Goal: Task Accomplishment & Management: Use online tool/utility

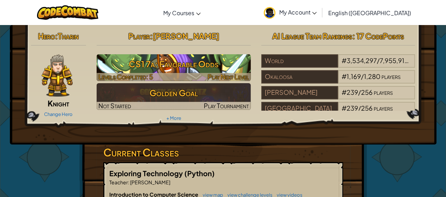
click at [219, 74] on span "Play Next Level" at bounding box center [228, 77] width 41 height 8
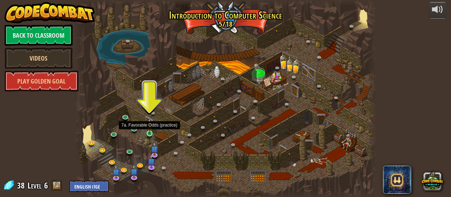
click at [151, 132] on img at bounding box center [149, 126] width 7 height 15
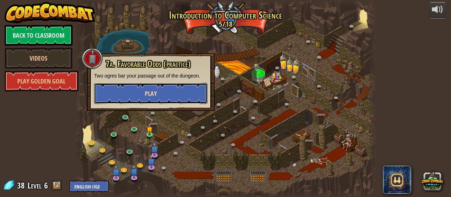
click at [140, 94] on button "Play" at bounding box center [151, 93] width 114 height 21
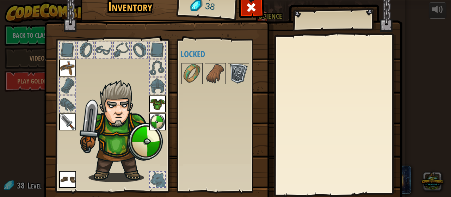
click at [239, 74] on img at bounding box center [239, 74] width 20 height 20
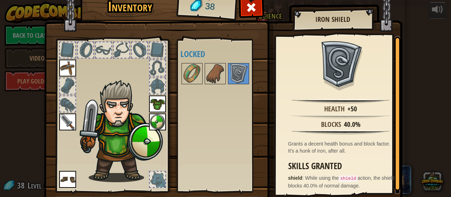
drag, startPoint x: 250, startPoint y: 159, endPoint x: 253, endPoint y: 157, distance: 3.9
click at [253, 157] on div "Available Equip Equip Equip Equip Equip (double-click to equip) Locked" at bounding box center [225, 115] width 89 height 147
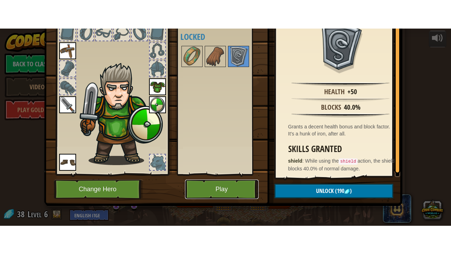
scroll to position [11, 0]
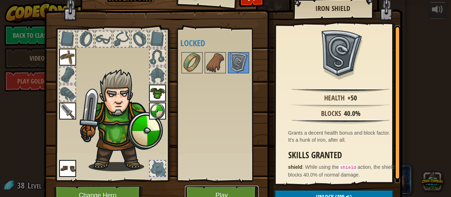
click at [206, 166] on div "Inventory 38 Available Equip Equip Equip Equip Equip (double-click to equip) Lo…" at bounding box center [226, 96] width 359 height 233
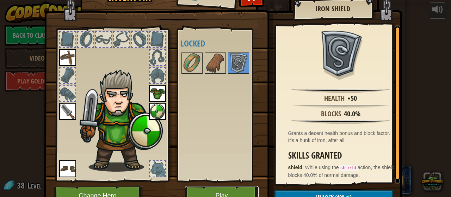
click at [204, 190] on button "Play" at bounding box center [222, 195] width 74 height 19
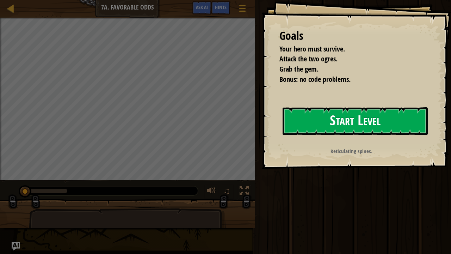
drag, startPoint x: 408, startPoint y: 122, endPoint x: 404, endPoint y: 123, distance: 4.5
click at [407, 121] on button "Start Level" at bounding box center [355, 121] width 145 height 28
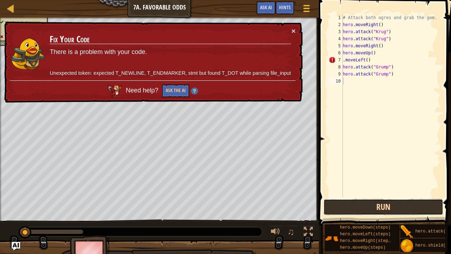
click at [362, 197] on button "Run" at bounding box center [384, 207] width 120 height 16
click at [359, 197] on button "Run" at bounding box center [384, 207] width 120 height 16
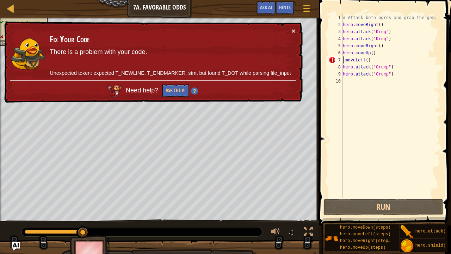
click at [344, 61] on div "# Attack both ogres and grab the gem. hero . moveRight ( ) hero . attack ( "[PE…" at bounding box center [391, 113] width 99 height 198
click at [348, 61] on div "# Attack both ogres and grab the gem. hero . moveRight ( ) hero . attack ( "[PE…" at bounding box center [391, 113] width 99 height 198
click at [346, 61] on div "# Attack both ogres and grab the gem. hero . moveRight ( ) hero . attack ( "[PE…" at bounding box center [391, 113] width 99 height 198
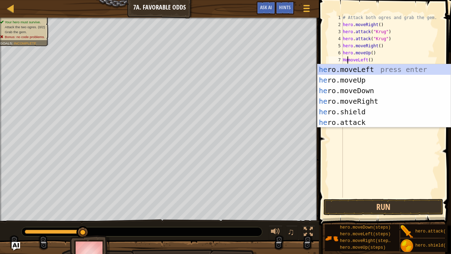
scroll to position [3, 1]
click at [358, 69] on div "hero. moveLeft press enter hero. moveUp press enter hero. moveDown press enter …" at bounding box center [385, 106] width 134 height 85
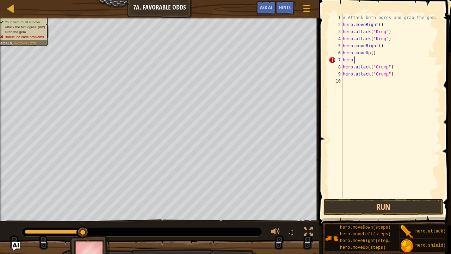
click at [368, 63] on div "# Attack both ogres and grab the gem. hero . moveRight ( ) hero . attack ( "[PE…" at bounding box center [391, 113] width 99 height 198
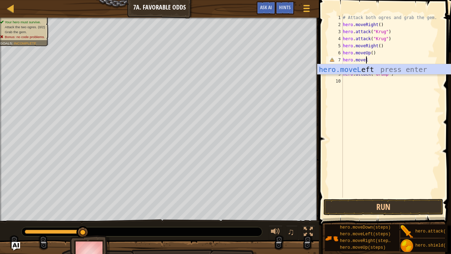
scroll to position [3, 1]
type textarea "hero.moveleft"
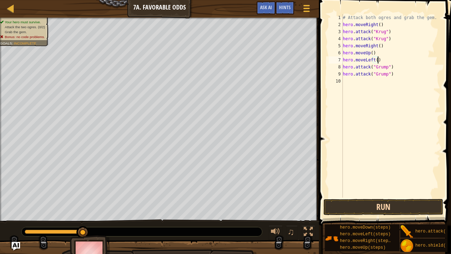
type textarea "hero.moveLeft()"
click at [352, 197] on button "Run" at bounding box center [384, 207] width 120 height 16
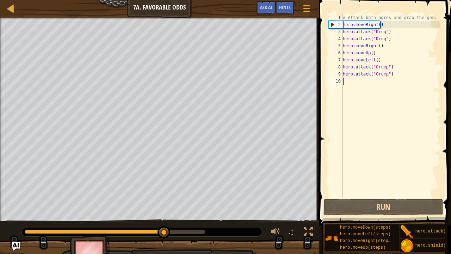
click at [349, 83] on div "# Attack both ogres and grab the gem. hero . moveRight ( ) hero . attack ( "[PE…" at bounding box center [391, 113] width 99 height 198
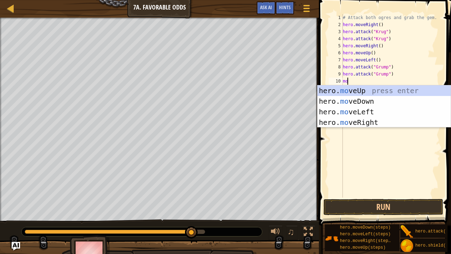
type textarea "move"
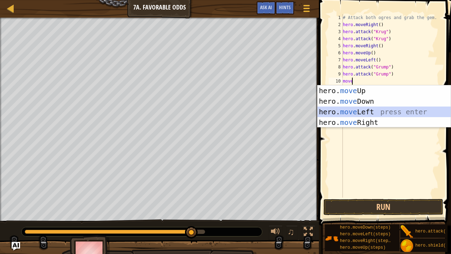
click at [359, 113] on div "hero. move Up press enter hero. move Down press enter hero. move Left press ent…" at bounding box center [385, 116] width 134 height 63
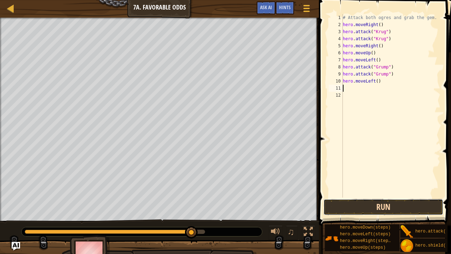
click at [351, 197] on button "Run" at bounding box center [384, 207] width 120 height 16
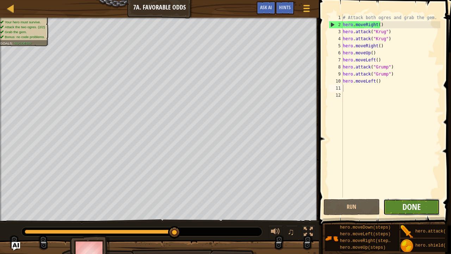
click at [408, 197] on span "Done" at bounding box center [412, 206] width 18 height 11
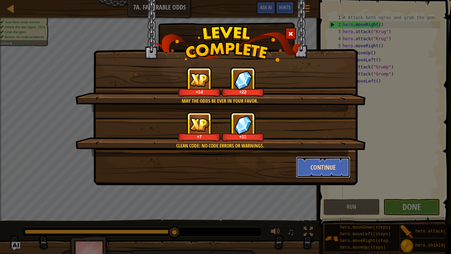
click at [322, 159] on button "Continue" at bounding box center [323, 167] width 55 height 21
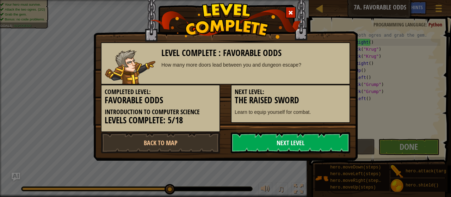
click at [266, 145] on link "Next Level" at bounding box center [291, 142] width 120 height 21
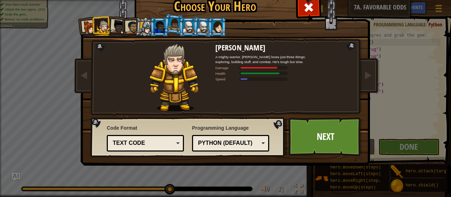
drag, startPoint x: 126, startPoint y: 28, endPoint x: 132, endPoint y: 28, distance: 5.7
click at [132, 28] on div at bounding box center [132, 27] width 13 height 13
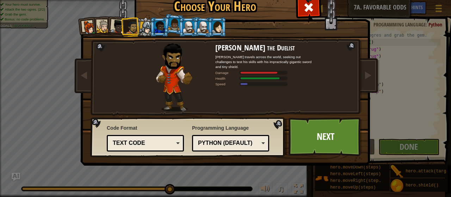
click at [97, 29] on div at bounding box center [103, 26] width 13 height 13
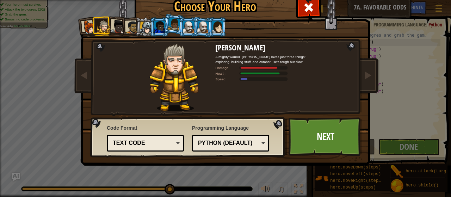
click at [172, 26] on div at bounding box center [174, 24] width 12 height 12
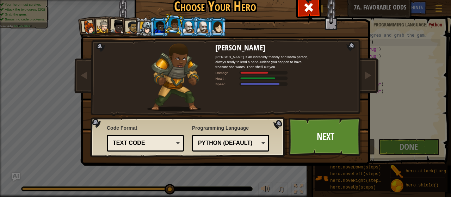
click at [101, 26] on div at bounding box center [103, 26] width 13 height 13
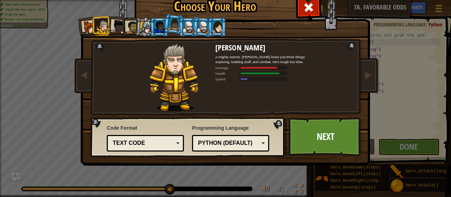
click at [171, 27] on div at bounding box center [174, 24] width 12 height 12
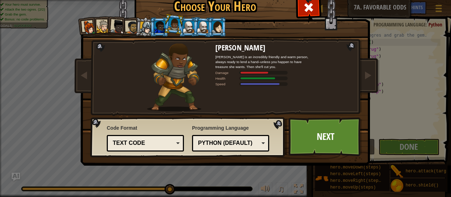
click at [154, 28] on div at bounding box center [159, 26] width 11 height 11
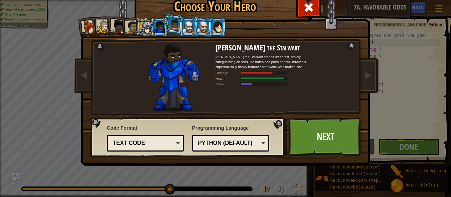
click at [197, 28] on div at bounding box center [203, 27] width 12 height 12
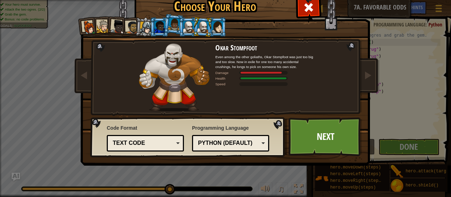
click at [216, 24] on div at bounding box center [217, 26] width 11 height 11
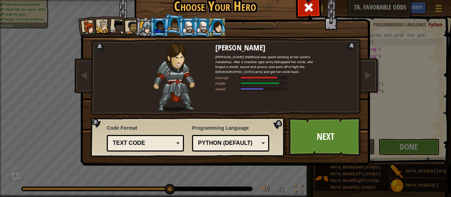
click at [154, 26] on div at bounding box center [159, 26] width 11 height 11
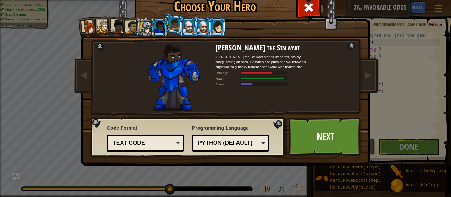
click at [204, 74] on div at bounding box center [174, 77] width 83 height 68
click at [172, 75] on img at bounding box center [174, 77] width 52 height 68
click at [326, 144] on link "Next" at bounding box center [326, 136] width 74 height 39
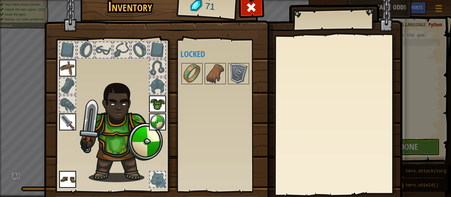
click at [119, 160] on img at bounding box center [120, 131] width 86 height 103
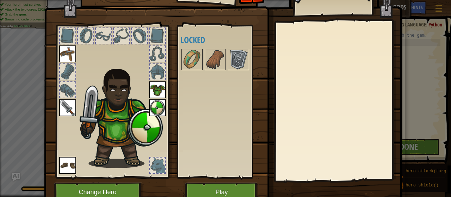
scroll to position [28, 0]
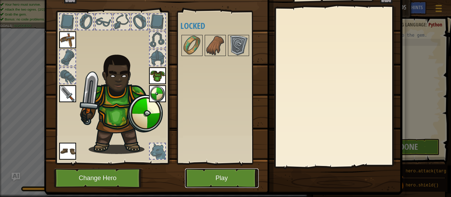
click at [205, 177] on button "Play" at bounding box center [222, 178] width 74 height 19
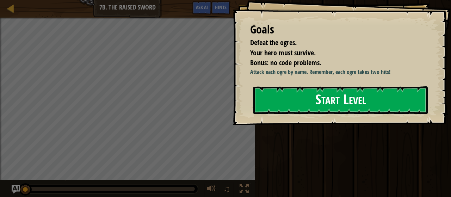
click at [293, 114] on button "Start Level" at bounding box center [341, 100] width 175 height 28
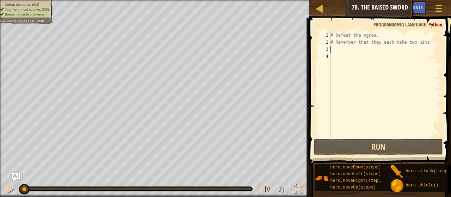
click at [331, 52] on div "# Defeat the ogres. # Remember that they each take two hits." at bounding box center [384, 92] width 111 height 120
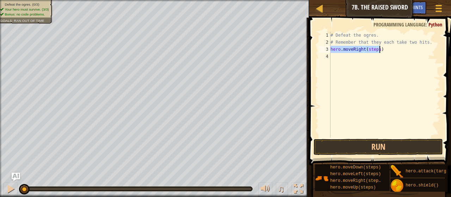
click at [375, 50] on div "# Defeat the ogres. # Remember that they each take two hits. hero . moveRight (…" at bounding box center [384, 85] width 111 height 106
drag, startPoint x: 376, startPoint y: 50, endPoint x: 367, endPoint y: 53, distance: 9.5
click at [367, 53] on div "# Defeat the ogres. # Remember that they each take two hits. hero . moveRight (…" at bounding box center [384, 92] width 111 height 120
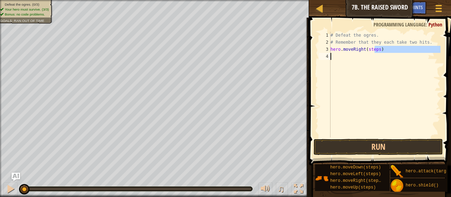
click at [374, 51] on div "# Defeat the ogres. # Remember that they each take two hits. hero . moveRight (…" at bounding box center [384, 85] width 111 height 106
drag, startPoint x: 377, startPoint y: 51, endPoint x: 366, endPoint y: 50, distance: 10.3
click at [366, 50] on div "# Defeat the ogres. # Remember that they each take two hits. hero . moveRight (…" at bounding box center [384, 92] width 111 height 120
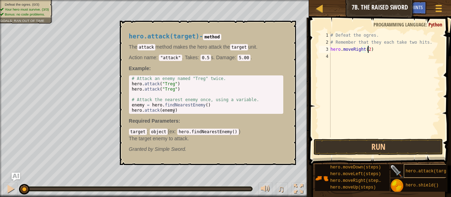
type textarea "hero.moveRight(2)"
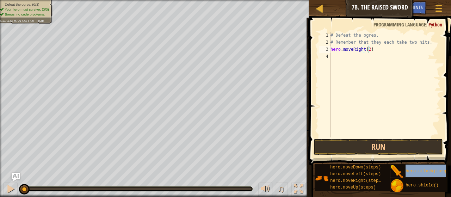
drag, startPoint x: 414, startPoint y: 171, endPoint x: 357, endPoint y: 59, distance: 125.4
drag, startPoint x: 414, startPoint y: 169, endPoint x: 354, endPoint y: 67, distance: 118.4
drag, startPoint x: 413, startPoint y: 168, endPoint x: 388, endPoint y: 117, distance: 56.9
drag, startPoint x: 388, startPoint y: 117, endPoint x: 395, endPoint y: 164, distance: 47.8
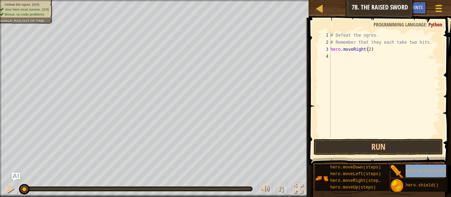
click at [395, 164] on div "hero.moveDown(steps) hero.moveLeft(steps) hero.moveRight(steps) hero.moveUp(ste…" at bounding box center [381, 178] width 132 height 28
drag, startPoint x: 396, startPoint y: 171, endPoint x: 373, endPoint y: 122, distance: 53.7
drag, startPoint x: 373, startPoint y: 122, endPoint x: 434, endPoint y: 173, distance: 79.1
click at [434, 173] on span "hero.attack(target)" at bounding box center [430, 171] width 48 height 5
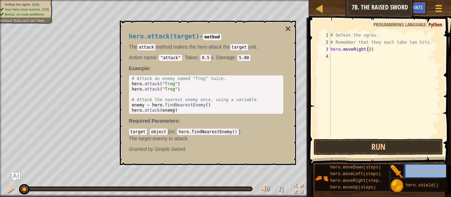
drag, startPoint x: 428, startPoint y: 168, endPoint x: 370, endPoint y: 71, distance: 112.8
drag, startPoint x: 370, startPoint y: 71, endPoint x: 385, endPoint y: 63, distance: 16.6
click at [385, 63] on div "# Defeat the ogres. # Remember that they each take two hits. hero . moveRight (…" at bounding box center [384, 92] width 111 height 120
click at [354, 59] on div "# Defeat the ogres. # Remember that they each take two hits. hero . moveRight (…" at bounding box center [384, 92] width 111 height 120
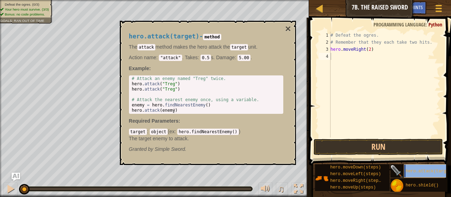
click at [427, 170] on span "hero.attack(target)" at bounding box center [430, 171] width 48 height 5
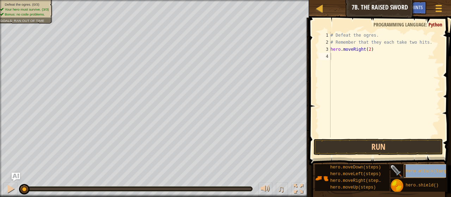
copy span "hero.attack(target)"
click at [337, 59] on div "# Defeat the ogres. # Remember that they each take two hits. hero . moveRight (…" at bounding box center [384, 92] width 111 height 120
drag, startPoint x: 343, startPoint y: 53, endPoint x: 335, endPoint y: 58, distance: 9.2
paste textarea "hero.attack(target)"
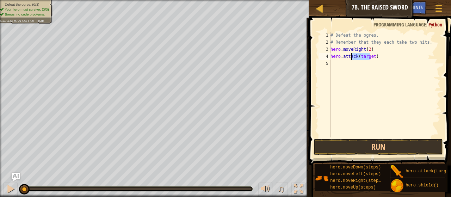
drag, startPoint x: 371, startPoint y: 57, endPoint x: 352, endPoint y: 57, distance: 19.4
click at [352, 57] on div "# Defeat the ogres. # Remember that they each take two hits. hero . moveRight (…" at bounding box center [384, 92] width 111 height 120
click at [377, 56] on div "# Defeat the ogres. # Remember that they each take two hits. hero . moveRight (…" at bounding box center [384, 92] width 111 height 120
click at [371, 55] on div "# Defeat the ogres. # Remember that they each take two hits. hero . moveRight (…" at bounding box center [384, 92] width 111 height 120
drag, startPoint x: 372, startPoint y: 58, endPoint x: 359, endPoint y: 58, distance: 12.7
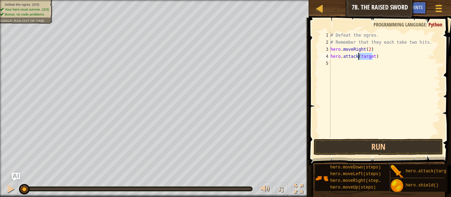
click at [359, 58] on div "# Defeat the ogres. # Remember that they each take two hits. hero . moveRight (…" at bounding box center [384, 92] width 111 height 120
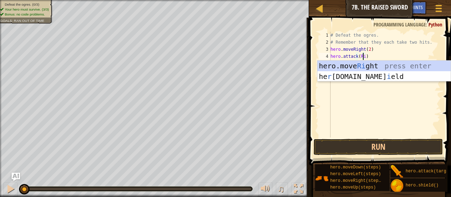
type textarea "hero.attack(Rig)"
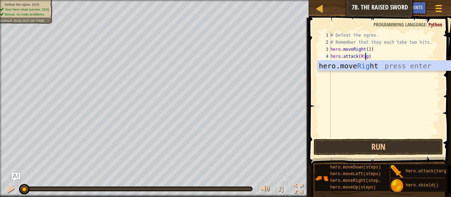
scroll to position [3, 3]
click at [371, 76] on div "# Defeat the ogres. # Remember that they each take two hits. hero . moveRight (…" at bounding box center [384, 92] width 111 height 120
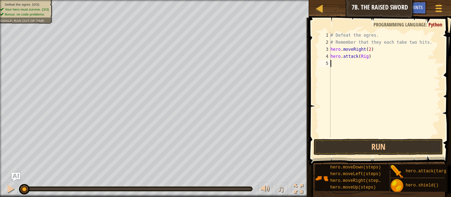
click at [368, 60] on div "# Defeat the ogres. # Remember that they each take two hits. hero . moveRight (…" at bounding box center [384, 92] width 111 height 120
drag, startPoint x: 368, startPoint y: 60, endPoint x: 339, endPoint y: 61, distance: 29.0
click at [339, 61] on div "# Defeat the ogres. # Remember that they each take two hits. hero . moveRight (…" at bounding box center [384, 92] width 111 height 120
click at [409, 37] on div "# Defeat the ogres. # Remember that they each take two hits. hero . moveRight (…" at bounding box center [384, 92] width 111 height 120
drag, startPoint x: 370, startPoint y: 58, endPoint x: 330, endPoint y: 57, distance: 40.2
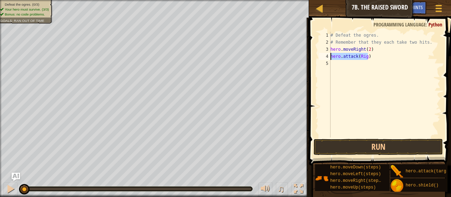
click at [330, 57] on div "# Defeat the ogres. 1 2 3 4 5 # Defeat the ogres. # Remember that they each tak…" at bounding box center [379, 85] width 123 height 106
type textarea "hero.attack(Rig)"
click at [335, 71] on div "# Defeat the ogres. # Remember that they each take two hits. hero . moveRight (…" at bounding box center [384, 92] width 111 height 120
paste textarea "hero.attack(Rig)"
type textarea "hero.attack(Rig)"
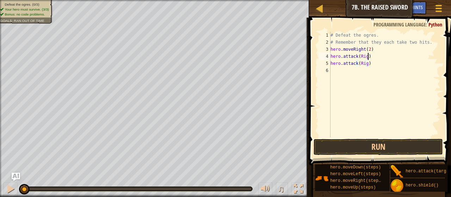
click at [392, 58] on div "# Defeat the ogres. # Remember that they each take two hits. hero . moveRight (…" at bounding box center [384, 92] width 111 height 120
click at [335, 74] on div "# Defeat the ogres. # Remember that they each take two hits. hero . moveRight (…" at bounding box center [384, 92] width 111 height 120
drag, startPoint x: 397, startPoint y: 179, endPoint x: 339, endPoint y: 74, distance: 119.8
click at [339, 74] on div "Hints Videos 1 2 3 4 5 6 # Defeat the ogres. # Remember that they each take two…" at bounding box center [379, 106] width 144 height 176
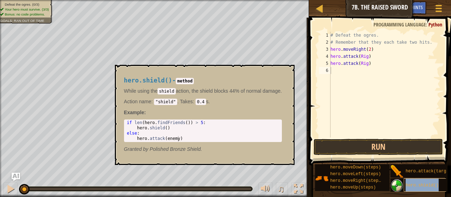
scroll to position [5, 0]
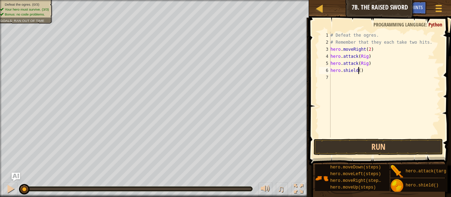
click at [358, 70] on div "# Defeat the ogres. # Remember that they each take two hits. hero . moveRight (…" at bounding box center [384, 92] width 111 height 120
click at [334, 147] on button "Run" at bounding box center [379, 147] width 130 height 16
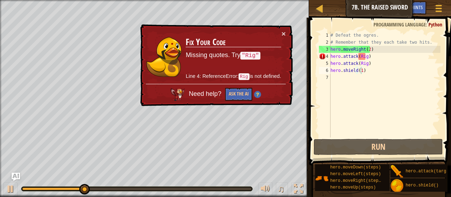
click at [280, 35] on td "Fix Your Code Missing quotes. Try "Rig" Line 4: ReferenceError: Rig is not defi…" at bounding box center [234, 57] width 96 height 54
click at [284, 32] on button "×" at bounding box center [284, 33] width 4 height 7
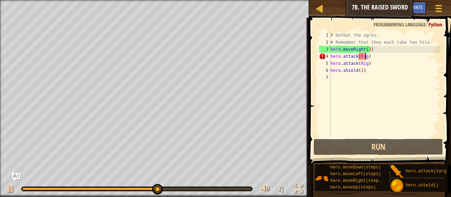
click at [366, 57] on div "# Defeat the ogres. # Remember that they each take two hits. hero . moveRight (…" at bounding box center [384, 92] width 111 height 120
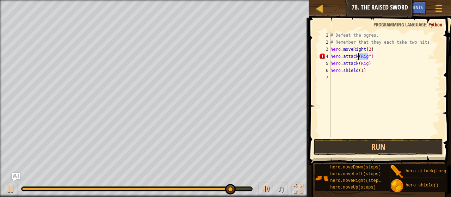
click at [358, 58] on div "# Defeat the ogres. # Remember that they each take two hits. hero . moveRight (…" at bounding box center [384, 92] width 111 height 120
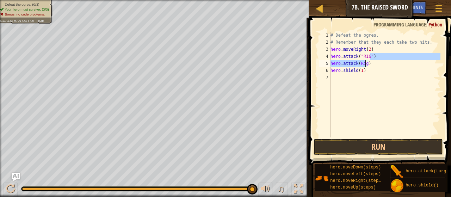
click at [366, 65] on div "# Defeat the ogres. # Remember that they each take two hits. hero . moveRight (…" at bounding box center [384, 92] width 111 height 120
click at [366, 65] on div "# Defeat the ogres. # Remember that they each take two hits. hero . moveRight (…" at bounding box center [384, 85] width 111 height 106
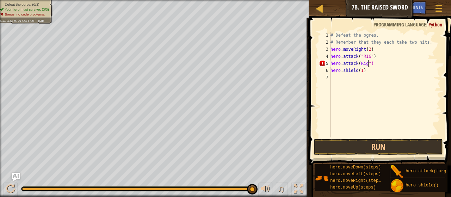
click at [358, 64] on div "# Defeat the ogres. # Remember that they each take two hits. hero . moveRight (…" at bounding box center [384, 92] width 111 height 120
click at [387, 141] on button "Run" at bounding box center [379, 147] width 130 height 16
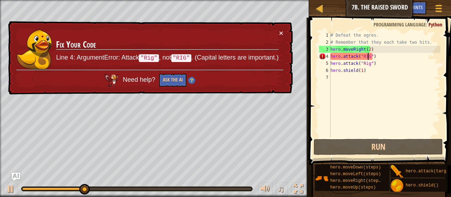
click at [368, 56] on div "# Defeat the ogres. # Remember that they each take two hits. hero . moveRight (…" at bounding box center [384, 92] width 111 height 120
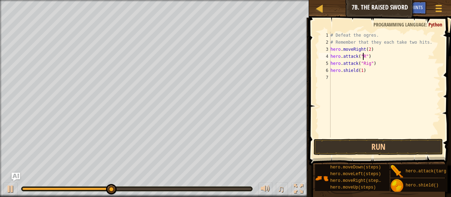
scroll to position [3, 3]
type textarea "hero.attack("Rig")"
click at [368, 56] on div "# Defeat the ogres. # Remember that they each take two hits. hero . moveRight (…" at bounding box center [384, 92] width 111 height 120
type textarea "hero.attack("Rig")"
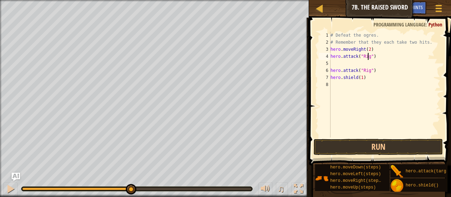
scroll to position [3, 3]
click at [349, 63] on div "# Defeat the ogres. # Remember that they each take two hits. hero . moveRight (…" at bounding box center [384, 92] width 111 height 120
click at [369, 50] on div "# Defeat the ogres. # Remember that they each take two hits. hero . moveRight (…" at bounding box center [384, 92] width 111 height 120
type textarea "hero.moveRight(1)"
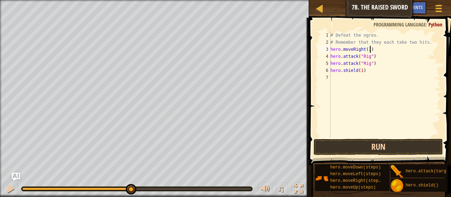
type textarea "hero.moveRight(1)"
click at [333, 146] on button "Run" at bounding box center [379, 147] width 130 height 16
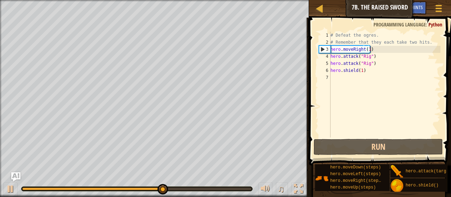
click at [12, 175] on img "Ask AI" at bounding box center [15, 176] width 9 height 9
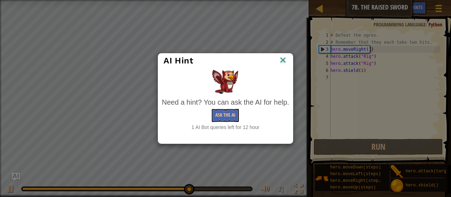
click at [280, 61] on img at bounding box center [283, 60] width 9 height 11
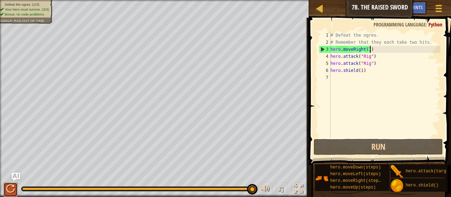
click at [10, 190] on div at bounding box center [10, 188] width 9 height 9
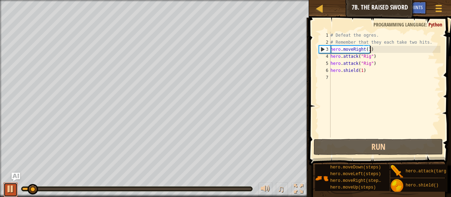
click at [10, 190] on div at bounding box center [10, 188] width 9 height 9
click at [337, 79] on div "# Defeat the ogres. # Remember that they each take two hits. hero . moveRight (…" at bounding box center [384, 92] width 111 height 120
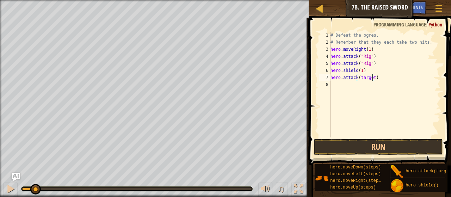
click at [372, 78] on div "# Defeat the ogres. # Remember that they each take two hits. hero . moveRight (…" at bounding box center [384, 92] width 111 height 120
click at [363, 80] on div "# Defeat the ogres. # Remember that they each take two hits. hero . moveRight (…" at bounding box center [384, 92] width 111 height 120
type textarea "h"
drag, startPoint x: 371, startPoint y: 65, endPoint x: 364, endPoint y: 65, distance: 6.7
drag, startPoint x: 364, startPoint y: 65, endPoint x: 425, endPoint y: 26, distance: 72.3
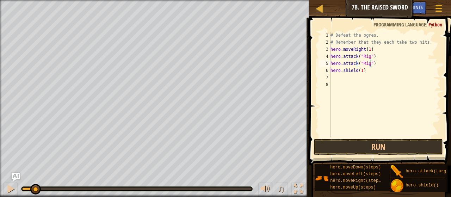
click at [425, 26] on span "Programming language" at bounding box center [400, 24] width 53 height 7
drag, startPoint x: 373, startPoint y: 65, endPoint x: 345, endPoint y: 67, distance: 27.9
drag, startPoint x: 345, startPoint y: 67, endPoint x: 407, endPoint y: 38, distance: 68.3
click at [407, 38] on div "# Defeat the ogres. # Remember that they each take two hits. hero . moveRight (…" at bounding box center [384, 92] width 111 height 120
click at [371, 66] on div "# Defeat the ogres. # Remember that they each take two hits. hero . moveRight (…" at bounding box center [384, 92] width 111 height 120
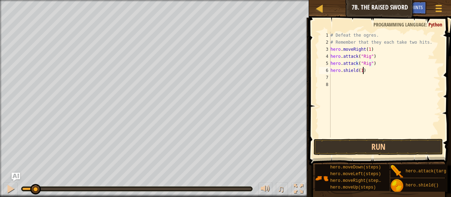
click at [377, 68] on div "# Defeat the ogres. # Remember that they each take two hits. hero . moveRight (…" at bounding box center [384, 92] width 111 height 120
click at [373, 63] on div "# Defeat the ogres. # Remember that they each take two hits. hero . moveRight (…" at bounding box center [384, 92] width 111 height 120
type textarea "h"
click at [330, 149] on button "Run" at bounding box center [379, 147] width 130 height 16
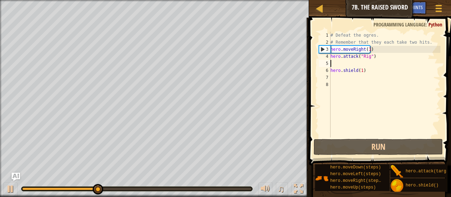
click at [365, 65] on div "# Defeat the ogres. # Remember that they each take two hits. hero . moveRight (…" at bounding box center [384, 92] width 111 height 120
paste textarea "hero.attack(Rig)"
type textarea "hero.attack(Rig)"
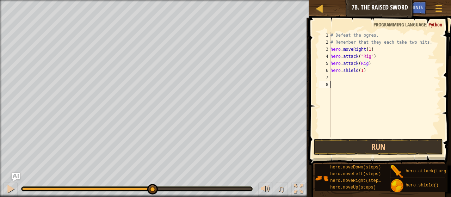
click at [366, 84] on div "# Defeat the ogres. # Remember that they each take two hits. hero . moveRight (…" at bounding box center [384, 92] width 111 height 120
click at [364, 65] on div "# Defeat the ogres. # Remember that they each take two hits. hero . moveRight (…" at bounding box center [384, 92] width 111 height 120
click at [366, 65] on div "# Defeat the ogres. # Remember that they each take two hits. hero . moveRight (…" at bounding box center [384, 92] width 111 height 120
click at [358, 65] on div "# Defeat the ogres. # Remember that they each take two hits. hero . moveRight (…" at bounding box center [384, 92] width 111 height 120
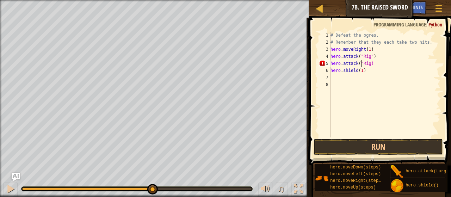
click at [368, 64] on div "# Defeat the ogres. # Remember that they each take two hits. hero . moveRight (…" at bounding box center [384, 92] width 111 height 120
type textarea "hero.attack("Rig")"
click at [347, 84] on div "# Defeat the ogres. # Remember that they each take two hits. hero . moveRight (…" at bounding box center [384, 92] width 111 height 120
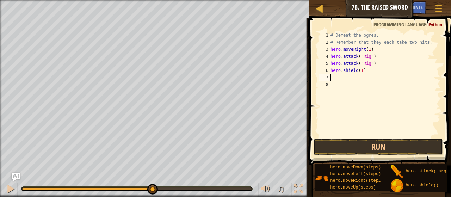
click at [336, 77] on div "# Defeat the ogres. # Remember that they each take two hits. hero . moveRight (…" at bounding box center [384, 92] width 111 height 120
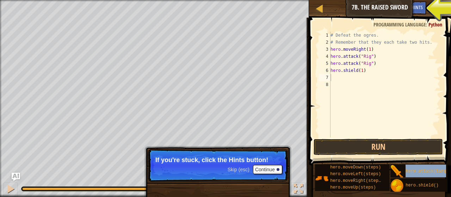
drag, startPoint x: 417, startPoint y: 166, endPoint x: 353, endPoint y: 83, distance: 105.4
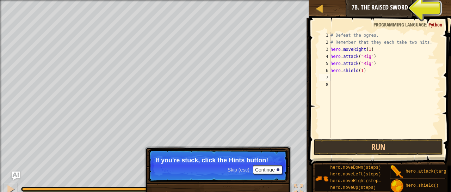
drag, startPoint x: 353, startPoint y: 83, endPoint x: 336, endPoint y: 117, distance: 37.9
click at [336, 117] on div "# Defeat the ogres. # Remember that they each take two hits. hero . moveRight (…" at bounding box center [384, 92] width 111 height 120
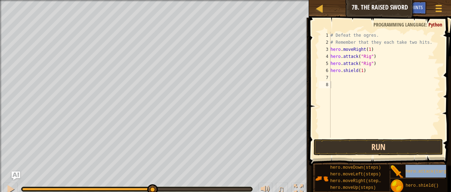
drag, startPoint x: 406, startPoint y: 166, endPoint x: 396, endPoint y: 153, distance: 16.6
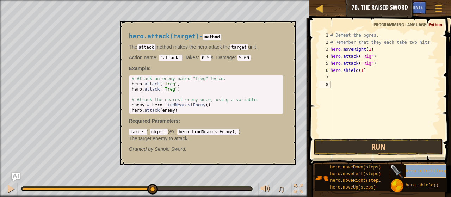
drag, startPoint x: 396, startPoint y: 153, endPoint x: 416, endPoint y: 169, distance: 25.3
click at [416, 169] on div "hero.attack(target)" at bounding box center [432, 170] width 57 height 13
drag, startPoint x: 416, startPoint y: 166, endPoint x: 397, endPoint y: 151, distance: 23.9
drag, startPoint x: 397, startPoint y: 151, endPoint x: 398, endPoint y: 170, distance: 18.4
click at [398, 170] on img at bounding box center [397, 171] width 13 height 13
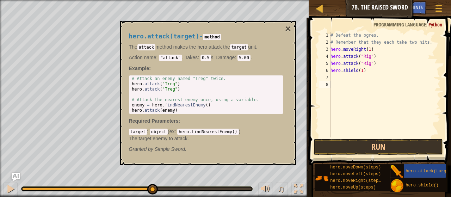
drag, startPoint x: 398, startPoint y: 170, endPoint x: 342, endPoint y: 90, distance: 97.6
drag, startPoint x: 342, startPoint y: 90, endPoint x: 331, endPoint y: 74, distance: 18.9
click at [331, 74] on div "# Defeat the ogres. # Remember that they each take two hits. hero . moveRight (…" at bounding box center [384, 92] width 111 height 120
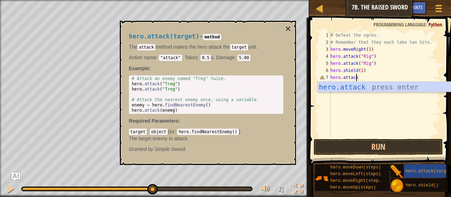
scroll to position [3, 2]
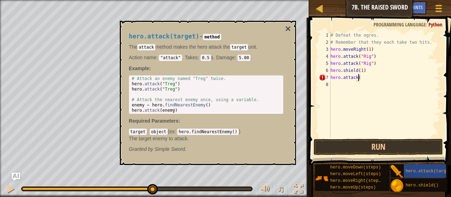
click at [284, 25] on div "hero.attack(target) - method The attack method makes the hero attack the target…" at bounding box center [208, 93] width 176 height 144
click at [286, 28] on button "×" at bounding box center [288, 29] width 6 height 10
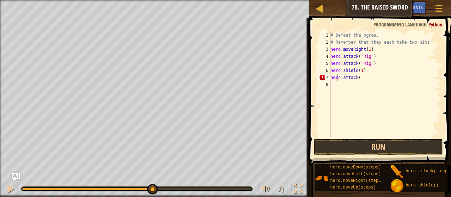
click at [339, 79] on div "# Defeat the ogres. # Remember that they each take two hits. hero . moveRight (…" at bounding box center [384, 92] width 111 height 120
click at [359, 79] on div "# Defeat the ogres. # Remember that they each take two hits. hero . moveRight (…" at bounding box center [384, 92] width 111 height 120
type textarea "hero.attack("Gurt")"
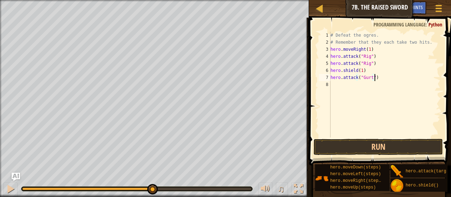
click at [365, 100] on div "# Defeat the ogres. # Remember that they each take two hits. hero . moveRight (…" at bounding box center [384, 92] width 111 height 120
click at [347, 140] on button "Run" at bounding box center [379, 147] width 130 height 16
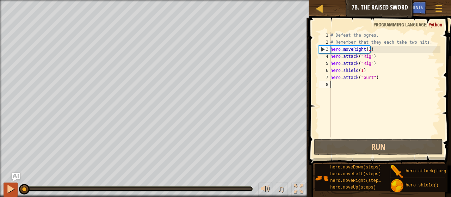
drag, startPoint x: 83, startPoint y: 187, endPoint x: 8, endPoint y: 188, distance: 74.8
click at [8, 188] on div "♫" at bounding box center [154, 187] width 309 height 21
click at [8, 188] on div at bounding box center [10, 188] width 9 height 9
click at [12, 190] on div at bounding box center [10, 188] width 9 height 9
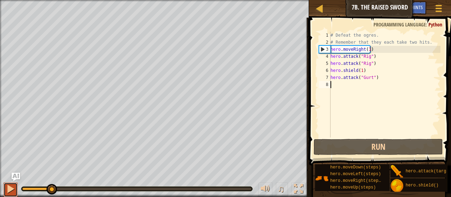
click at [12, 190] on div at bounding box center [10, 188] width 9 height 9
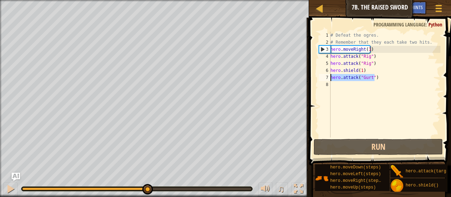
drag, startPoint x: 376, startPoint y: 78, endPoint x: 331, endPoint y: 76, distance: 44.8
click at [331, 76] on div "# Defeat the ogres. # Remember that they each take two hits. hero . moveRight (…" at bounding box center [384, 92] width 111 height 120
type textarea "hero.attack("Gurt")"
click at [336, 86] on div "# Defeat the ogres. # Remember that they each take two hits. hero . moveRight (…" at bounding box center [384, 92] width 111 height 120
paste textarea "hero.attack("Gurt")"
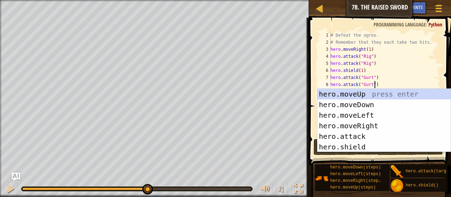
click at [404, 61] on div "# Defeat the ogres. # Remember that they each take two hits. hero . moveRight (…" at bounding box center [384, 92] width 111 height 120
type textarea "hero.attack("Rig")"
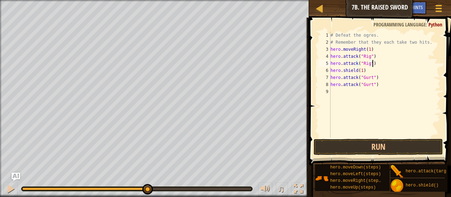
click at [345, 93] on div "# Defeat the ogres. # Remember that they each take two hits. hero . moveRight (…" at bounding box center [384, 92] width 111 height 120
drag, startPoint x: 366, startPoint y: 70, endPoint x: 331, endPoint y: 72, distance: 34.6
click at [331, 72] on div "# Defeat the ogres. # Remember that they each take two hits. hero . moveRight (…" at bounding box center [384, 92] width 111 height 120
type textarea "hero.shield(1)"
click at [332, 90] on div "# Defeat the ogres. # Remember that they each take two hits. hero . moveRight (…" at bounding box center [384, 92] width 111 height 120
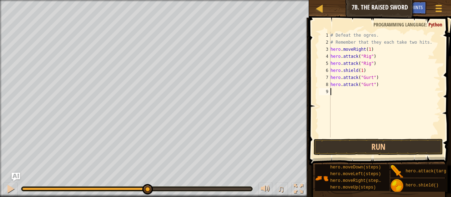
paste textarea "hero.shield(1)"
click at [402, 79] on div "# Defeat the ogres. # Remember that they each take two hits. hero . moveRight (…" at bounding box center [386, 92] width 109 height 120
type textarea "hero.attack("Gurt")"
click at [346, 99] on div "# Defeat the ogres. # Remember that they each take two hits. hero . moveRight (…" at bounding box center [386, 92] width 109 height 120
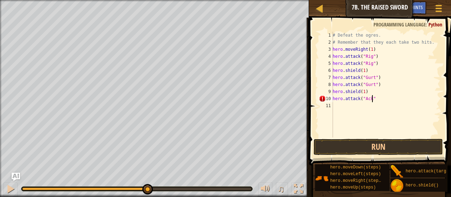
type textarea "hero.attack("Ack")"
drag, startPoint x: 375, startPoint y: 98, endPoint x: 332, endPoint y: 100, distance: 42.4
click at [332, 100] on div "hero.attack("Ack") 1 2 3 4 5 6 7 8 9 10 11 # Defeat the ogres. # Remember that …" at bounding box center [379, 85] width 123 height 106
click at [341, 107] on div "# Defeat the ogres. # Remember that they each take two hits. hero . moveRight (…" at bounding box center [386, 92] width 109 height 120
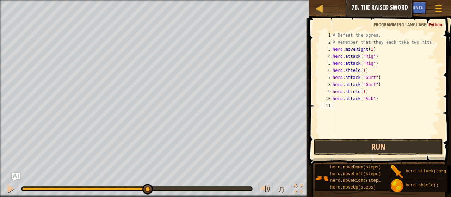
paste textarea "hero.attack("Ack")"
type textarea "hero.attack("Ack")"
click at [393, 97] on div "# Defeat the ogres. # Remember that they each take two hits. hero . moveRight (…" at bounding box center [386, 92] width 109 height 120
click at [346, 112] on div "# Defeat the ogres. # Remember that they each take two hits. hero . moveRight (…" at bounding box center [386, 92] width 109 height 120
drag, startPoint x: 375, startPoint y: 47, endPoint x: 328, endPoint y: 52, distance: 47.2
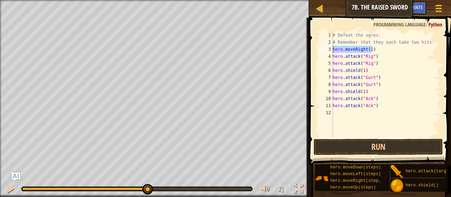
click at [328, 52] on div "1 2 3 4 5 6 7 8 9 10 11 12 # Defeat the ogres. # Remember that they each take t…" at bounding box center [379, 85] width 123 height 106
type textarea "hero.moveRight(1)"
click at [341, 112] on div "# Defeat the ogres. # Remember that they each take two hits. hero . moveRight (…" at bounding box center [386, 92] width 109 height 120
paste textarea "hero.moveRight(1)"
click at [369, 114] on div "# Defeat the ogres. # Remember that they each take two hits. hero . moveRight (…" at bounding box center [386, 92] width 109 height 120
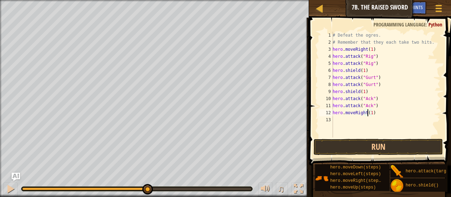
click at [369, 113] on div "# Defeat the ogres. # Remember that they each take two hits. hero . moveRight (…" at bounding box center [386, 92] width 109 height 120
click at [368, 113] on div "# Defeat the ogres. # Remember that they each take two hits. hero . moveRight (…" at bounding box center [386, 92] width 109 height 120
click at [369, 113] on div "# Defeat the ogres. # Remember that they each take two hits. hero . moveRight (…" at bounding box center [386, 92] width 109 height 120
type textarea "hero.moveRight(2)"
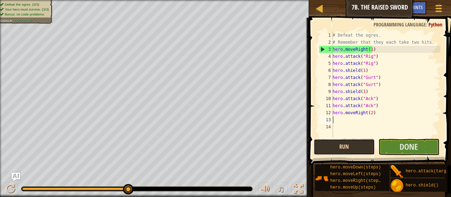
click at [351, 151] on button "Run" at bounding box center [344, 147] width 61 height 16
click at [137, 187] on div at bounding box center [137, 189] width 232 height 5
drag, startPoint x: 128, startPoint y: 187, endPoint x: 180, endPoint y: 186, distance: 51.9
click at [180, 186] on div "♫" at bounding box center [154, 187] width 309 height 21
drag, startPoint x: 131, startPoint y: 185, endPoint x: 174, endPoint y: 182, distance: 43.2
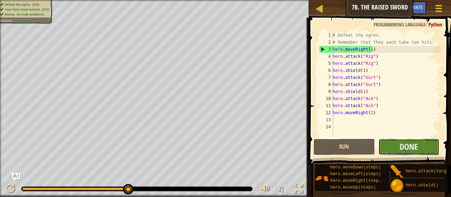
click at [398, 142] on button "Done" at bounding box center [409, 147] width 61 height 16
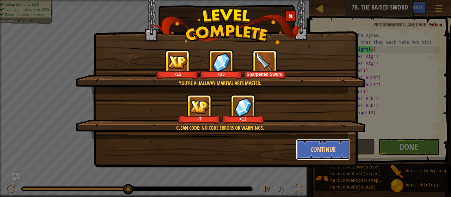
click at [313, 156] on button "Continue" at bounding box center [323, 149] width 55 height 21
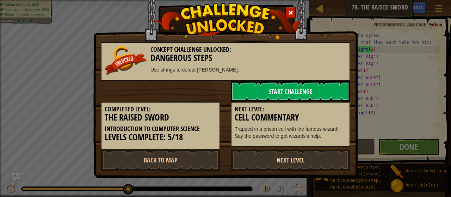
click at [280, 158] on link "Next Level" at bounding box center [291, 160] width 120 height 21
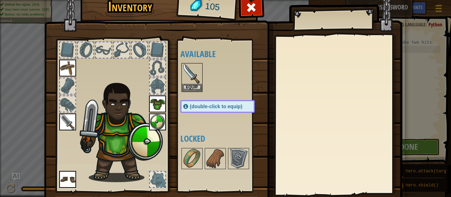
click at [49, 127] on img at bounding box center [223, 95] width 359 height 256
click at [63, 127] on img at bounding box center [67, 122] width 17 height 17
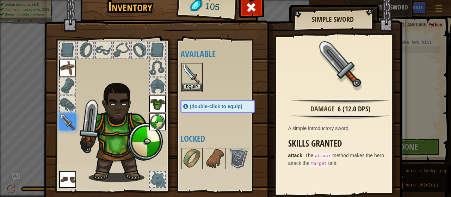
click at [182, 67] on img at bounding box center [192, 74] width 20 height 20
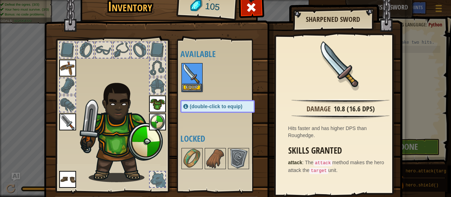
click at [61, 125] on img at bounding box center [67, 122] width 17 height 17
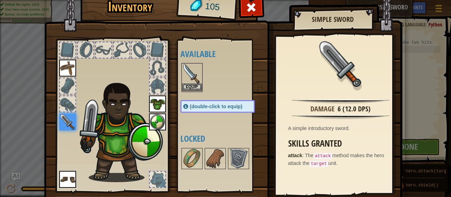
click at [189, 68] on img at bounding box center [192, 74] width 20 height 20
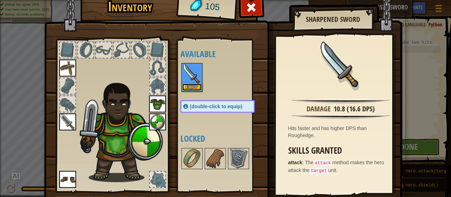
click at [188, 88] on button "Equip" at bounding box center [192, 87] width 20 height 7
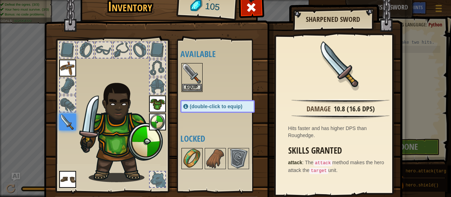
click at [193, 157] on img at bounding box center [192, 159] width 20 height 20
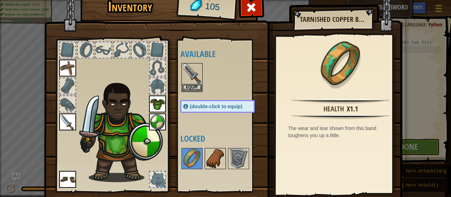
click at [206, 157] on img at bounding box center [216, 159] width 20 height 20
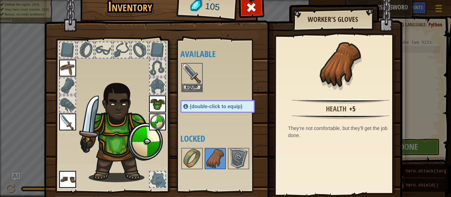
click at [359, 142] on div "Health +5 They're not comfortable, but they'll get the job done." at bounding box center [341, 115] width 130 height 158
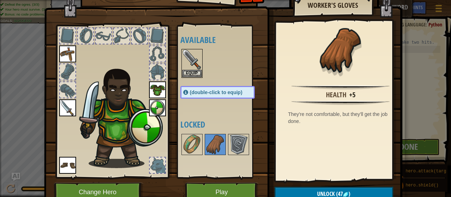
scroll to position [46, 0]
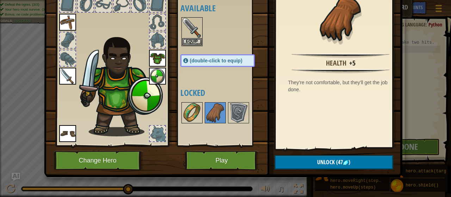
click at [191, 108] on img at bounding box center [192, 113] width 20 height 20
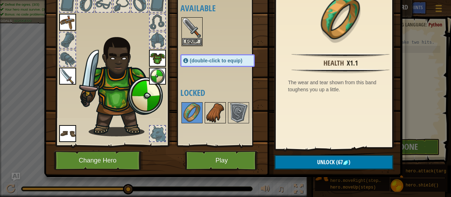
click at [219, 113] on img at bounding box center [216, 113] width 20 height 20
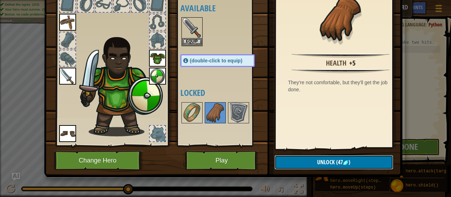
drag, startPoint x: 310, startPoint y: 158, endPoint x: 304, endPoint y: 162, distance: 7.4
click at [304, 162] on button "Unlock (47 )" at bounding box center [334, 162] width 119 height 14
click at [304, 162] on button "Confirm" at bounding box center [334, 162] width 119 height 14
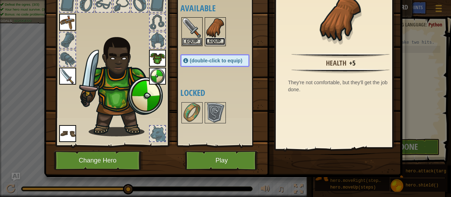
click at [213, 40] on button "Equip" at bounding box center [216, 41] width 20 height 7
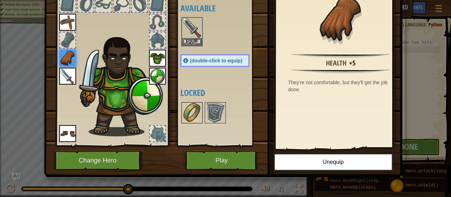
click at [186, 114] on img at bounding box center [192, 113] width 20 height 20
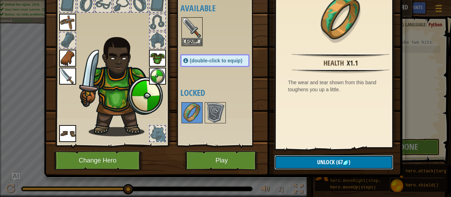
click at [305, 158] on button "Unlock (67 )" at bounding box center [334, 162] width 119 height 14
click at [309, 149] on img at bounding box center [223, 49] width 359 height 256
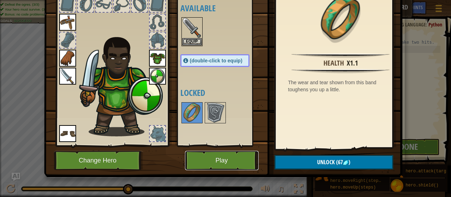
click at [233, 163] on button "Play" at bounding box center [222, 160] width 74 height 19
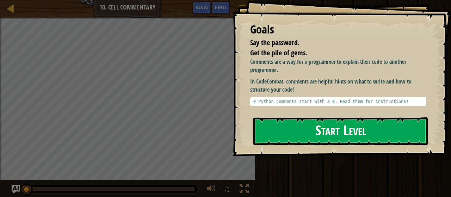
click at [297, 117] on button "Start Level" at bounding box center [341, 131] width 175 height 28
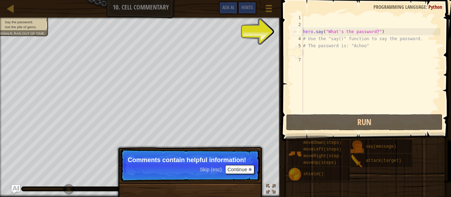
click at [202, 153] on p "Skip (esc) Continue Comments contain helpful information!" at bounding box center [190, 165] width 140 height 32
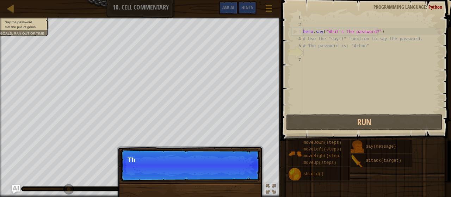
scroll to position [3, 0]
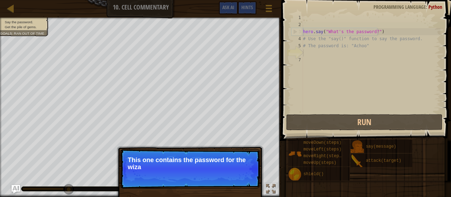
click at [186, 157] on p "This one contains the password for the wiza" at bounding box center [190, 164] width 125 height 14
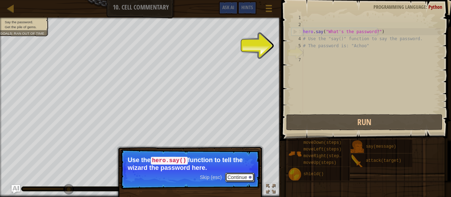
click at [250, 178] on div at bounding box center [250, 177] width 3 height 3
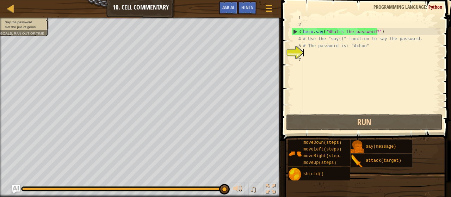
click at [321, 58] on div "hero . say ( "What's the password?" ) # Use the "say()" function to say the pas…" at bounding box center [371, 70] width 139 height 113
click at [318, 53] on div "hero . say ( "What's the password?" ) # Use the "say()" function to say the pas…" at bounding box center [371, 70] width 139 height 113
type textarea "hero.say("What's the password?")"
drag, startPoint x: 380, startPoint y: 30, endPoint x: 301, endPoint y: 34, distance: 78.4
drag, startPoint x: 301, startPoint y: 34, endPoint x: 294, endPoint y: 79, distance: 45.7
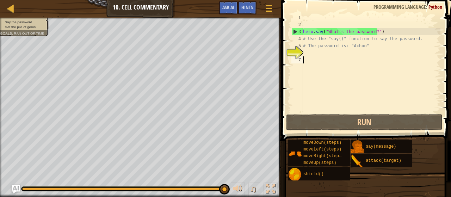
drag, startPoint x: 374, startPoint y: 146, endPoint x: 318, endPoint y: 55, distance: 107.2
drag, startPoint x: 318, startPoint y: 55, endPoint x: 305, endPoint y: 54, distance: 12.8
click at [305, 54] on div "hero . say ( "What's the password?" ) # Use the "say()" function to say the pas…" at bounding box center [371, 70] width 139 height 113
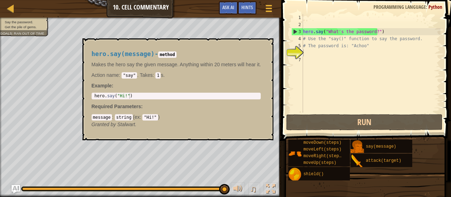
drag, startPoint x: 362, startPoint y: 144, endPoint x: 358, endPoint y: 135, distance: 10.3
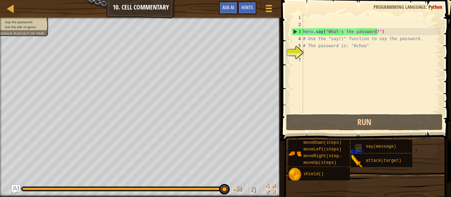
drag, startPoint x: 358, startPoint y: 135, endPoint x: 363, endPoint y: 145, distance: 11.4
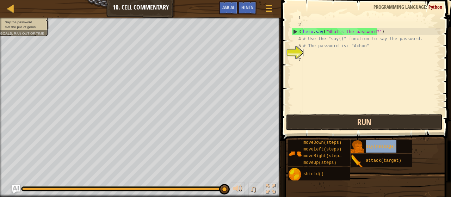
drag, startPoint x: 366, startPoint y: 147, endPoint x: 349, endPoint y: 115, distance: 35.7
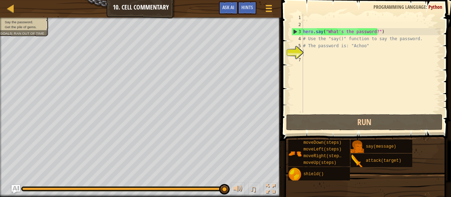
drag, startPoint x: 349, startPoint y: 115, endPoint x: 378, endPoint y: 97, distance: 34.2
click at [378, 97] on div "hero . say ( "What's the password?" ) # Use the "say()" function to say the pas…" at bounding box center [371, 70] width 139 height 113
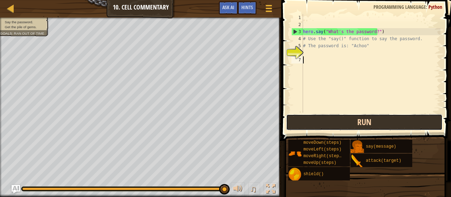
click at [319, 119] on button "Run" at bounding box center [364, 122] width 157 height 16
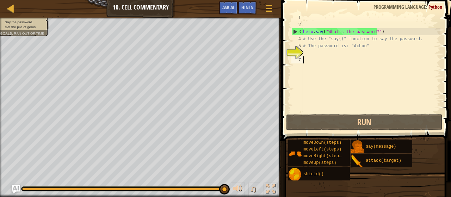
click at [312, 56] on div "hero . say ( "What's the password?" ) # Use the "say()" function to say the pas…" at bounding box center [371, 70] width 139 height 113
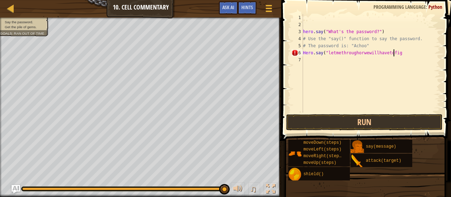
scroll to position [3, 7]
type textarea "Hero.say("letmethroughorwewillhavetofight"
click at [332, 54] on div "hero . say ( "What's the password?" ) # Use the "say()" function to say the pas…" at bounding box center [371, 70] width 139 height 113
click at [400, 53] on div "hero . say ( "What's the password?" ) # Use the "say()" function to say the pas…" at bounding box center [371, 70] width 139 height 113
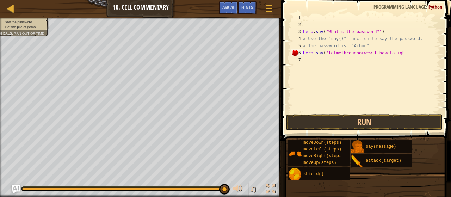
click at [333, 54] on div "hero . say ( "What's the password?" ) # Use the "say()" function to say the pas…" at bounding box center [371, 70] width 139 height 113
click at [315, 58] on div "hero . say ( "What's the password?" ) # Use the "say()" function to say the pas…" at bounding box center [371, 70] width 139 height 113
click at [314, 54] on div "hero . say ( "What's the password?" ) # Use the "say()" function to say the pas…" at bounding box center [371, 70] width 139 height 113
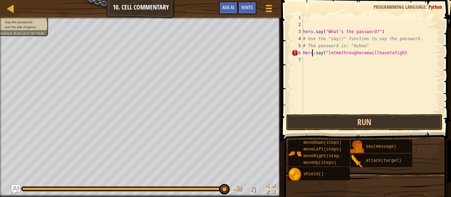
click at [397, 53] on div "hero . say ( "What's the password?" ) # Use the "say()" function to say the pas…" at bounding box center [371, 70] width 139 height 113
click at [402, 54] on div "hero . say ( "What's the password?" ) # Use the "say()" function to say the pas…" at bounding box center [371, 70] width 139 height 113
click at [363, 54] on div "hero . say ( "What's the password?" ) # Use the "say()" function to say the pas…" at bounding box center [371, 70] width 139 height 113
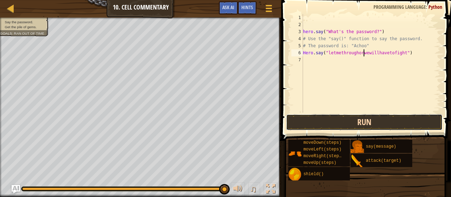
click at [353, 121] on button "Run" at bounding box center [364, 122] width 157 height 16
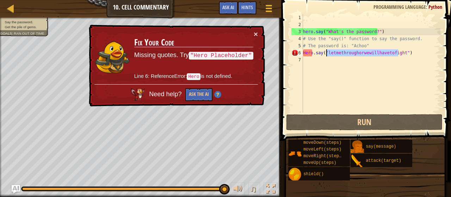
drag, startPoint x: 398, startPoint y: 54, endPoint x: 327, endPoint y: 54, distance: 70.5
click at [327, 54] on div "hero . say ( "What's the password?" ) # Use the "say()" function to say the pas…" at bounding box center [371, 70] width 139 height 113
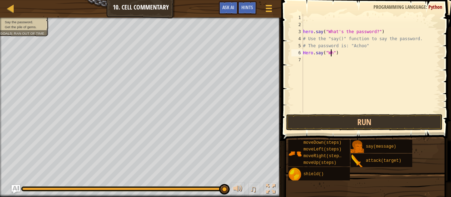
scroll to position [3, 2]
click at [311, 123] on button "Run" at bounding box center [364, 122] width 157 height 16
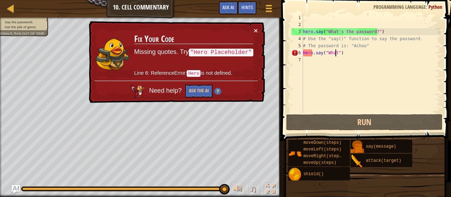
click at [305, 55] on div "hero . say ( "What's the password?" ) # Use the "say()" function to say the pas…" at bounding box center [371, 70] width 139 height 113
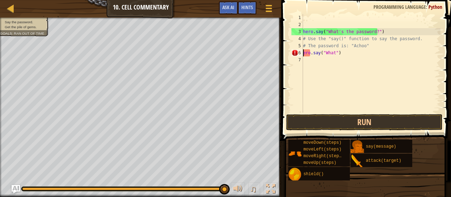
scroll to position [3, 0]
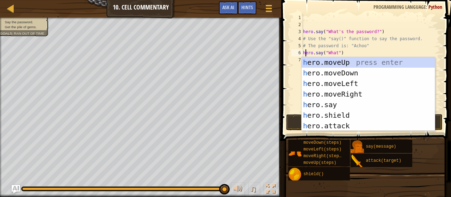
click at [395, 46] on div "hero . say ( "What's the password?" ) # Use the "say()" function to say the pas…" at bounding box center [371, 70] width 139 height 113
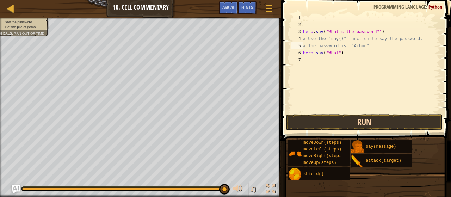
type textarea "# The password is: "Achoo""
click at [326, 127] on button "Run" at bounding box center [364, 122] width 157 height 16
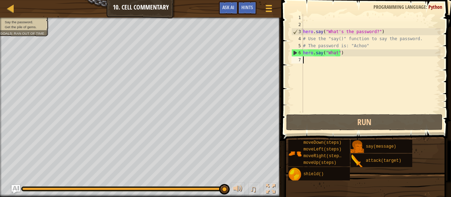
click at [319, 66] on div "hero . say ( "What's the password?" ) # Use the "say()" function to say the pas…" at bounding box center [371, 70] width 139 height 113
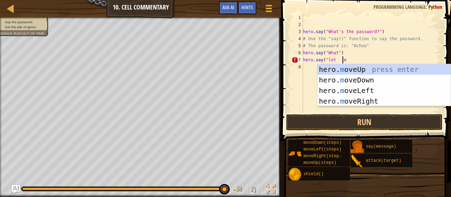
scroll to position [3, 3]
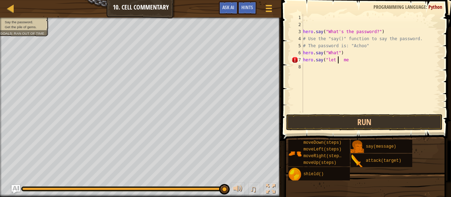
click at [337, 60] on div "hero . say ( "What's the password?" ) # Use the "say()" function to say the pas…" at bounding box center [371, 70] width 139 height 113
type textarea "hero.say("let me"
click at [344, 63] on div "hero . say ( "What's the password?" ) # Use the "say()" function to say the pas…" at bounding box center [371, 70] width 139 height 113
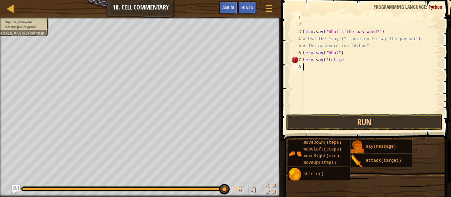
click at [343, 58] on div "hero . say ( "What's the password?" ) # Use the "say()" function to say the pas…" at bounding box center [371, 70] width 139 height 113
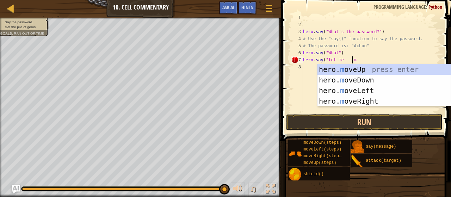
scroll to position [3, 4]
click at [346, 59] on div "hero . say ( "What's the password?" ) # Use the "say()" function to say the pas…" at bounding box center [371, 70] width 139 height 113
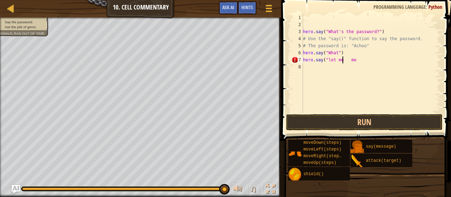
scroll to position [3, 4]
click at [352, 59] on div "hero . say ( "What's the password?" ) # Use the "say()" function to say the pas…" at bounding box center [371, 70] width 139 height 113
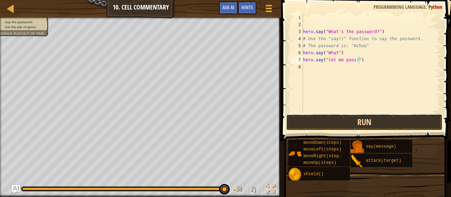
click at [378, 123] on button "Run" at bounding box center [364, 122] width 157 height 16
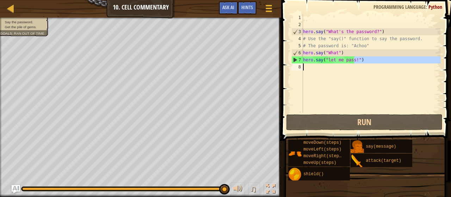
drag, startPoint x: 354, startPoint y: 62, endPoint x: 333, endPoint y: 66, distance: 21.4
click at [333, 66] on div "hero . say ( "What's the password?" ) # Use the "say()" function to say the pas…" at bounding box center [371, 70] width 139 height 113
click at [342, 60] on div "hero . say ( "What's the password?" ) # Use the "say()" function to say the pas…" at bounding box center [371, 70] width 139 height 113
click at [352, 62] on div "hero . say ( "What's the password?" ) # Use the "say()" function to say the pas…" at bounding box center [371, 70] width 139 height 113
click at [353, 60] on div "hero . say ( "What's the password?" ) # Use the "say()" function to say the pas…" at bounding box center [371, 70] width 139 height 113
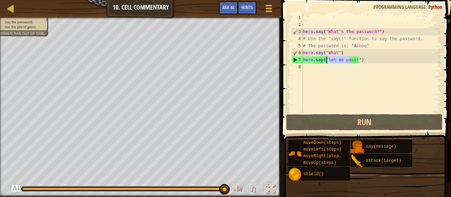
drag, startPoint x: 351, startPoint y: 61, endPoint x: 327, endPoint y: 61, distance: 24.0
click at [327, 61] on div "hero . say ( "What's the password?" ) # Use the "say()" function to say the pas…" at bounding box center [371, 70] width 139 height 113
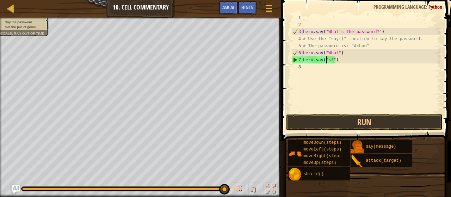
scroll to position [3, 2]
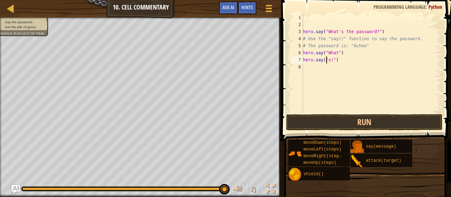
click at [327, 61] on div "hero . say ( "What's the password?" ) # Use the "say()" function to say the pas…" at bounding box center [371, 70] width 139 height 113
click at [329, 61] on div "hero . say ( "What's the password?" ) # Use the "say()" function to say the pas…" at bounding box center [371, 70] width 139 height 113
click at [359, 60] on div "hero . say ( "What's the password?" ) # Use the "say()" function to say the pas…" at bounding box center [371, 70] width 139 height 113
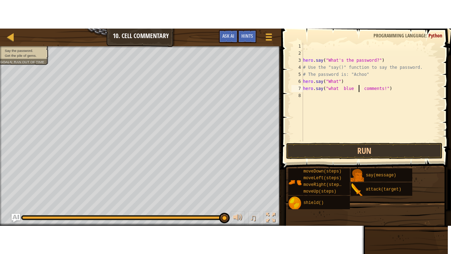
scroll to position [3, 6]
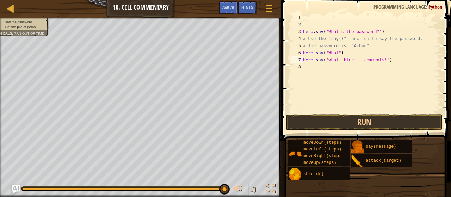
click at [353, 61] on div "hero . say ( "What's the password?" ) # Use the "say()" function to say the pas…" at bounding box center [371, 70] width 139 height 113
click at [351, 60] on div "hero . say ( "What's the password?" ) # Use the "say()" function to say the pas…" at bounding box center [371, 70] width 139 height 113
click at [337, 61] on div "hero . say ( "What's the password?" ) # Use the "say()" function to say the pas…" at bounding box center [371, 70] width 139 height 113
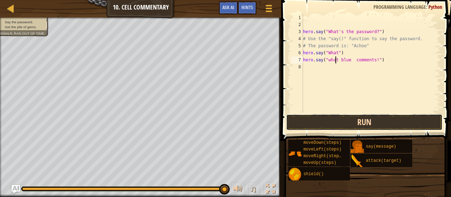
click at [336, 117] on button "Run" at bounding box center [364, 122] width 157 height 16
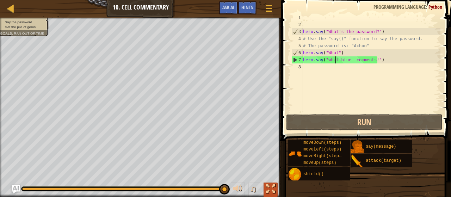
click at [272, 189] on div at bounding box center [270, 188] width 9 height 9
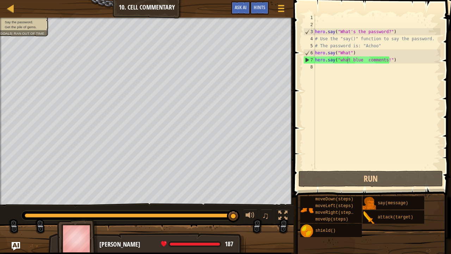
click at [73, 197] on img at bounding box center [77, 238] width 41 height 39
click at [124, 197] on div "Map Introduction to Computer Science 10. Cell Commentary Game Menu Done Hints A…" at bounding box center [225, 127] width 451 height 254
click at [250, 197] on div at bounding box center [250, 215] width 9 height 9
click at [248, 197] on div at bounding box center [250, 215] width 9 height 9
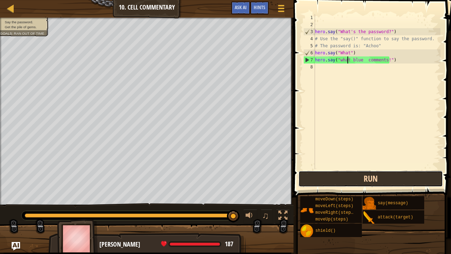
click at [328, 178] on button "Run" at bounding box center [371, 179] width 145 height 16
click at [340, 178] on button "Run" at bounding box center [371, 179] width 145 height 16
drag, startPoint x: 334, startPoint y: 178, endPoint x: 340, endPoint y: 178, distance: 6.3
click at [340, 178] on button "Run" at bounding box center [371, 179] width 145 height 16
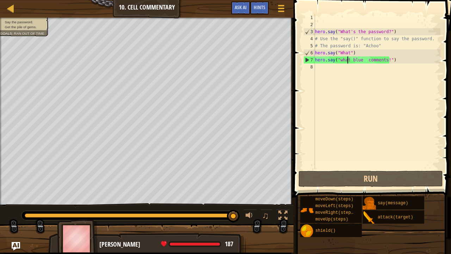
click at [153, 6] on div "Map Introduction to Computer Science 10. Cell Commentary Game Menu Done Hints A…" at bounding box center [147, 9] width 294 height 18
click at [257, 8] on span "Hints" at bounding box center [260, 7] width 12 height 7
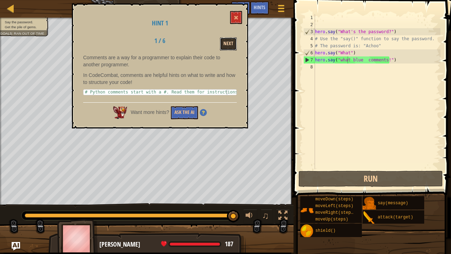
click at [220, 40] on button "Next" at bounding box center [228, 43] width 17 height 13
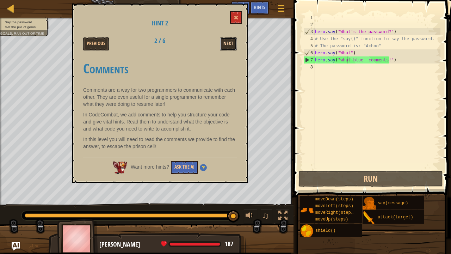
click at [224, 42] on button "Next" at bounding box center [228, 43] width 17 height 13
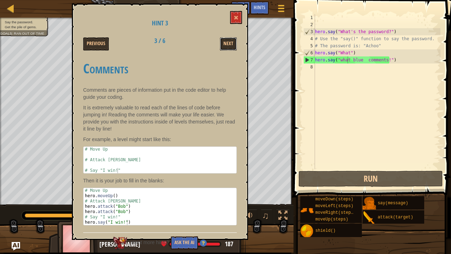
click at [224, 42] on button "Next" at bounding box center [228, 43] width 17 height 13
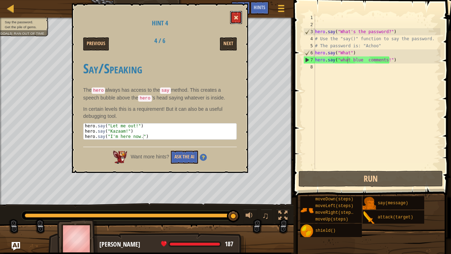
click at [235, 20] on span at bounding box center [236, 17] width 5 height 5
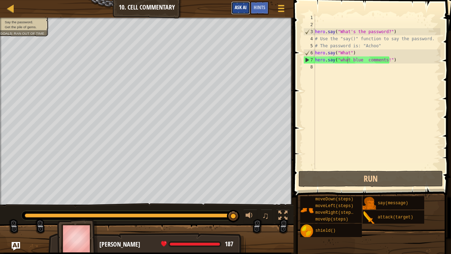
click at [239, 10] on span "Ask AI" at bounding box center [241, 7] width 12 height 7
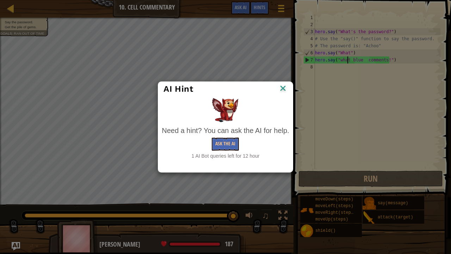
click at [282, 87] on img at bounding box center [283, 89] width 9 height 11
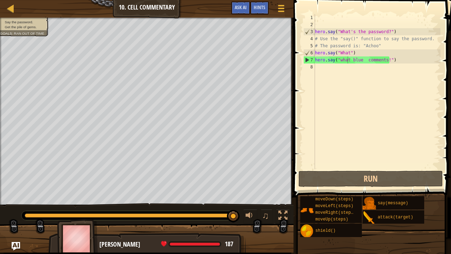
click at [205, 197] on div "187" at bounding box center [197, 244] width 72 height 6
click at [384, 61] on div "hero . say ( "What's the password?" ) # Use the "say()" function to say the pas…" at bounding box center [377, 98] width 127 height 169
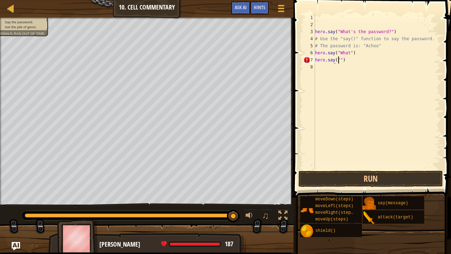
scroll to position [3, 2]
type textarea "hero.say("Password")"
drag, startPoint x: 322, startPoint y: 184, endPoint x: 306, endPoint y: 181, distance: 16.4
click at [306, 181] on button "Run" at bounding box center [371, 179] width 145 height 16
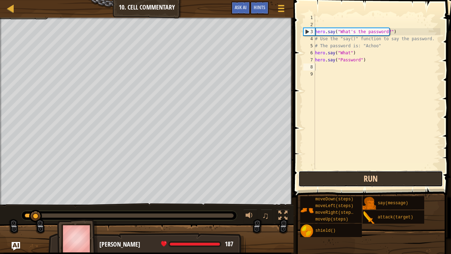
click at [306, 181] on button "Run" at bounding box center [371, 179] width 145 height 16
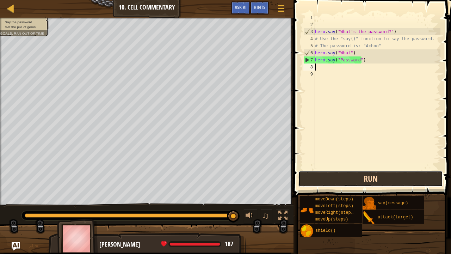
click at [324, 182] on button "Run" at bounding box center [371, 179] width 145 height 16
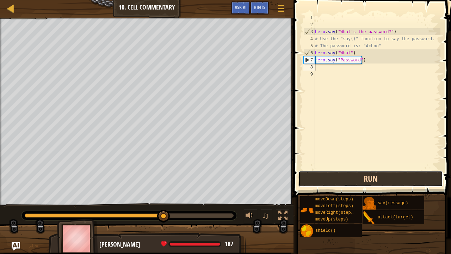
click at [324, 182] on button "Run" at bounding box center [371, 179] width 145 height 16
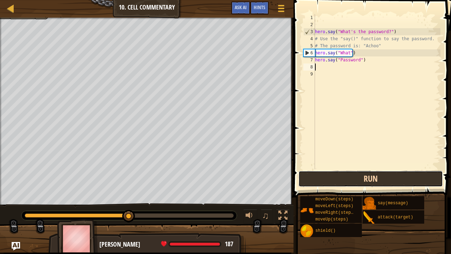
click at [324, 182] on button "Run" at bounding box center [371, 179] width 145 height 16
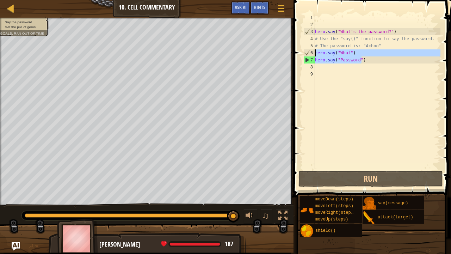
drag, startPoint x: 362, startPoint y: 57, endPoint x: 314, endPoint y: 53, distance: 48.5
click at [314, 53] on div "1 2 3 4 5 6 7 8 9 hero . say ( "What's the password?" ) # Use the "say()" funct…" at bounding box center [371, 91] width 139 height 155
type textarea "hero.say("What") hero.say("Password")"
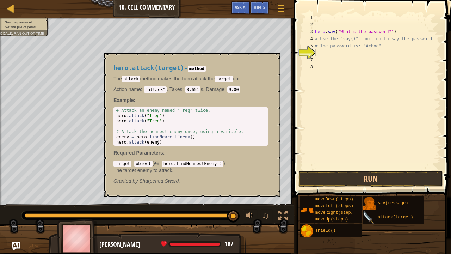
click at [376, 197] on img at bounding box center [369, 217] width 13 height 13
drag, startPoint x: 369, startPoint y: 217, endPoint x: 370, endPoint y: 209, distance: 8.3
click at [370, 197] on div "moveDown(steps) moveLeft(steps) moveRight(steps) moveUp(steps) shield() say(mes…" at bounding box center [373, 217] width 146 height 42
click at [366, 197] on img at bounding box center [369, 217] width 13 height 13
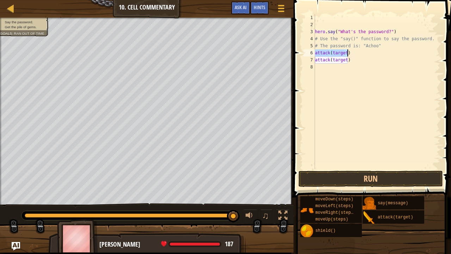
click at [345, 53] on div "hero . say ( "What's the password?" ) # Use the "say()" function to say the pas…" at bounding box center [377, 91] width 127 height 155
drag, startPoint x: 344, startPoint y: 54, endPoint x: 333, endPoint y: 54, distance: 11.3
click at [333, 54] on div "hero . say ( "What's the password?" ) # Use the "say()" function to say the pas…" at bounding box center [377, 98] width 127 height 169
click at [333, 52] on div "hero . say ( "What's the password?" ) # Use the "say()" function to say the pas…" at bounding box center [377, 98] width 127 height 169
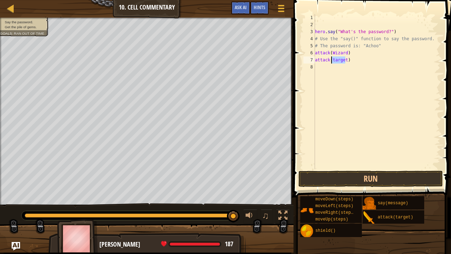
drag, startPoint x: 345, startPoint y: 60, endPoint x: 333, endPoint y: 61, distance: 12.4
click at [333, 61] on div "hero . say ( "What's the password?" ) # Use the "say()" function to say the pas…" at bounding box center [377, 98] width 127 height 169
type textarea "attack(wizard)"
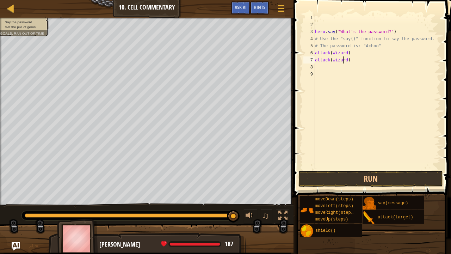
click at [344, 61] on div "hero . say ( "What's the password?" ) # Use the "say()" function to say the pas…" at bounding box center [377, 98] width 127 height 169
click at [346, 62] on div "hero . say ( "What's the password?" ) # Use the "say()" function to say the pas…" at bounding box center [377, 98] width 127 height 169
click at [331, 62] on div "hero . say ( "What's the password?" ) # Use the "say()" function to say the pas…" at bounding box center [377, 98] width 127 height 169
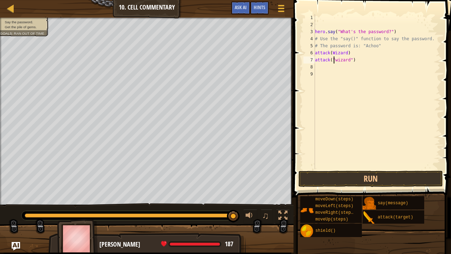
click at [346, 53] on div "hero . say ( "What's the password?" ) # Use the "say()" function to say the pas…" at bounding box center [377, 98] width 127 height 169
click at [331, 53] on div "hero . say ( "What's the password?" ) # Use the "say()" function to say the pas…" at bounding box center [377, 98] width 127 height 169
click at [314, 176] on button "Run" at bounding box center [371, 179] width 145 height 16
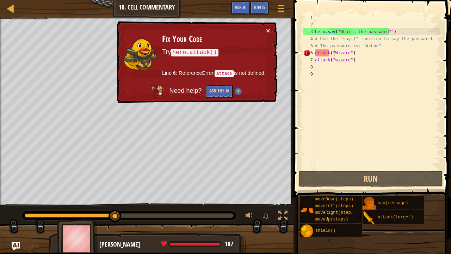
click at [271, 26] on div "× Fix Your Code Try hero.attack() Line 6: ReferenceError: attack is not defined…" at bounding box center [196, 62] width 162 height 82
click at [267, 32] on button "×" at bounding box center [268, 30] width 4 height 7
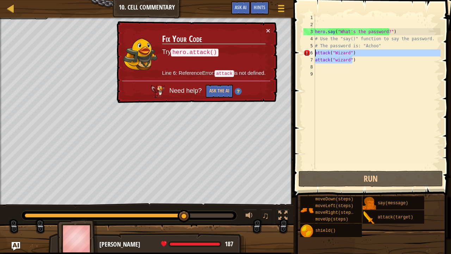
drag, startPoint x: 361, startPoint y: 62, endPoint x: 315, endPoint y: 51, distance: 47.0
click at [315, 51] on div "attack("Wizard") 1 2 3 4 5 6 7 8 9 hero . say ( "What's the password?" ) # Use …" at bounding box center [371, 91] width 139 height 155
type textarea "attack("Wizard") attack("wizard")"
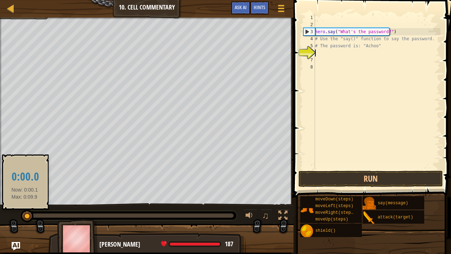
drag, startPoint x: 208, startPoint y: 216, endPoint x: 25, endPoint y: 212, distance: 183.5
click at [25, 197] on div at bounding box center [27, 216] width 13 height 13
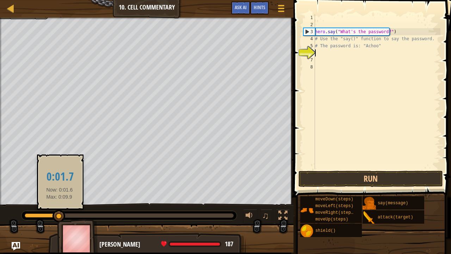
drag, startPoint x: 25, startPoint y: 212, endPoint x: 60, endPoint y: 213, distance: 34.9
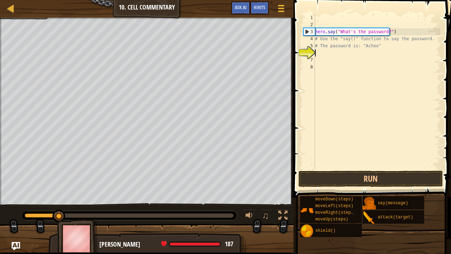
type textarea "# The password is: "Achoo""
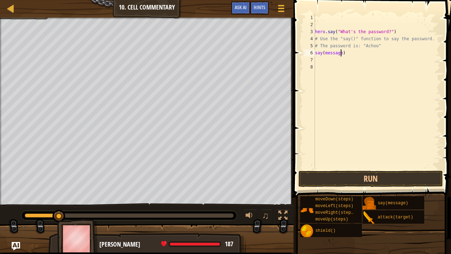
click at [341, 53] on div "hero . say ( "What's the password?" ) # Use the "say()" function to say the pas…" at bounding box center [377, 98] width 127 height 169
drag, startPoint x: 341, startPoint y: 53, endPoint x: 327, endPoint y: 53, distance: 13.8
click at [327, 53] on div "hero . say ( "What's the password?" ) # Use the "say()" function to say the pas…" at bounding box center [377, 98] width 127 height 169
click at [317, 177] on button "Run" at bounding box center [371, 179] width 145 height 16
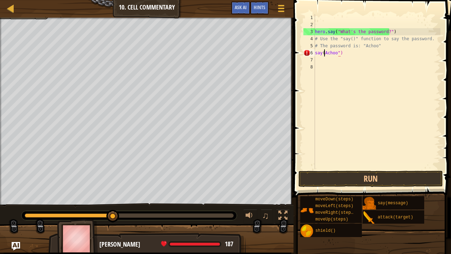
click at [325, 54] on div "hero . say ( "What's the password?" ) # Use the "say()" function to say the pas…" at bounding box center [377, 98] width 127 height 169
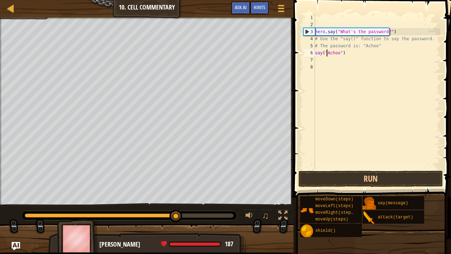
click at [311, 178] on button "Run" at bounding box center [371, 179] width 145 height 16
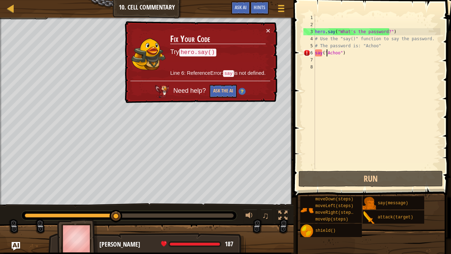
click at [316, 54] on div "hero . say ( "What's the password?" ) # Use the "say()" function to say the pas…" at bounding box center [377, 98] width 127 height 169
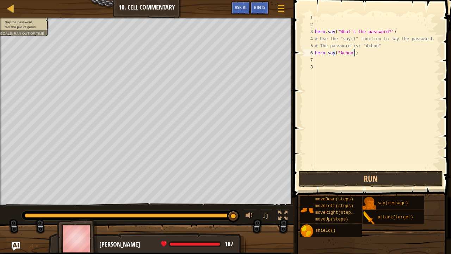
click at [374, 50] on div "hero . say ( "What's the password?" ) # Use the "say()" function to say the pas…" at bounding box center [377, 98] width 127 height 169
type textarea "hero.say("Achoo")"
click at [331, 173] on button "Run" at bounding box center [371, 179] width 145 height 16
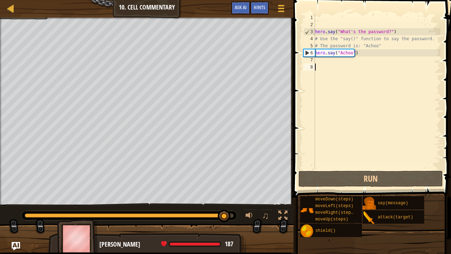
click at [327, 64] on div "hero . say ( "What's the password?" ) # Use the "say()" function to say the pas…" at bounding box center [377, 98] width 127 height 169
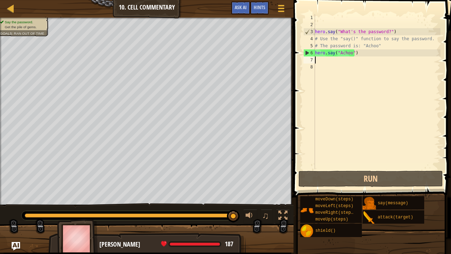
click at [320, 61] on div "hero . say ( "What's the password?" ) # Use the "say()" function to say the pas…" at bounding box center [377, 98] width 127 height 169
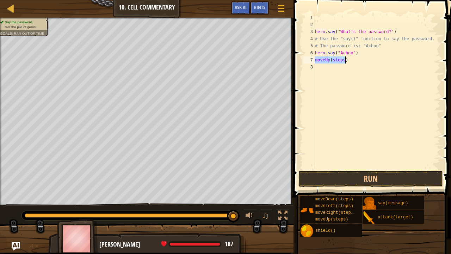
click at [341, 62] on div "hero . say ( "What's the password?" ) # Use the "say()" function to say the pas…" at bounding box center [377, 91] width 127 height 155
drag, startPoint x: 342, startPoint y: 62, endPoint x: 333, endPoint y: 62, distance: 9.5
click at [333, 62] on div "hero . say ( "What's the password?" ) # Use the "say()" function to say the pas…" at bounding box center [377, 98] width 127 height 169
click at [336, 59] on div "hero . say ( "What's the password?" ) # Use the "say()" function to say the pas…" at bounding box center [377, 98] width 127 height 169
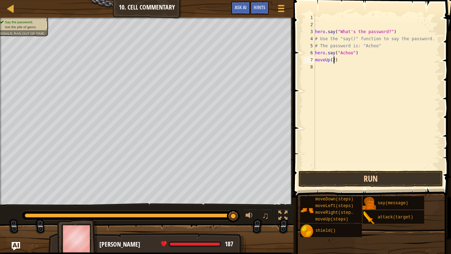
type textarea "moveUp(2)"
click at [328, 178] on button "Run" at bounding box center [371, 179] width 145 height 16
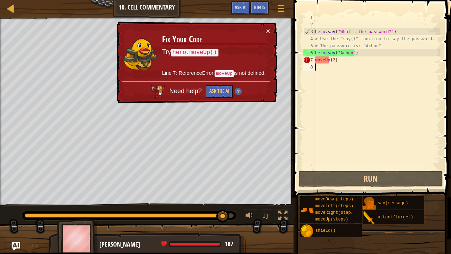
click at [316, 64] on div "hero . say ( "What's the password?" ) # Use the "say()" function to say the pas…" at bounding box center [377, 98] width 127 height 169
click at [316, 60] on div "hero . say ( "What's the password?" ) # Use the "say()" function to say the pas…" at bounding box center [377, 98] width 127 height 169
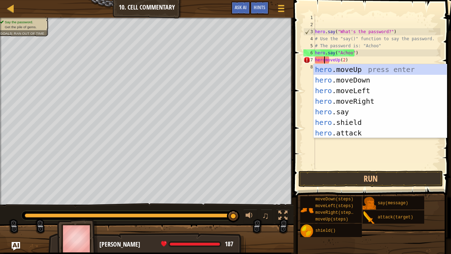
scroll to position [3, 1]
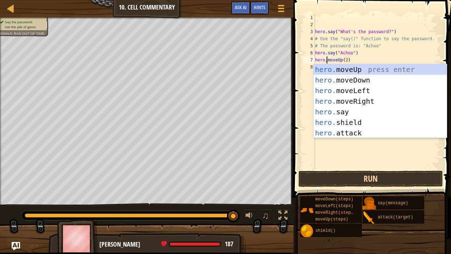
type textarea "hero.moveUp(2)"
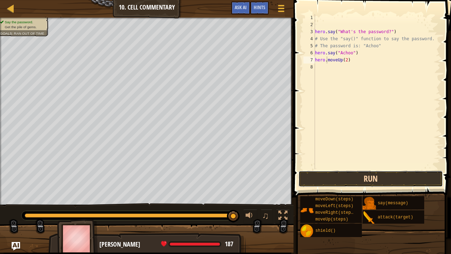
click at [333, 173] on button "Run" at bounding box center [371, 179] width 145 height 16
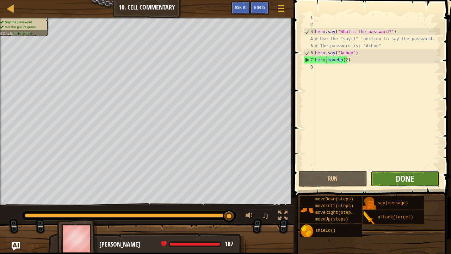
click at [399, 179] on span "Done" at bounding box center [405, 178] width 18 height 11
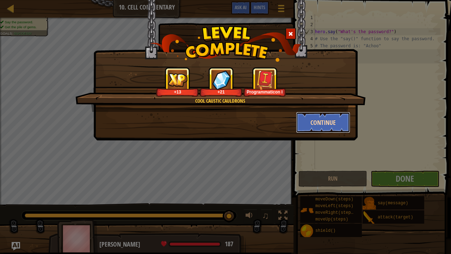
click at [317, 124] on button "Continue" at bounding box center [323, 122] width 55 height 21
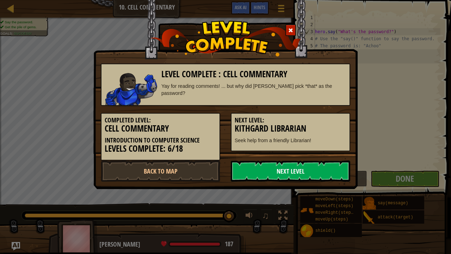
click at [252, 169] on link "Next Level" at bounding box center [291, 170] width 120 height 21
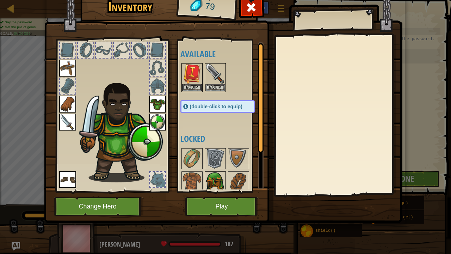
click at [207, 172] on img at bounding box center [216, 182] width 20 height 20
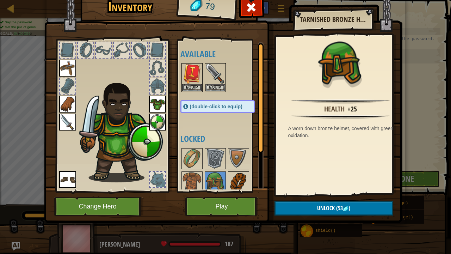
click at [240, 176] on img at bounding box center [239, 182] width 20 height 20
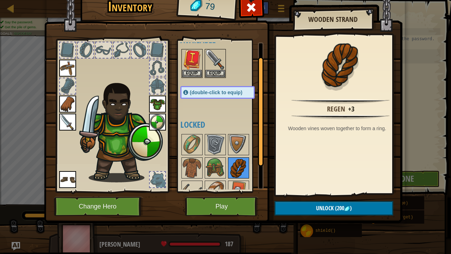
scroll to position [28, 0]
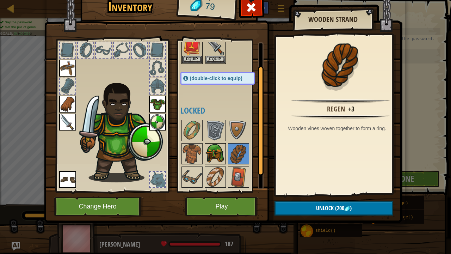
click at [214, 144] on img at bounding box center [216, 154] width 20 height 20
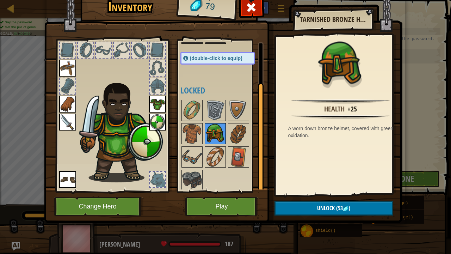
scroll to position [49, 0]
click at [213, 78] on div "Available Equip Equip Equip Equip Equip Equip Equip Equip (double-click to equi…" at bounding box center [225, 115] width 89 height 147
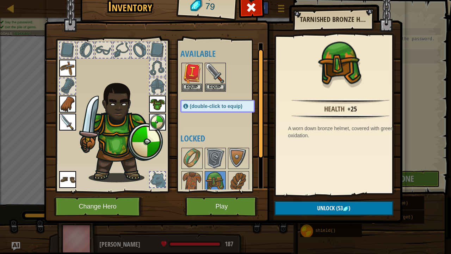
scroll to position [0, 0]
click at [194, 85] on button "Equip" at bounding box center [192, 87] width 20 height 7
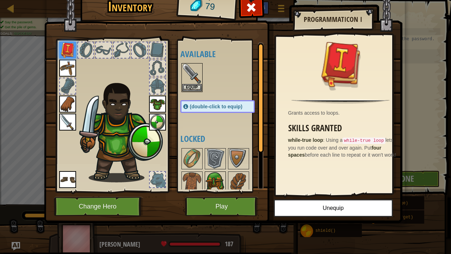
click at [208, 172] on img at bounding box center [216, 182] width 20 height 20
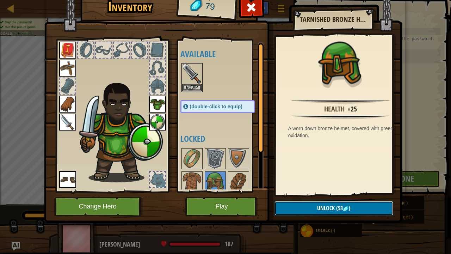
click at [303, 197] on button "Unlock (53 )" at bounding box center [334, 208] width 119 height 14
click at [308, 197] on button "Confirm" at bounding box center [334, 208] width 119 height 14
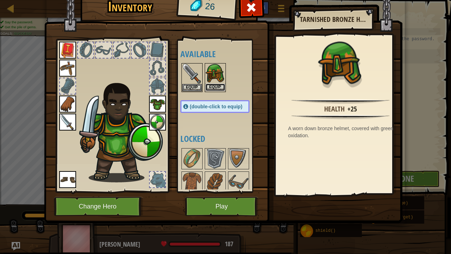
click at [215, 89] on button "Equip" at bounding box center [216, 87] width 20 height 7
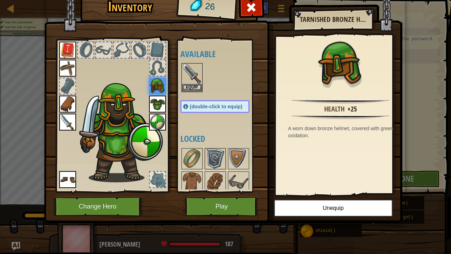
click at [219, 150] on img at bounding box center [216, 159] width 20 height 20
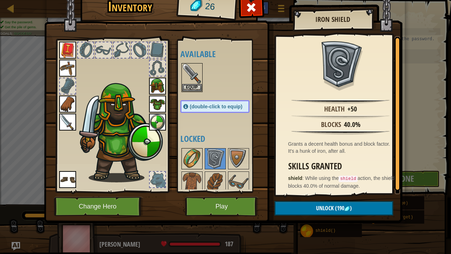
click at [195, 152] on img at bounding box center [192, 159] width 20 height 20
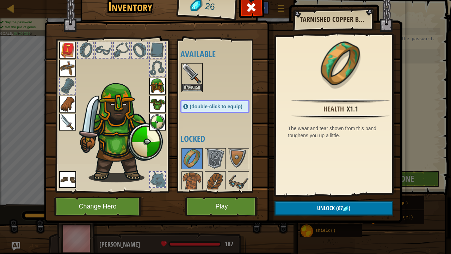
click at [159, 121] on img at bounding box center [157, 122] width 17 height 17
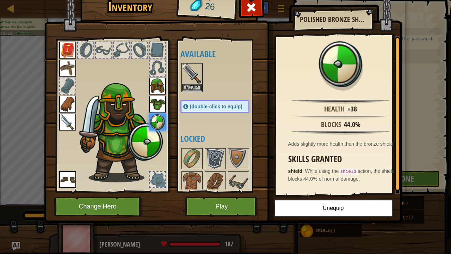
click at [218, 155] on img at bounding box center [216, 159] width 20 height 20
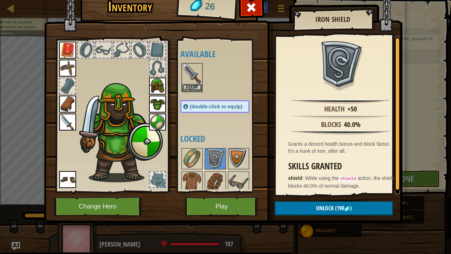
click at [236, 163] on img at bounding box center [239, 159] width 20 height 20
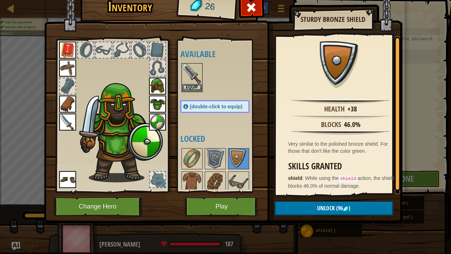
click at [155, 116] on img at bounding box center [157, 122] width 17 height 17
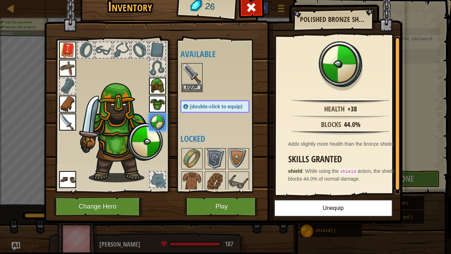
click at [213, 157] on img at bounding box center [216, 159] width 20 height 20
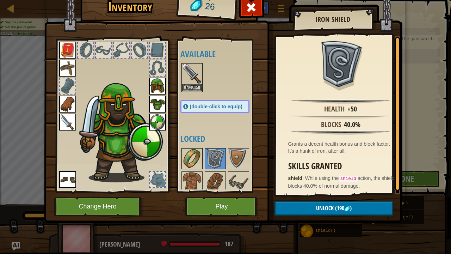
click at [200, 150] on img at bounding box center [192, 159] width 20 height 20
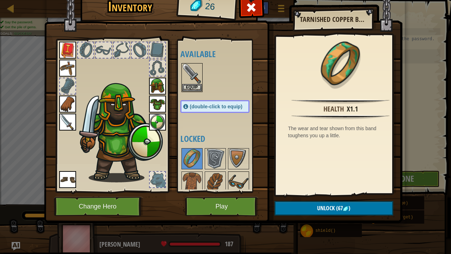
click at [232, 184] on img at bounding box center [239, 182] width 20 height 20
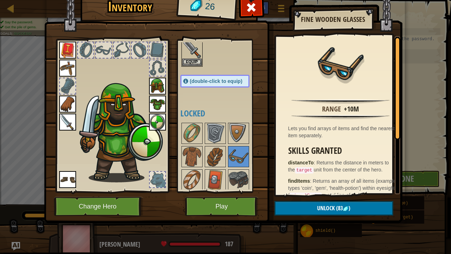
scroll to position [26, 0]
click at [219, 197] on button "Play" at bounding box center [222, 206] width 74 height 19
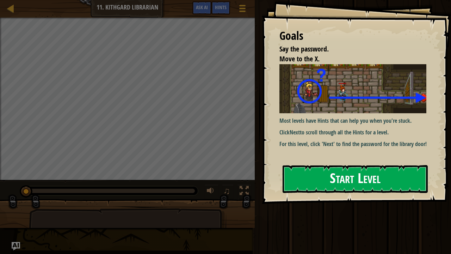
click at [368, 170] on button "Start Level" at bounding box center [355, 179] width 145 height 28
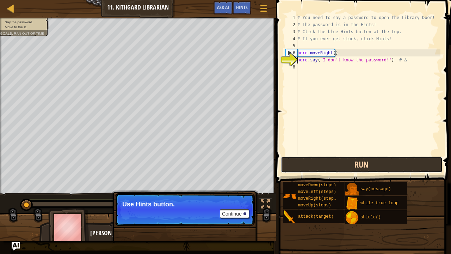
click at [322, 160] on button "Run" at bounding box center [362, 165] width 162 height 16
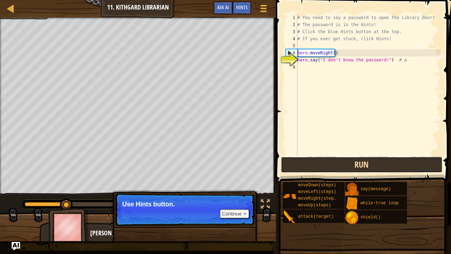
click at [322, 160] on button "Run" at bounding box center [362, 165] width 162 height 16
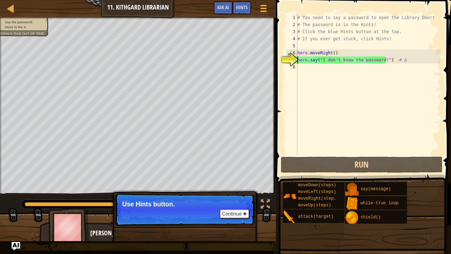
click at [359, 100] on div "# You need to say a password to open the Library Door! # The password is in the…" at bounding box center [368, 91] width 145 height 155
click at [239, 197] on button "Continue" at bounding box center [234, 213] width 29 height 9
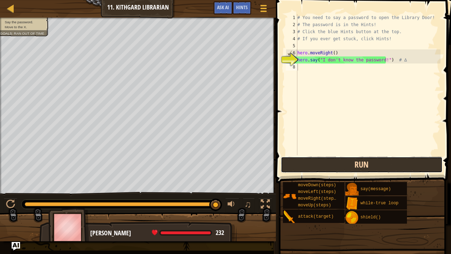
click at [314, 166] on button "Run" at bounding box center [362, 165] width 162 height 16
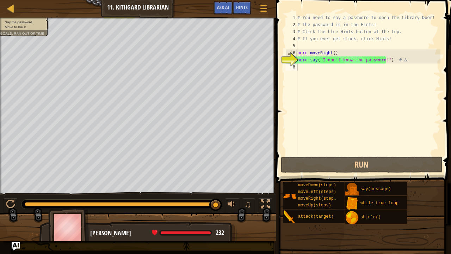
drag, startPoint x: 355, startPoint y: 200, endPoint x: 323, endPoint y: 72, distance: 132.7
click at [323, 72] on div "Hints Videos 1 2 3 4 5 6 7 8 # You need to say a password to open the Library D…" at bounding box center [362, 125] width 177 height 250
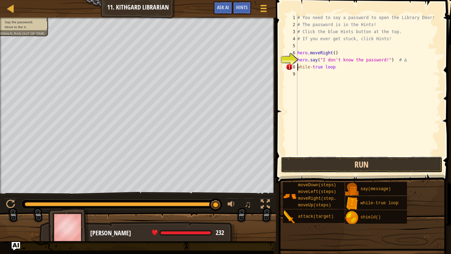
click at [344, 169] on button "Run" at bounding box center [362, 165] width 162 height 16
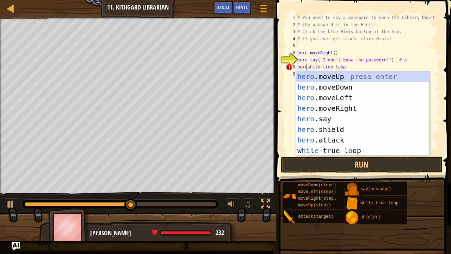
scroll to position [3, 1]
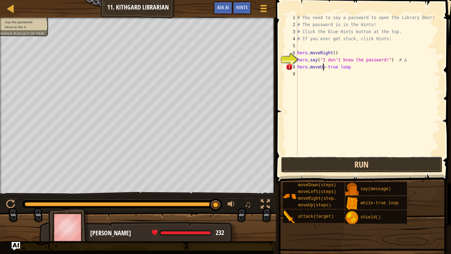
click at [344, 163] on button "Run" at bounding box center [362, 165] width 162 height 16
click at [351, 67] on div "# You need to say a password to open the Library Door! # The password is in the…" at bounding box center [368, 91] width 145 height 155
click at [348, 67] on div "# You need to say a password to open the Library Door! # The password is in the…" at bounding box center [368, 91] width 145 height 155
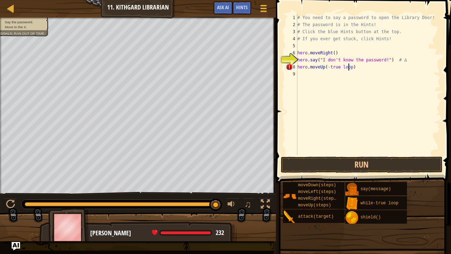
scroll to position [3, 4]
click at [325, 67] on div "# You need to say a password to open the Library Door! # The password is in the…" at bounding box center [368, 91] width 145 height 155
click at [318, 159] on button "Run" at bounding box center [362, 165] width 162 height 16
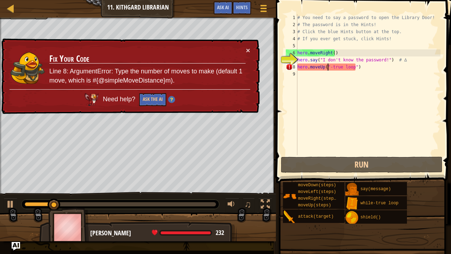
click at [331, 67] on div "# You need to say a password to open the Library Door! # The password is in the…" at bounding box center [368, 91] width 145 height 155
type textarea "hero.moveUp("true loop")"
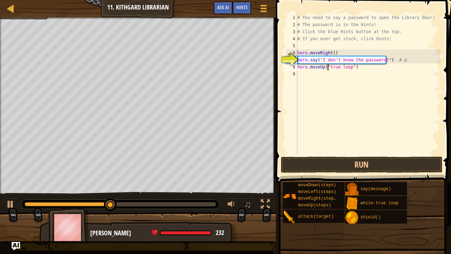
click at [329, 153] on div "# You need to say a password to open the Library Door! # The password is in the…" at bounding box center [368, 91] width 145 height 155
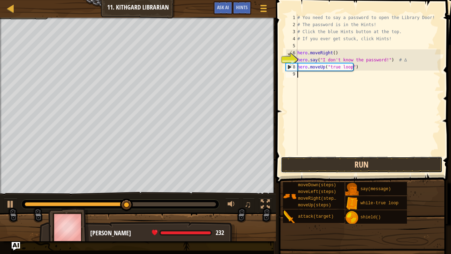
click at [317, 166] on button "Run" at bounding box center [362, 165] width 162 height 16
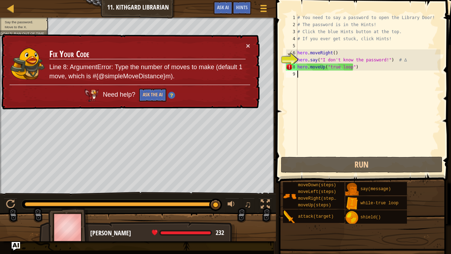
click at [357, 76] on div "# You need to say a password to open the Library Door! # The password is in the…" at bounding box center [368, 91] width 145 height 155
type textarea "hero.moveUp("true loop")"
drag, startPoint x: 355, startPoint y: 66, endPoint x: 302, endPoint y: 66, distance: 52.9
drag, startPoint x: 302, startPoint y: 66, endPoint x: 407, endPoint y: 83, distance: 106.9
click at [407, 83] on div "# You need to say a password to open the Library Door! # The password is in the…" at bounding box center [368, 91] width 145 height 155
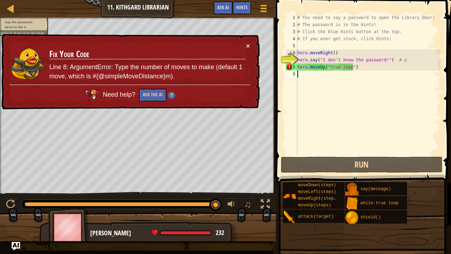
click at [364, 71] on div "# You need to say a password to open the Library Door! # The password is in the…" at bounding box center [368, 91] width 145 height 155
click at [351, 66] on div "# You need to say a password to open the Library Door! # The password is in the…" at bounding box center [368, 91] width 145 height 155
drag, startPoint x: 356, startPoint y: 68, endPoint x: 351, endPoint y: 66, distance: 5.1
click at [351, 66] on div "# You need to say a password to open the Library Door! # The password is in the…" at bounding box center [368, 91] width 145 height 155
click at [355, 67] on div "# You need to say a password to open the Library Door! # The password is in the…" at bounding box center [368, 91] width 145 height 155
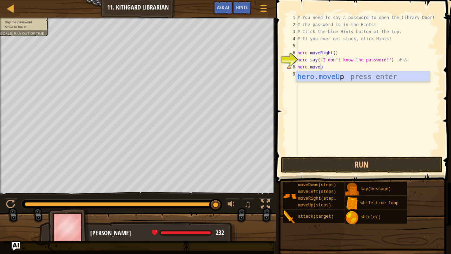
type textarea "hero.moveup"
click at [340, 78] on div "hero.moveUp press enter" at bounding box center [363, 87] width 134 height 32
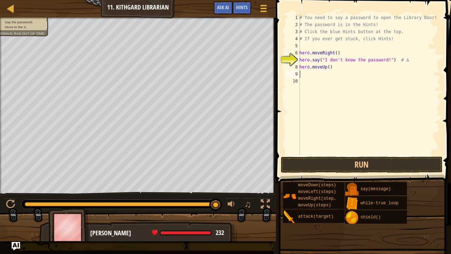
scroll to position [3, 0]
click at [336, 166] on button "Run" at bounding box center [362, 165] width 162 height 16
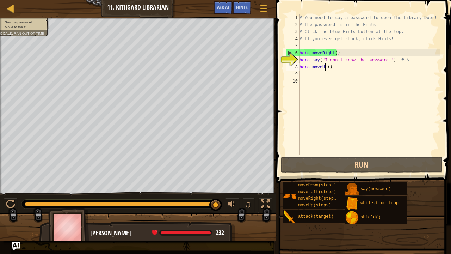
click at [325, 66] on div "# You need to say a password to open the Library Door! # The password is in the…" at bounding box center [369, 91] width 143 height 155
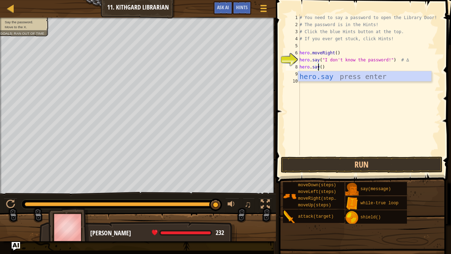
scroll to position [3, 1]
click at [324, 67] on div "# You need to say a password to open the Library Door! # The password is in the…" at bounding box center [369, 91] width 143 height 155
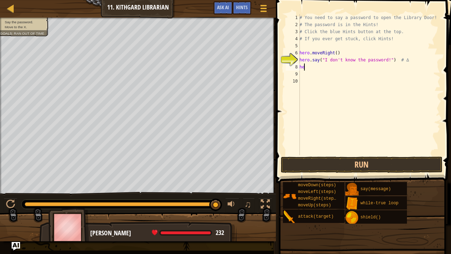
scroll to position [3, 0]
type textarea "h"
click at [252, 7] on div "Game Menu Done Hints Ask AI" at bounding box center [241, 9] width 62 height 17
click at [246, 8] on span "Hints" at bounding box center [242, 7] width 12 height 7
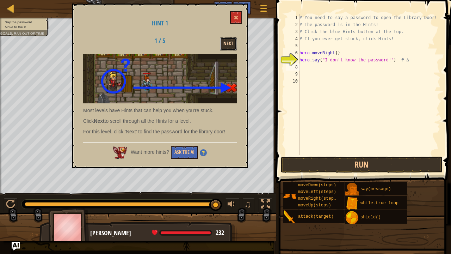
click at [228, 43] on button "Next" at bounding box center [228, 43] width 17 height 13
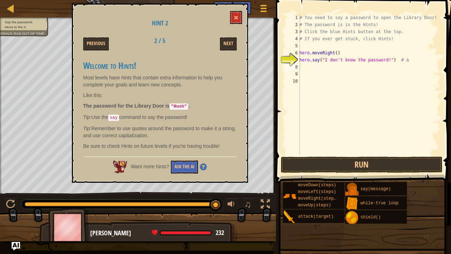
click at [321, 68] on div "# You need to say a password to open the Library Door! # The password is in the…" at bounding box center [369, 91] width 143 height 155
drag, startPoint x: 382, startPoint y: 60, endPoint x: 370, endPoint y: 60, distance: 11.6
drag, startPoint x: 370, startPoint y: 60, endPoint x: 383, endPoint y: 58, distance: 13.2
click at [383, 58] on div "# You need to say a password to open the Library Door! # The password is in the…" at bounding box center [369, 91] width 143 height 155
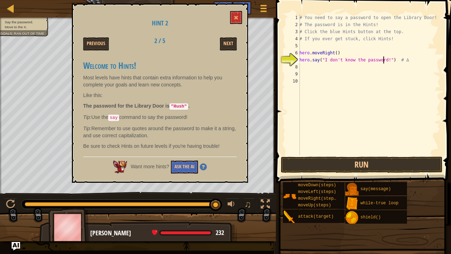
click at [387, 63] on div "# You need to say a password to open the Library Door! # The password is in the…" at bounding box center [369, 91] width 143 height 155
click at [382, 62] on div "# You need to say a password to open the Library Door! # The password is in the…" at bounding box center [369, 91] width 143 height 155
click at [383, 62] on div "# You need to say a password to open the Library Door! # The password is in the…" at bounding box center [369, 91] width 143 height 155
drag, startPoint x: 383, startPoint y: 62, endPoint x: 323, endPoint y: 63, distance: 59.6
click at [323, 63] on div "# You need to say a password to open the Library Door! # The password is in the…" at bounding box center [369, 91] width 143 height 155
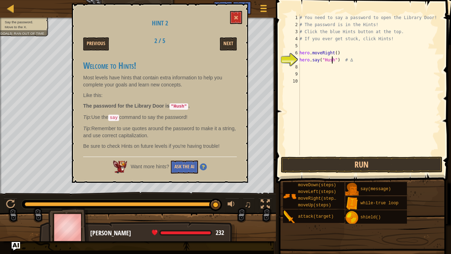
scroll to position [3, 3]
type textarea "# ∆"
drag, startPoint x: 311, startPoint y: 159, endPoint x: 302, endPoint y: 151, distance: 12.2
click at [302, 151] on div "# You need to say a password to open the Library Door! # The password is in the…" at bounding box center [369, 91] width 143 height 155
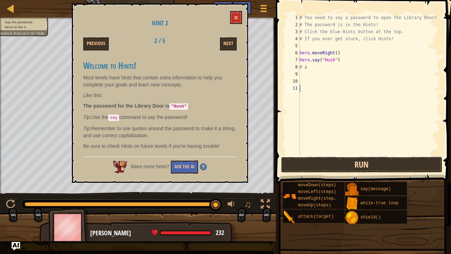
click at [296, 159] on button "Run" at bounding box center [362, 165] width 162 height 16
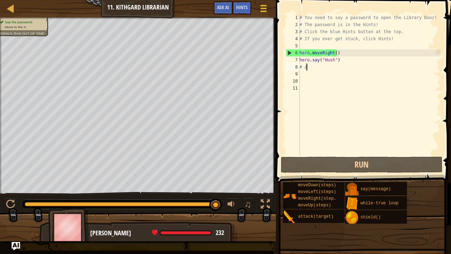
click at [313, 68] on div "# You need to say a password to open the Library Door! # The password is in the…" at bounding box center [369, 91] width 143 height 155
type textarea "#"
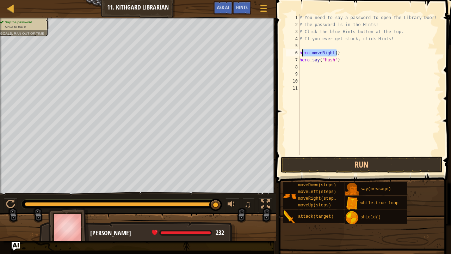
drag, startPoint x: 339, startPoint y: 53, endPoint x: 301, endPoint y: 52, distance: 38.1
click at [301, 52] on div "# You need to say a password to open the Library Door! # The password is in the…" at bounding box center [369, 91] width 143 height 155
type textarea "hero.moveRight()"
click at [301, 52] on div "# You need to say a password to open the Library Door! # The password is in the…" at bounding box center [369, 84] width 143 height 141
drag, startPoint x: 341, startPoint y: 54, endPoint x: 300, endPoint y: 54, distance: 40.9
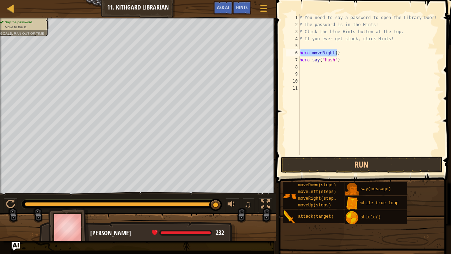
click at [300, 54] on div "hero.moveRight() 1 2 3 4 5 6 7 8 9 10 11 # You need to say a password to open t…" at bounding box center [363, 84] width 156 height 141
click at [305, 66] on div "# You need to say a password to open the Library Door! # The password is in the…" at bounding box center [369, 91] width 143 height 155
paste textarea "hero.moveRight()"
type textarea "hero.moveRight()"
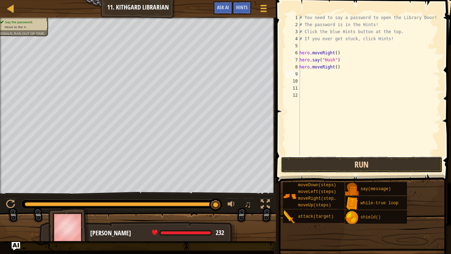
click at [320, 160] on button "Run" at bounding box center [362, 165] width 162 height 16
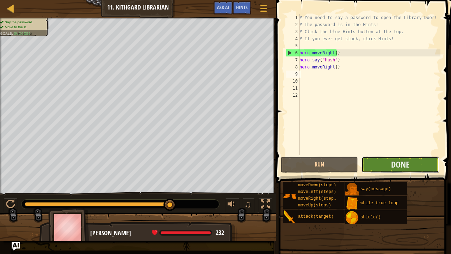
click at [377, 164] on button "Done" at bounding box center [400, 165] width 77 height 16
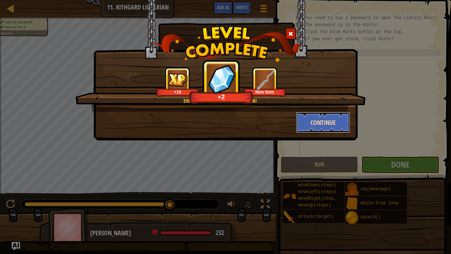
click at [322, 122] on button "Continue" at bounding box center [323, 122] width 55 height 21
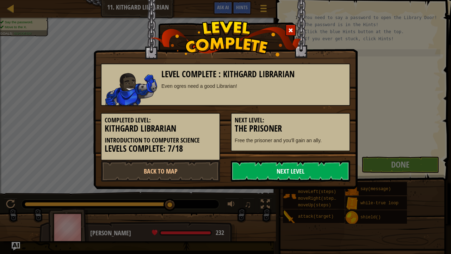
click at [254, 171] on link "Next Level" at bounding box center [291, 170] width 120 height 21
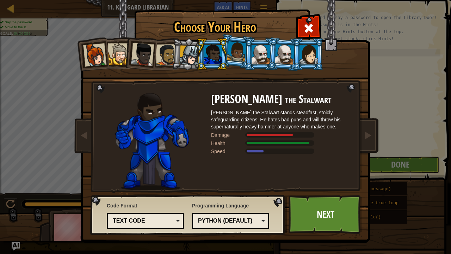
click at [185, 51] on div at bounding box center [190, 56] width 20 height 20
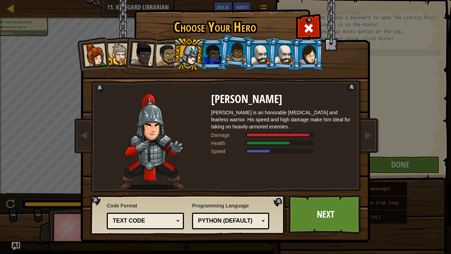
click at [219, 54] on div at bounding box center [213, 54] width 18 height 19
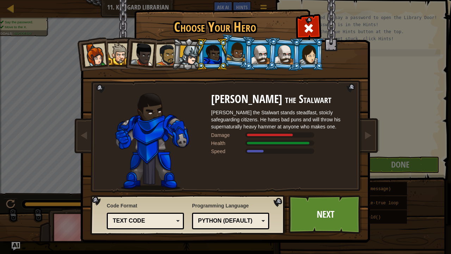
click at [183, 55] on div at bounding box center [190, 56] width 20 height 20
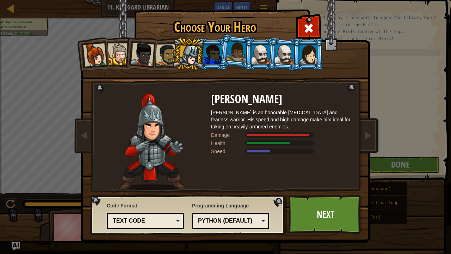
click at [210, 58] on div at bounding box center [213, 54] width 18 height 19
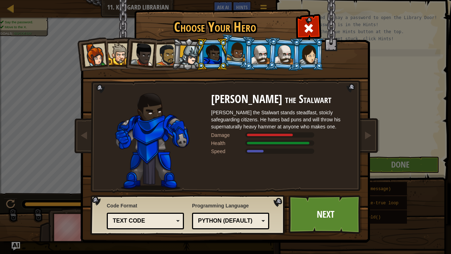
click at [191, 53] on div at bounding box center [190, 56] width 20 height 20
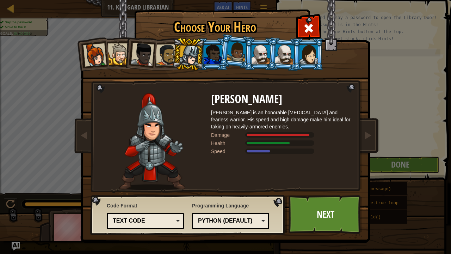
click at [216, 50] on div at bounding box center [213, 54] width 18 height 19
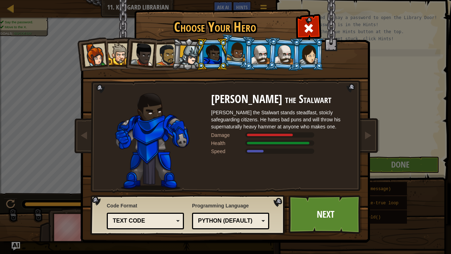
click at [212, 52] on div at bounding box center [213, 54] width 18 height 19
click at [194, 53] on div at bounding box center [190, 56] width 20 height 20
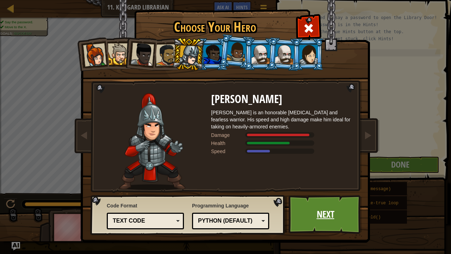
click at [325, 197] on link "Next" at bounding box center [326, 214] width 74 height 39
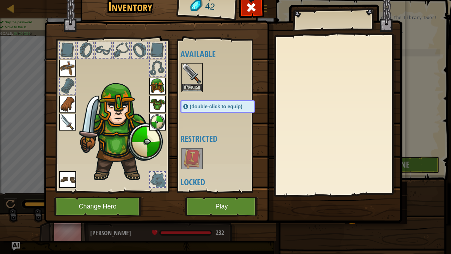
click at [192, 155] on img at bounding box center [192, 159] width 20 height 20
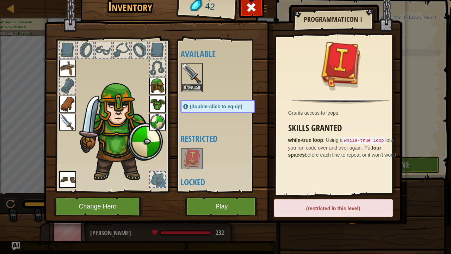
click at [231, 161] on div at bounding box center [225, 158] width 89 height 23
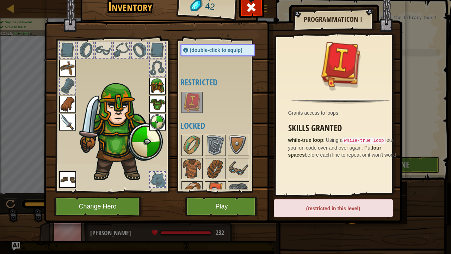
scroll to position [69, 0]
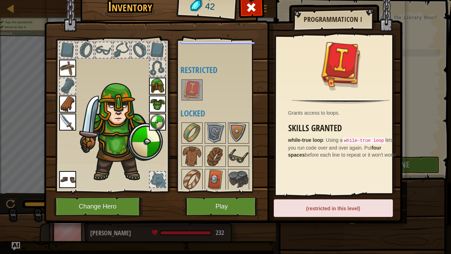
click at [235, 149] on img at bounding box center [239, 156] width 20 height 20
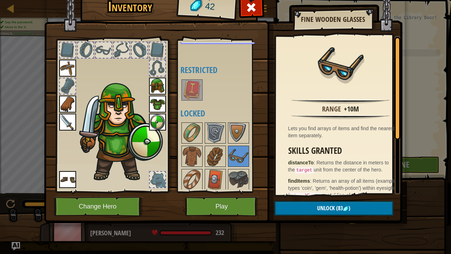
drag, startPoint x: 390, startPoint y: 117, endPoint x: 395, endPoint y: 126, distance: 10.1
click at [395, 126] on div "Range +10m Lets you find arrays of items and find the nearest item separately. …" at bounding box center [338, 115] width 125 height 158
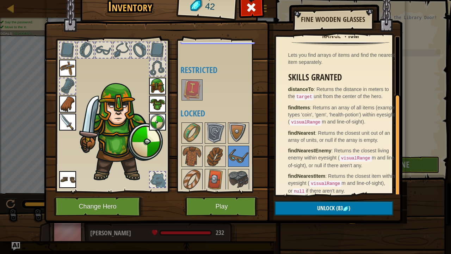
scroll to position [84, 0]
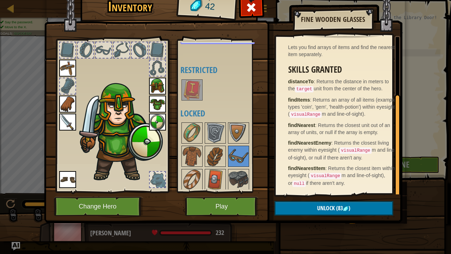
drag, startPoint x: 400, startPoint y: 122, endPoint x: 402, endPoint y: 221, distance: 98.8
click at [402, 197] on div "Inventory 42 Available Equip Equip Equip Equip Equip Equip Equip Equip (double-…" at bounding box center [226, 107] width 359 height 233
click at [226, 197] on button "Play" at bounding box center [222, 206] width 74 height 19
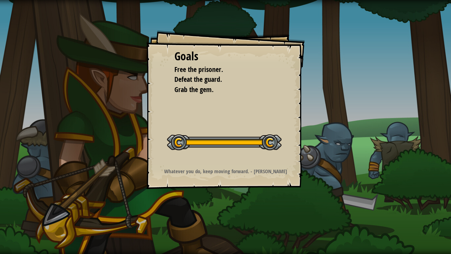
click at [218, 170] on strong "Whatever you do, keep moving forward. - [PERSON_NAME]" at bounding box center [225, 171] width 123 height 7
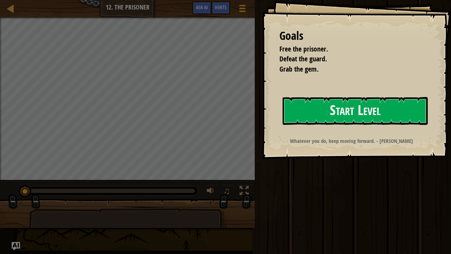
click at [337, 106] on button "Start Level" at bounding box center [355, 111] width 145 height 28
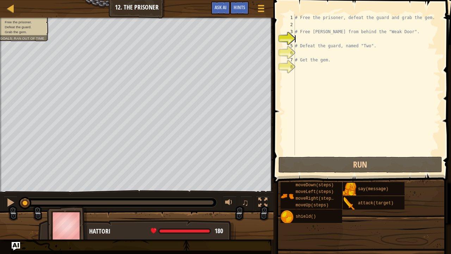
click at [300, 25] on div "# Free the prisoner, defeat the guard and grab the gem. # Free [PERSON_NAME] fr…" at bounding box center [367, 91] width 147 height 155
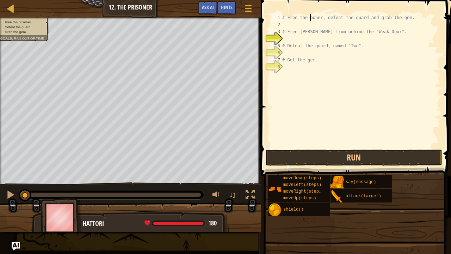
type textarea "# Free the oner, defeat the guard and grab the gem."
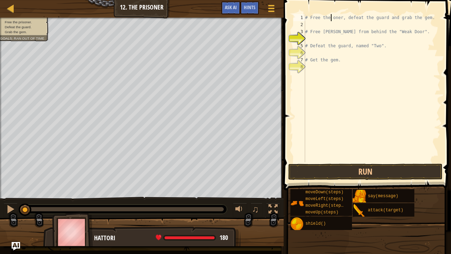
click at [332, 28] on div "# Free the oner, defeat the guard and grab the gem. # Free [PERSON_NAME] from b…" at bounding box center [372, 95] width 137 height 162
click at [338, 24] on div "# Free the oner, defeat the guard and grab the gem. moveRight ( steps ) # Free …" at bounding box center [372, 88] width 137 height 148
click at [338, 24] on div "# Free the oner, defeat the guard and grab the gem. moveRight ( steps ) # Free …" at bounding box center [372, 95] width 137 height 162
click at [340, 25] on div "# Free the oner, defeat the guard and grab the gem. moveRight ( steps ) # Free …" at bounding box center [372, 95] width 137 height 162
drag, startPoint x: 340, startPoint y: 25, endPoint x: 328, endPoint y: 25, distance: 12.0
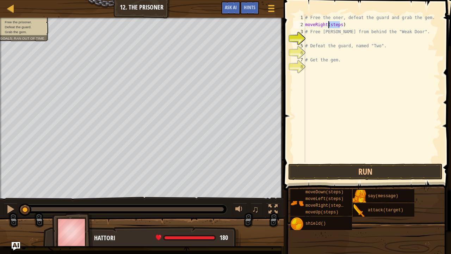
click at [328, 25] on div "# Free the oner, defeat the guard and grab the gem. moveRight ( steps ) # Free …" at bounding box center [372, 95] width 137 height 162
type textarea "moveRight(1)"
click at [317, 38] on div "# Free the oner, defeat the guard and grab the gem. moveRight ( 1 ) # Free [PER…" at bounding box center [372, 95] width 137 height 162
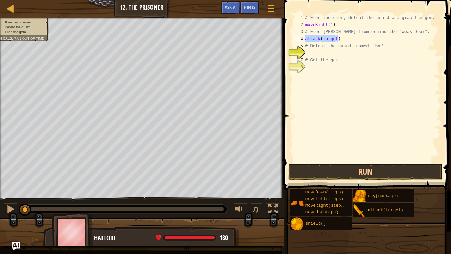
click at [335, 40] on div "# Free the oner, defeat the guard and grab the gem. moveRight ( 1 ) # Free [PER…" at bounding box center [372, 88] width 137 height 148
drag, startPoint x: 335, startPoint y: 40, endPoint x: 321, endPoint y: 41, distance: 13.5
click at [321, 41] on div "# Free the oner, defeat the guard and grab the gem. moveRight ( 1 ) # Free [PER…" at bounding box center [372, 95] width 137 height 162
click at [305, 38] on div "# Free the oner, defeat the guard and grab the gem. moveRight ( 1 ) # Free [PER…" at bounding box center [372, 95] width 137 height 162
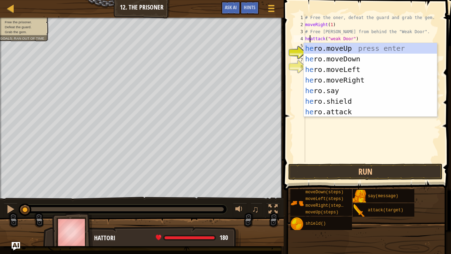
scroll to position [3, 1]
click at [305, 24] on div "# Free the oner, defeat the guard and grab the gem. moveRight ( 1 ) # Free [PER…" at bounding box center [372, 95] width 137 height 162
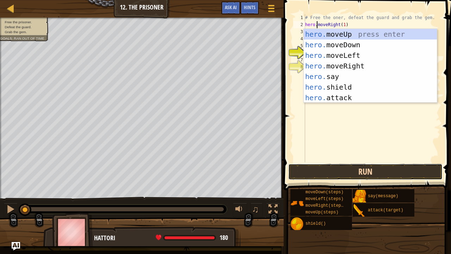
click at [299, 177] on button "Run" at bounding box center [366, 172] width 154 height 16
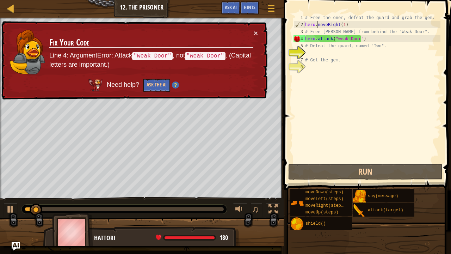
click at [191, 86] on div "Need help? Ask the AI" at bounding box center [134, 83] width 249 height 17
click at [253, 6] on span "Hints" at bounding box center [250, 7] width 12 height 7
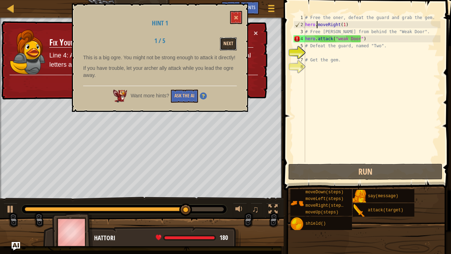
click at [226, 43] on button "Next" at bounding box center [228, 43] width 17 height 13
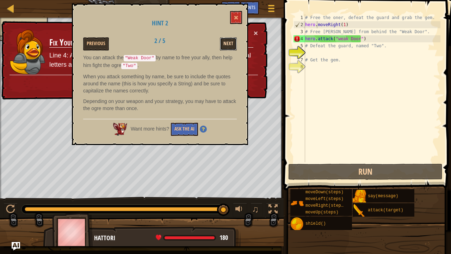
click at [226, 44] on button "Next" at bounding box center [228, 43] width 17 height 13
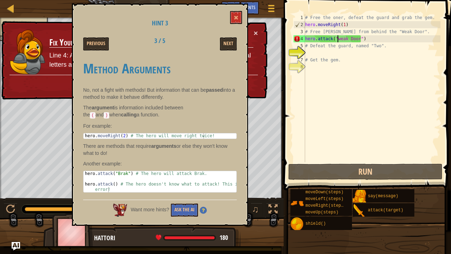
click at [339, 40] on div "# Free the oner, defeat the guard and grab the gem. hero . moveRight ( 1 ) # Fr…" at bounding box center [372, 95] width 137 height 162
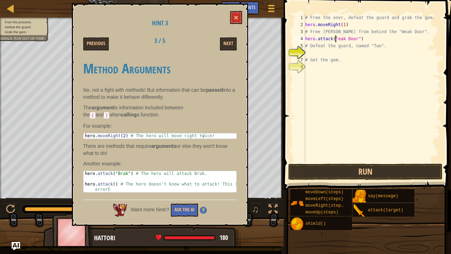
scroll to position [3, 2]
type textarea "hero.attack("Weak Door")"
click at [238, 17] on span at bounding box center [236, 17] width 5 height 5
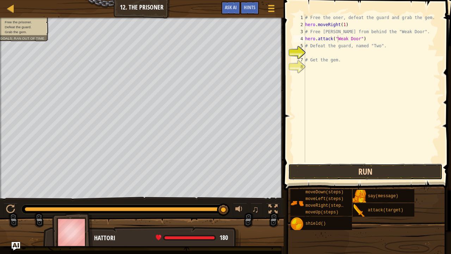
drag, startPoint x: 311, startPoint y: 170, endPoint x: 301, endPoint y: 169, distance: 10.3
click at [301, 169] on button "Run" at bounding box center [366, 172] width 154 height 16
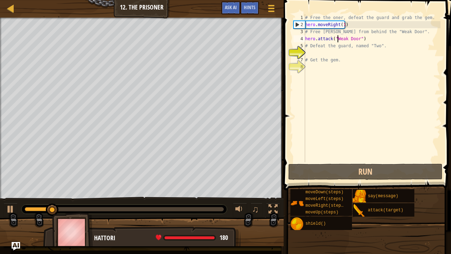
click at [322, 53] on div "# Free the oner, defeat the guard and grab the gem. hero . moveRight ( 1 ) # Fr…" at bounding box center [372, 95] width 137 height 162
drag, startPoint x: 346, startPoint y: 24, endPoint x: 307, endPoint y: 26, distance: 39.2
click at [307, 26] on div "# Free the oner, defeat the guard and grab the gem. hero . moveRight ( 1 ) # Fr…" at bounding box center [372, 95] width 137 height 162
click at [354, 21] on div "# Free the oner, defeat the guard and grab the gem. hero . moveRight ( 1 ) # Fr…" at bounding box center [372, 88] width 137 height 148
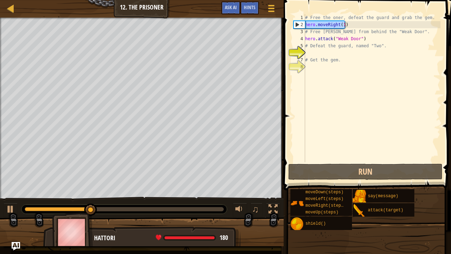
drag, startPoint x: 348, startPoint y: 24, endPoint x: 305, endPoint y: 25, distance: 43.0
click at [305, 25] on div "hero.moveRight(1) 1 2 3 4 5 6 7 8 # Free the oner, defeat the guard and grab th…" at bounding box center [366, 88] width 148 height 148
type textarea "C"
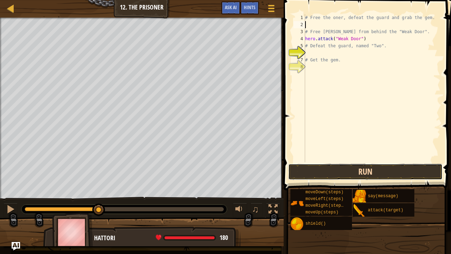
click at [337, 174] on button "Run" at bounding box center [366, 172] width 154 height 16
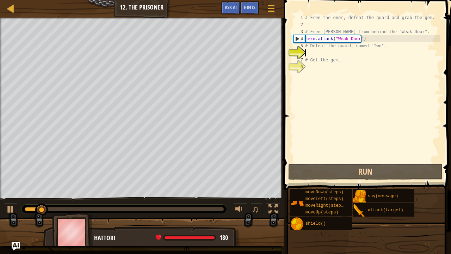
click at [310, 50] on div "# Free the oner, defeat the guard and grab the gem. # Free [PERSON_NAME] from b…" at bounding box center [372, 95] width 137 height 162
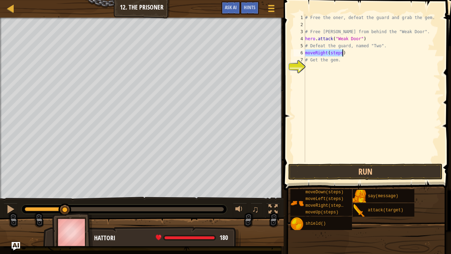
click at [339, 54] on div "# Free the oner, defeat the guard and grab the gem. # Free [PERSON_NAME] from b…" at bounding box center [372, 88] width 137 height 148
type textarea "moveRight(3)"
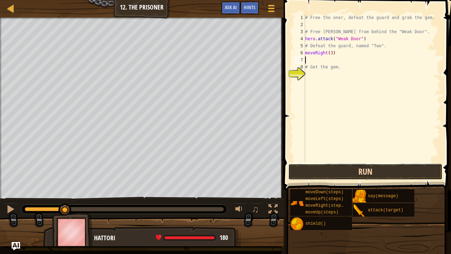
click at [308, 167] on button "Run" at bounding box center [366, 172] width 154 height 16
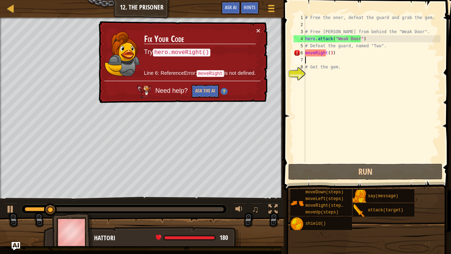
click at [254, 31] on td "Fix Your Code Try hero.moveRight() Line 6: ReferenceError: moveRight is not def…" at bounding box center [200, 54] width 113 height 54
click at [257, 27] on button "×" at bounding box center [258, 30] width 4 height 7
click at [304, 53] on div "6" at bounding box center [300, 52] width 12 height 7
click at [305, 53] on div "# Free the oner, defeat the guard and grab the gem. # Free [PERSON_NAME] from b…" at bounding box center [372, 95] width 137 height 162
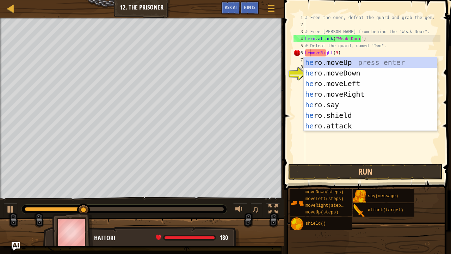
scroll to position [3, 1]
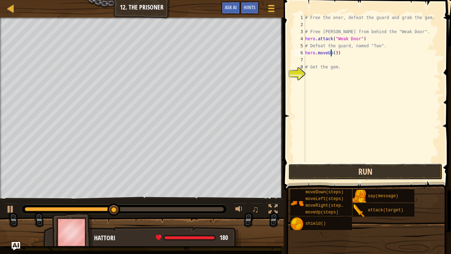
click at [333, 175] on button "Run" at bounding box center [366, 172] width 154 height 16
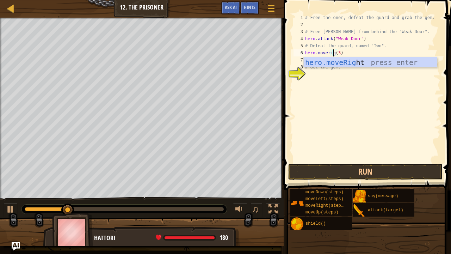
scroll to position [3, 2]
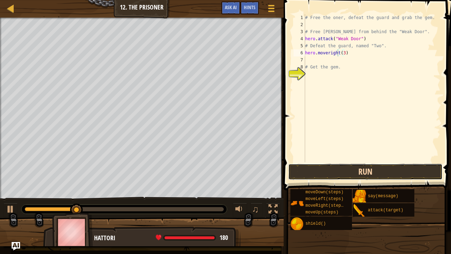
click at [312, 164] on button "Run" at bounding box center [366, 172] width 154 height 16
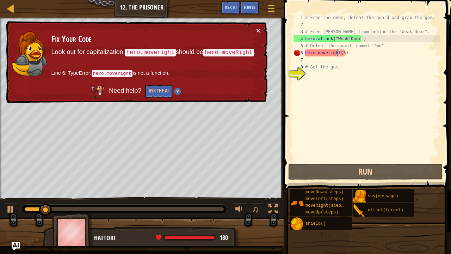
click at [328, 54] on div "# Free the oner, defeat the guard and grab the gem. # Free [PERSON_NAME] from b…" at bounding box center [372, 95] width 137 height 162
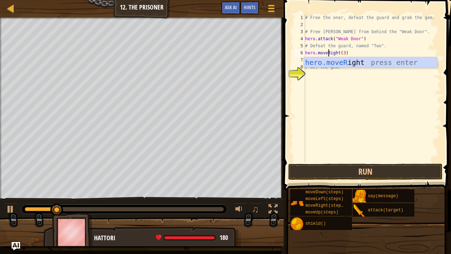
scroll to position [3, 2]
type textarea "hero.moveRight(3)"
click at [331, 171] on button "Run" at bounding box center [366, 172] width 154 height 16
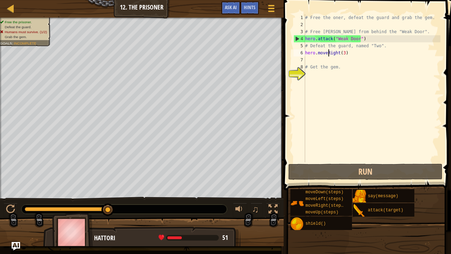
drag, startPoint x: 107, startPoint y: 208, endPoint x: 133, endPoint y: 207, distance: 26.5
click at [133, 197] on div at bounding box center [125, 209] width 206 height 9
click at [334, 63] on div "# Free the oner, defeat the guard and grab the gem. # Free [PERSON_NAME] from b…" at bounding box center [372, 95] width 137 height 162
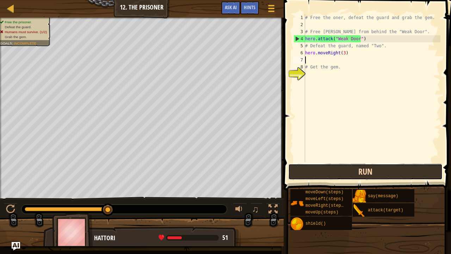
click at [299, 175] on button "Run" at bounding box center [366, 172] width 154 height 16
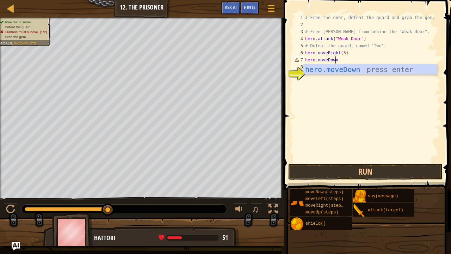
scroll to position [3, 2]
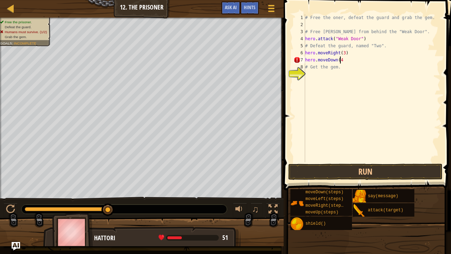
type textarea "hero.moveDown(4)"
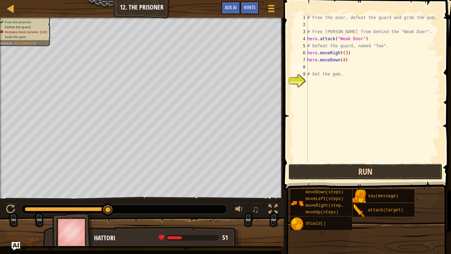
click at [301, 169] on button "Run" at bounding box center [366, 172] width 154 height 16
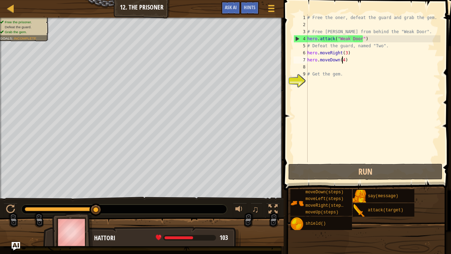
click at [342, 61] on div "# Free the oner, defeat the guard and grab the gem. # Free [PERSON_NAME] from b…" at bounding box center [373, 95] width 135 height 162
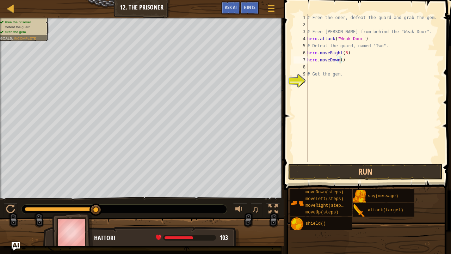
type textarea "hero.moveDown(3)"
click at [315, 66] on div "# Free the oner, defeat the guard and grab the gem. # Free [PERSON_NAME] from b…" at bounding box center [373, 95] width 135 height 162
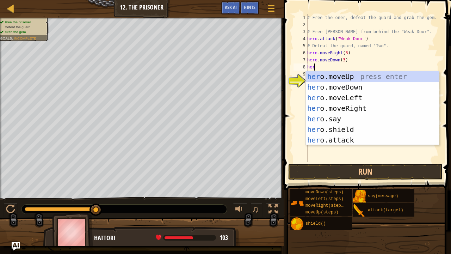
scroll to position [3, 0]
type textarea "hero"
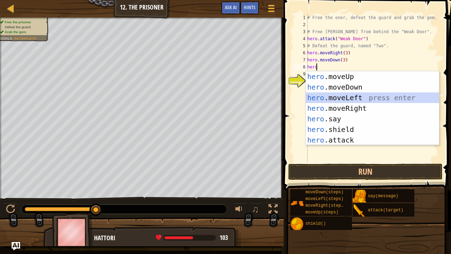
click at [348, 98] on div "hero .moveUp press enter hero .moveDown press enter hero .moveLeft press enter …" at bounding box center [373, 118] width 134 height 95
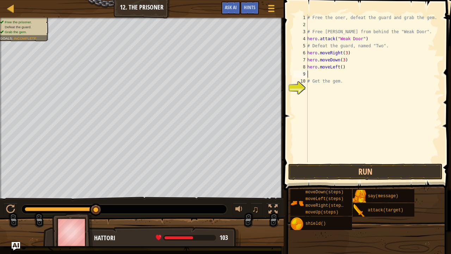
click at [339, 66] on div "# Free the oner, defeat the guard and grab the gem. # Free [PERSON_NAME] from b…" at bounding box center [373, 95] width 135 height 162
type textarea "hero.moveLeft()"
click at [325, 73] on div "# Free the oner, defeat the guard and grab the gem. # Free [PERSON_NAME] from b…" at bounding box center [373, 95] width 135 height 162
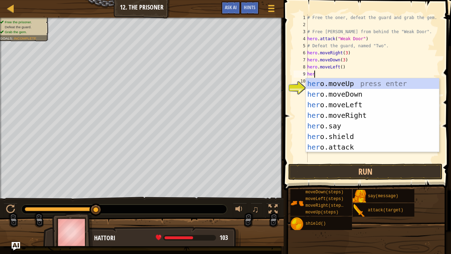
type textarea "hero"
click at [346, 79] on div "hero .moveUp press enter hero .moveDown press enter hero .moveLeft press enter …" at bounding box center [373, 125] width 134 height 95
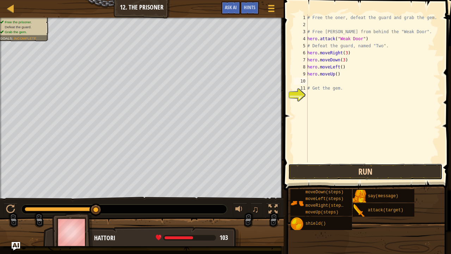
click at [335, 171] on button "Run" at bounding box center [366, 172] width 154 height 16
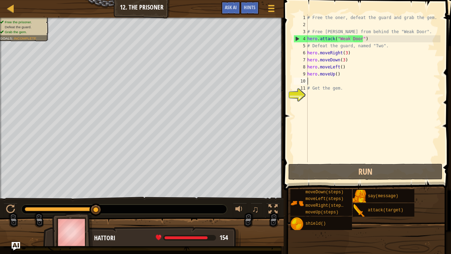
click at [335, 74] on div "# Free the oner, defeat the guard and grab the gem. # Free [PERSON_NAME] from b…" at bounding box center [373, 95] width 135 height 162
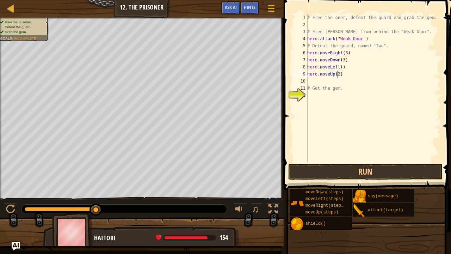
click at [340, 68] on div "# Free the oner, defeat the guard and grab the gem. # Free [PERSON_NAME] from b…" at bounding box center [373, 95] width 135 height 162
click at [325, 176] on button "Run" at bounding box center [366, 172] width 154 height 16
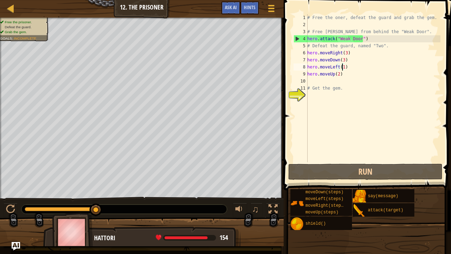
click at [343, 59] on div "# Free the oner, defeat the guard and grab the gem. # Free [PERSON_NAME] from b…" at bounding box center [373, 95] width 135 height 162
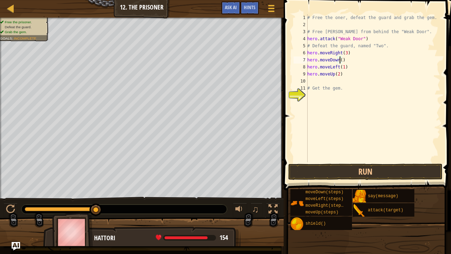
type textarea "hero.moveDown(2)"
click at [324, 174] on button "Run" at bounding box center [366, 172] width 154 height 16
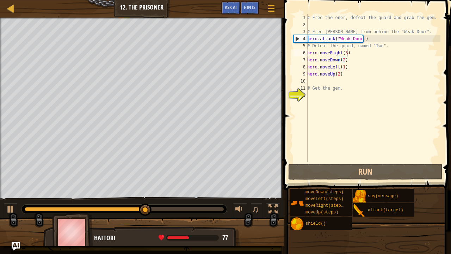
drag, startPoint x: 348, startPoint y: 52, endPoint x: 358, endPoint y: 54, distance: 10.0
click at [358, 54] on div "# Free the oner, defeat the guard and grab the gem. # Free [PERSON_NAME] from b…" at bounding box center [373, 95] width 135 height 162
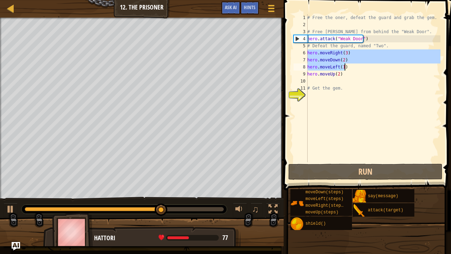
drag, startPoint x: 308, startPoint y: 53, endPoint x: 346, endPoint y: 66, distance: 39.8
click at [346, 66] on div "# Free the oner, defeat the guard and grab the gem. # Free [PERSON_NAME] from b…" at bounding box center [373, 95] width 135 height 162
type textarea "hero.moveDown(2) hero.moveLeft(1)"
click at [317, 79] on div "# Free the oner, defeat the guard and grab the gem. # Free [PERSON_NAME] from b…" at bounding box center [373, 95] width 135 height 162
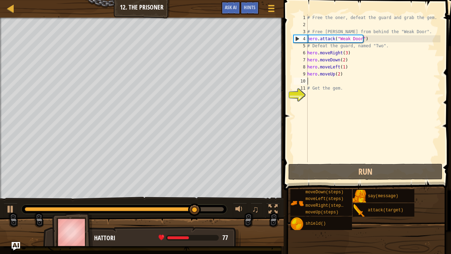
paste textarea "hero.moveLeft(1)"
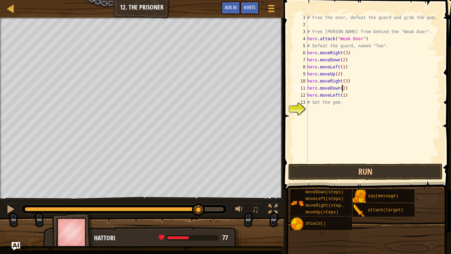
click at [342, 89] on div "# Free the oner, defeat the guard and grab the gem. # Free [PERSON_NAME] from b…" at bounding box center [373, 95] width 135 height 162
click at [343, 96] on div "# Free the oner, defeat the guard and grab the gem. # Free [PERSON_NAME] from b…" at bounding box center [373, 95] width 135 height 162
type textarea "hero.moveLeft(1)"
click at [318, 178] on button "Run" at bounding box center [366, 172] width 154 height 16
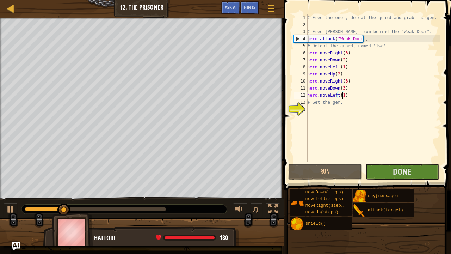
click at [343, 95] on div "# Free the oner, defeat the guard and grab the gem. # Free [PERSON_NAME] from b…" at bounding box center [373, 95] width 135 height 162
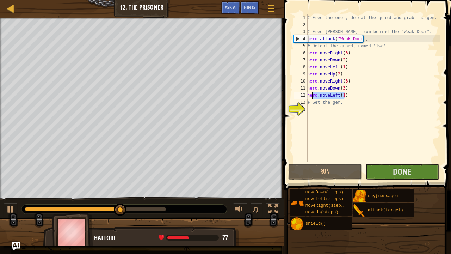
drag, startPoint x: 347, startPoint y: 95, endPoint x: 312, endPoint y: 96, distance: 34.9
click at [312, 96] on div "# Free the oner, defeat the guard and grab the gem. # Free [PERSON_NAME] from b…" at bounding box center [373, 95] width 135 height 162
click at [353, 97] on div "# Free the oner, defeat the guard and grab the gem. # Free [PERSON_NAME] from b…" at bounding box center [373, 88] width 135 height 148
drag, startPoint x: 346, startPoint y: 96, endPoint x: 308, endPoint y: 95, distance: 37.4
click at [308, 95] on div "# Free the oner, defeat the guard and grab the gem. # Free [PERSON_NAME] from b…" at bounding box center [373, 95] width 135 height 162
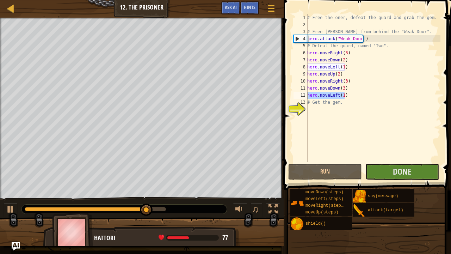
scroll to position [3, 0]
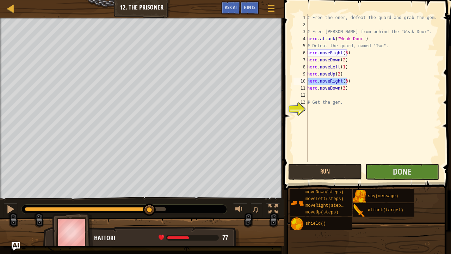
drag, startPoint x: 348, startPoint y: 80, endPoint x: 308, endPoint y: 81, distance: 40.6
click at [308, 81] on div "# Free the oner, defeat the guard and grab the gem. # Free [PERSON_NAME] from b…" at bounding box center [373, 95] width 135 height 162
type textarea "hero.moveRight(3)"
click at [324, 175] on button "Run" at bounding box center [326, 172] width 74 height 16
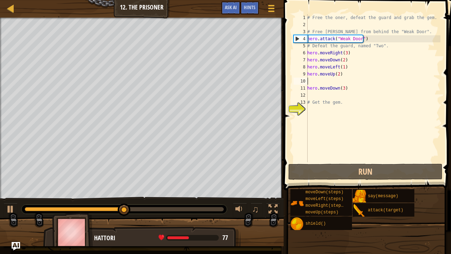
type textarea "hero.moveUp(2)"
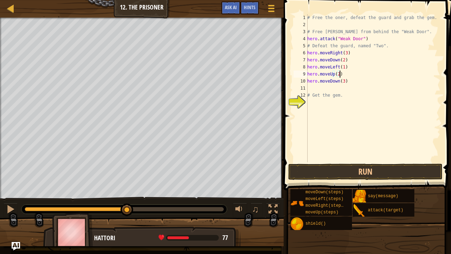
click at [311, 87] on div "# Free the oner, defeat the guard and grab the gem. # Free [PERSON_NAME] from b…" at bounding box center [373, 95] width 135 height 162
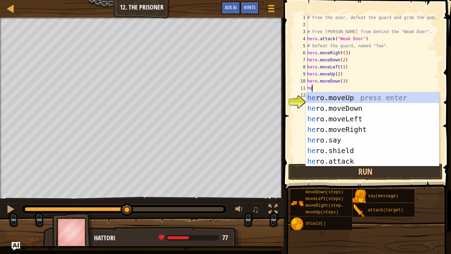
type textarea "hero"
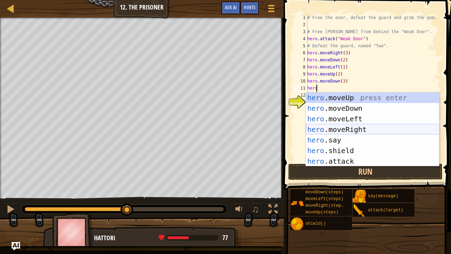
click at [343, 130] on div "hero .moveUp press enter hero .moveDown press enter hero .moveLeft press enter …" at bounding box center [373, 139] width 134 height 95
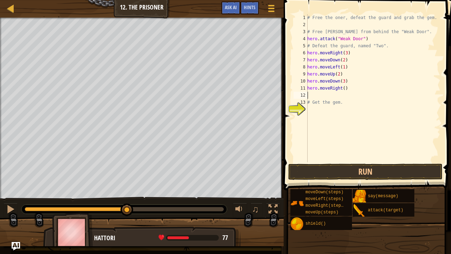
click at [341, 89] on div "# Free the oner, defeat the guard and grab the gem. # Free [PERSON_NAME] from b…" at bounding box center [373, 95] width 135 height 162
type textarea "hero.moveRight(2)"
click at [331, 172] on button "Run" at bounding box center [366, 172] width 154 height 16
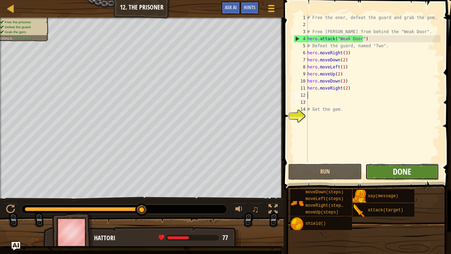
click at [397, 167] on span "Done" at bounding box center [402, 171] width 18 height 11
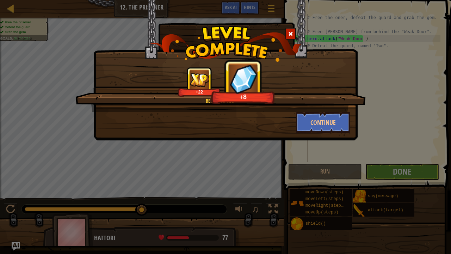
click at [289, 35] on span at bounding box center [291, 33] width 5 height 5
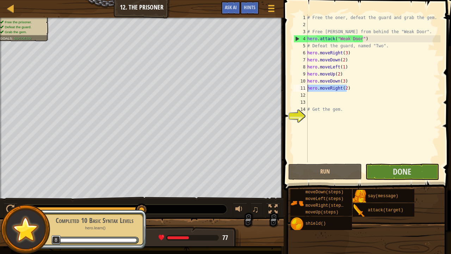
drag, startPoint x: 348, startPoint y: 89, endPoint x: 309, endPoint y: 90, distance: 39.2
click at [309, 90] on div "# Free the oner, defeat the guard and grab the gem. # Free [PERSON_NAME] from b…" at bounding box center [373, 95] width 135 height 162
type textarea "hero.moveRight(2)"
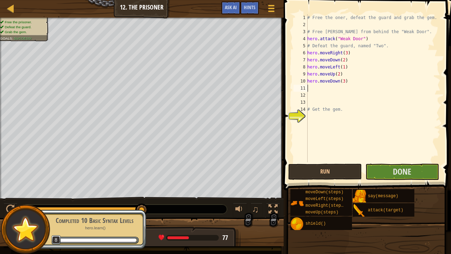
type textarea "hero.moveDown(3)"
click at [309, 90] on div "# Free the oner, defeat the guard and grab the gem. # Free [PERSON_NAME] from b…" at bounding box center [373, 95] width 135 height 162
type textarea "hero.moveDown(3)"
click at [309, 90] on div "# Free the oner, defeat the guard and grab the gem. # Free [PERSON_NAME] from b…" at bounding box center [373, 95] width 135 height 162
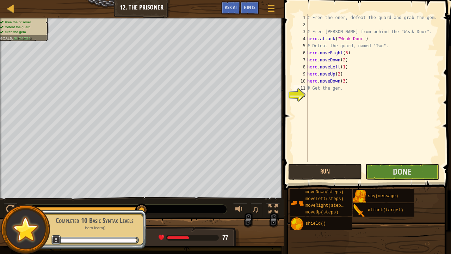
type textarea "hero.moveDown(3)# Get the gem."
click at [309, 90] on div "# Free the oner, defeat the guard and grab the gem. # Free [PERSON_NAME] from b…" at bounding box center [373, 95] width 135 height 162
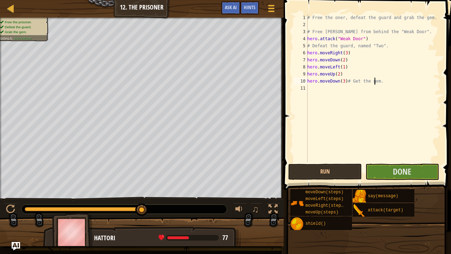
drag, startPoint x: 376, startPoint y: 84, endPoint x: 349, endPoint y: 83, distance: 26.8
drag, startPoint x: 349, startPoint y: 83, endPoint x: 377, endPoint y: 70, distance: 30.6
click at [377, 70] on div "# Free the oner, defeat the guard and grab the gem. # Free [PERSON_NAME] from b…" at bounding box center [373, 95] width 135 height 162
drag, startPoint x: 378, startPoint y: 82, endPoint x: 353, endPoint y: 83, distance: 24.4
drag, startPoint x: 353, startPoint y: 83, endPoint x: 375, endPoint y: 79, distance: 22.2
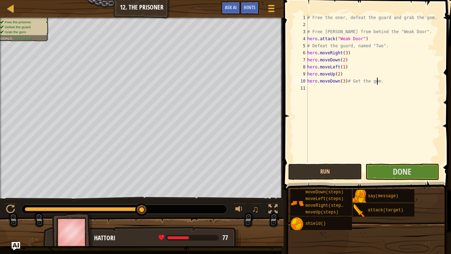
click at [375, 79] on div "# Free the oner, defeat the guard and grab the gem. # Free [PERSON_NAME] from b…" at bounding box center [373, 95] width 135 height 162
type textarea "hero.moveDown(3)."
click at [356, 88] on div "# Free the oner, defeat the guard and grab the gem. # Free [PERSON_NAME] from b…" at bounding box center [373, 95] width 135 height 162
click at [354, 80] on div "# Free the oner, defeat the guard and grab the gem. # Free [PERSON_NAME] from b…" at bounding box center [373, 95] width 135 height 162
type textarea "hero.moveDown(3)"
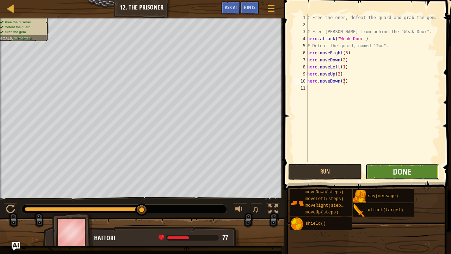
click at [378, 169] on button "Done" at bounding box center [403, 172] width 74 height 16
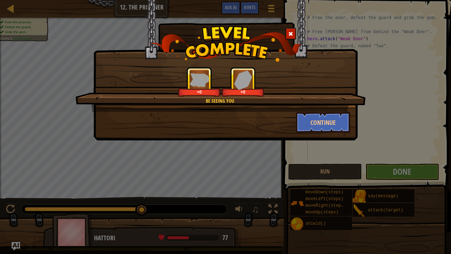
click at [332, 160] on div "Be Seeing You +0 +0 Continue" at bounding box center [225, 127] width 451 height 254
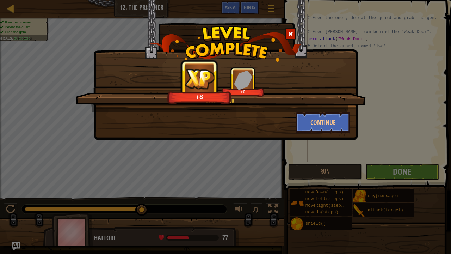
click at [287, 31] on div at bounding box center [291, 34] width 11 height 12
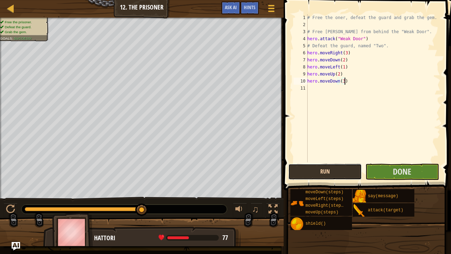
click at [306, 169] on button "Run" at bounding box center [326, 172] width 74 height 16
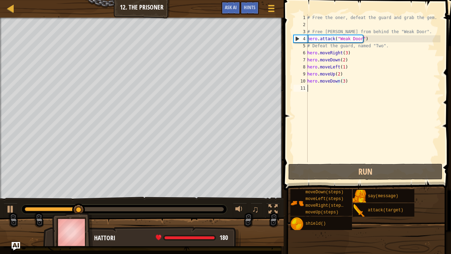
click at [320, 88] on div "# Free the oner, defeat the guard and grab the gem. # Free [PERSON_NAME] from b…" at bounding box center [373, 95] width 135 height 162
type textarea "m"
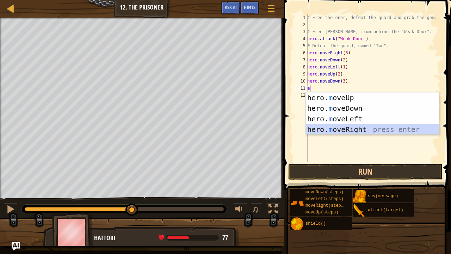
click at [353, 129] on div "hero. m oveUp press enter hero. m oveDown press enter hero. m oveLeft press ent…" at bounding box center [373, 123] width 134 height 63
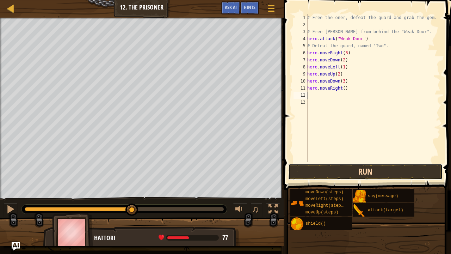
click at [348, 173] on button "Run" at bounding box center [366, 172] width 154 height 16
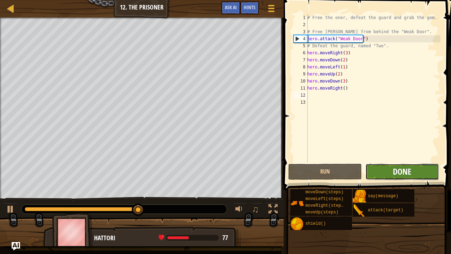
click at [398, 170] on span "Done" at bounding box center [402, 171] width 18 height 11
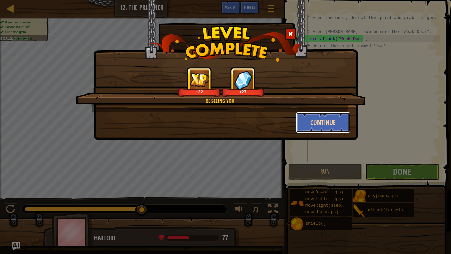
click at [316, 117] on button "Continue" at bounding box center [323, 122] width 55 height 21
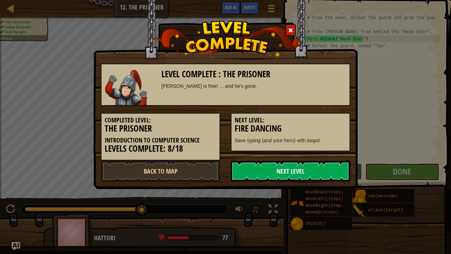
click at [275, 168] on link "Next Level" at bounding box center [291, 170] width 120 height 21
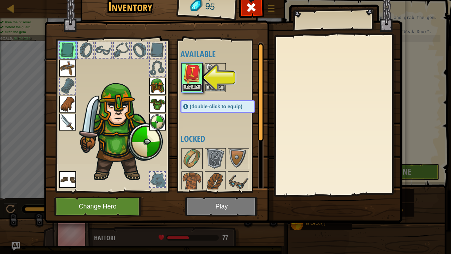
click at [196, 84] on button "Equip" at bounding box center [192, 87] width 20 height 7
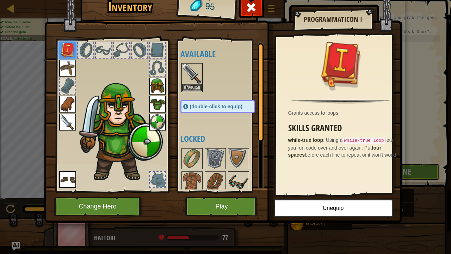
click at [237, 176] on img at bounding box center [239, 182] width 20 height 20
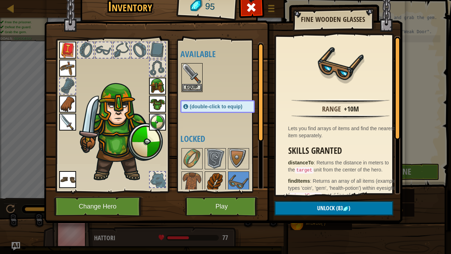
click at [221, 182] on img at bounding box center [216, 182] width 20 height 20
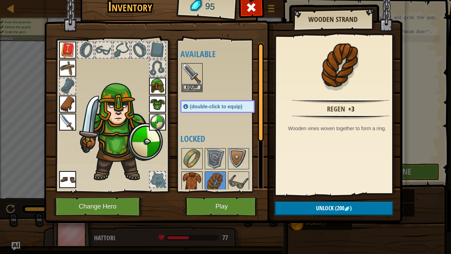
click at [201, 180] on img at bounding box center [192, 182] width 20 height 20
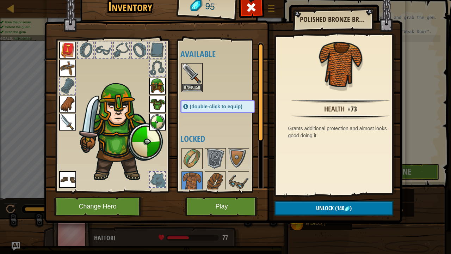
click at [234, 128] on div "Available Equip Equip Equip Equip Equip Equip Equip Equip Equip (double-click t…" at bounding box center [225, 115] width 89 height 147
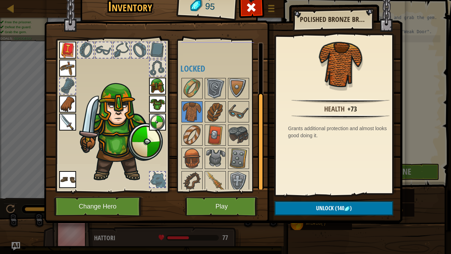
scroll to position [71, 0]
click at [234, 128] on img at bounding box center [239, 135] width 20 height 20
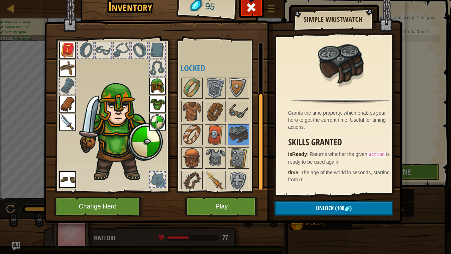
click at [234, 145] on div at bounding box center [225, 135] width 89 height 116
click at [232, 157] on img at bounding box center [239, 158] width 20 height 20
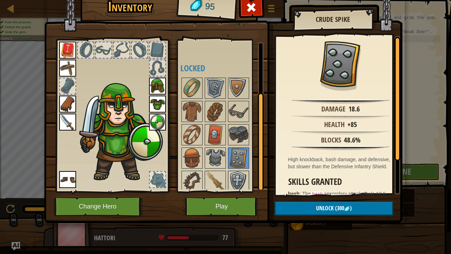
click at [235, 181] on img at bounding box center [239, 181] width 20 height 20
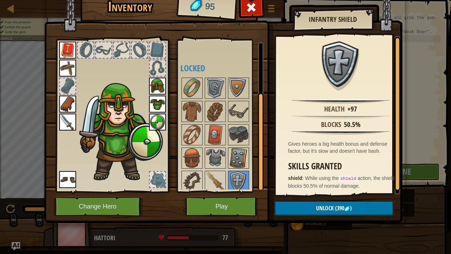
click at [238, 148] on img at bounding box center [239, 158] width 20 height 20
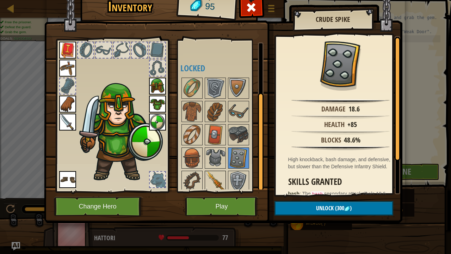
click at [214, 176] on img at bounding box center [216, 181] width 20 height 20
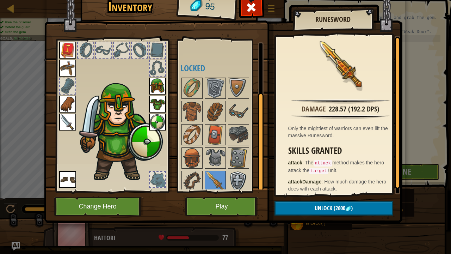
click at [243, 176] on img at bounding box center [239, 181] width 20 height 20
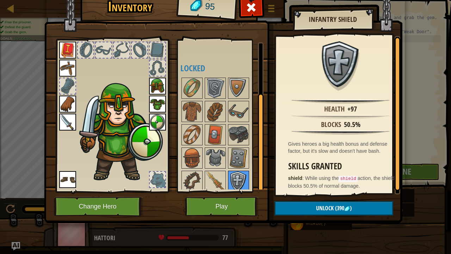
scroll to position [72, 0]
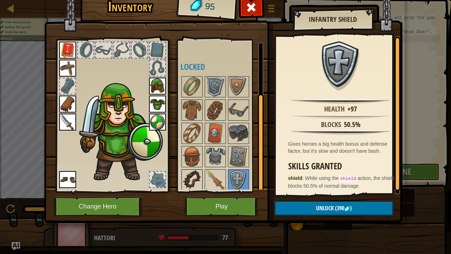
click at [199, 179] on img at bounding box center [192, 180] width 20 height 20
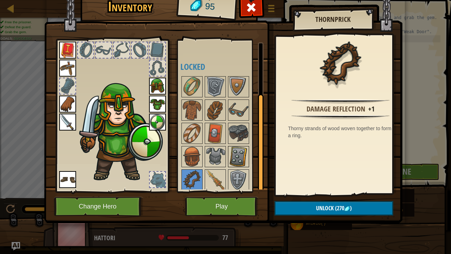
click at [240, 157] on img at bounding box center [239, 157] width 20 height 20
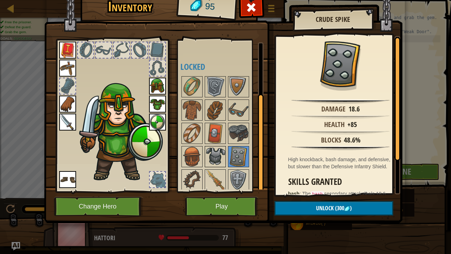
click at [220, 154] on img at bounding box center [216, 157] width 20 height 20
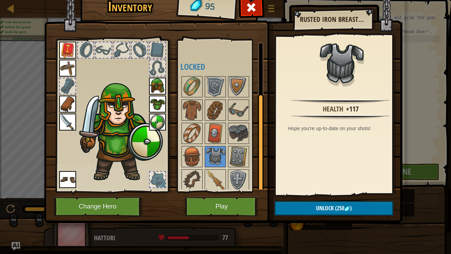
click at [233, 166] on div at bounding box center [225, 133] width 89 height 116
click at [235, 176] on img at bounding box center [239, 180] width 20 height 20
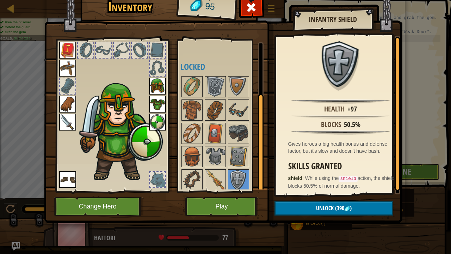
click at [204, 181] on div at bounding box center [225, 133] width 89 height 116
click at [217, 178] on img at bounding box center [216, 180] width 20 height 20
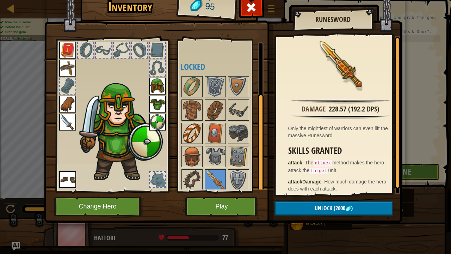
click at [190, 140] on img at bounding box center [192, 133] width 20 height 20
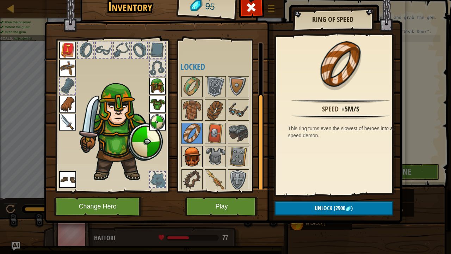
click at [192, 152] on img at bounding box center [192, 157] width 20 height 20
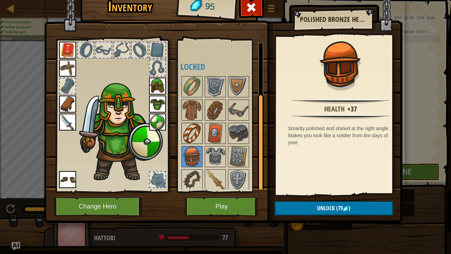
click at [193, 127] on img at bounding box center [192, 133] width 20 height 20
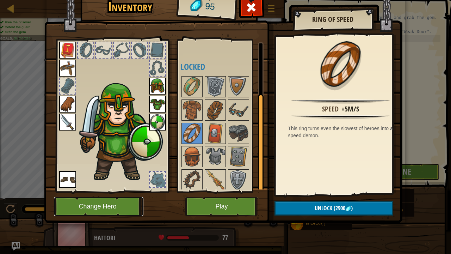
click at [103, 197] on button "Change Hero" at bounding box center [99, 206] width 90 height 19
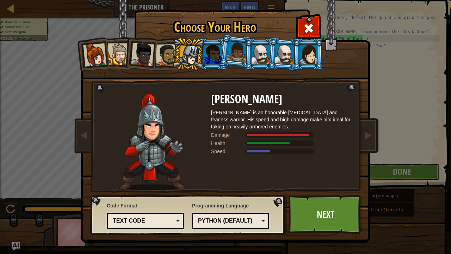
click at [220, 55] on li at bounding box center [236, 51] width 35 height 35
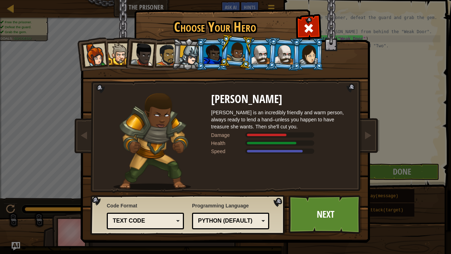
click at [212, 54] on div at bounding box center [213, 54] width 18 height 19
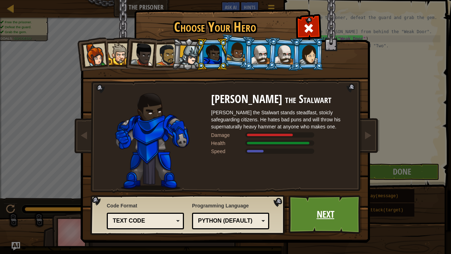
click at [309, 197] on link "Next" at bounding box center [326, 214] width 74 height 39
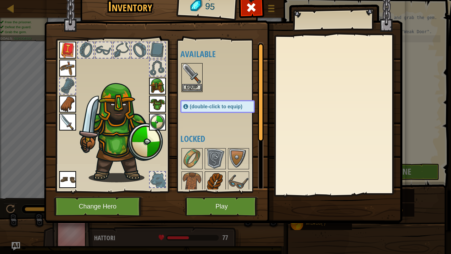
click at [208, 174] on img at bounding box center [216, 182] width 20 height 20
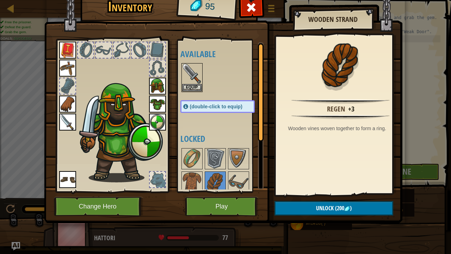
click at [207, 131] on div "Available Equip Equip Equip Equip Equip Equip Equip Equip Equip (double-click t…" at bounding box center [225, 115] width 89 height 147
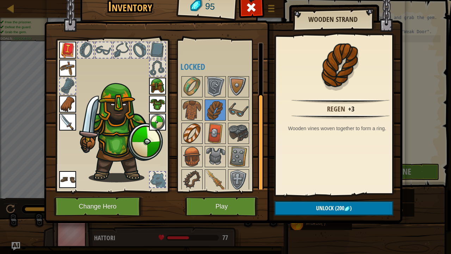
click at [184, 123] on img at bounding box center [192, 133] width 20 height 20
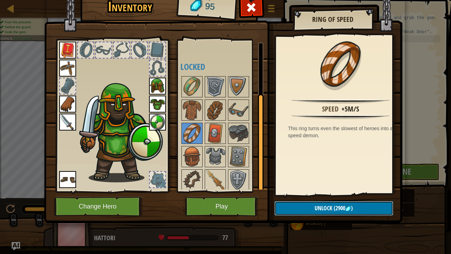
click at [303, 197] on button "Unlock (2900 )" at bounding box center [334, 208] width 119 height 14
click at [231, 123] on img at bounding box center [239, 133] width 20 height 20
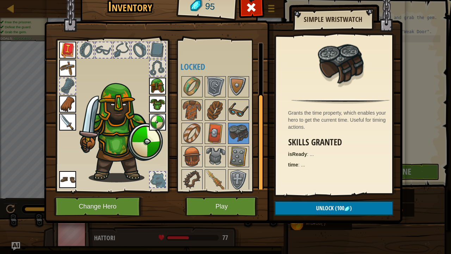
click at [238, 102] on img at bounding box center [239, 110] width 20 height 20
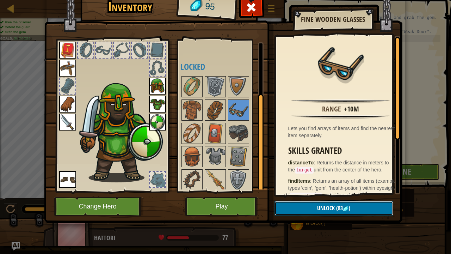
click at [298, 197] on button "Unlock (83 )" at bounding box center [334, 208] width 119 height 14
click at [293, 197] on button "Confirm" at bounding box center [334, 208] width 119 height 14
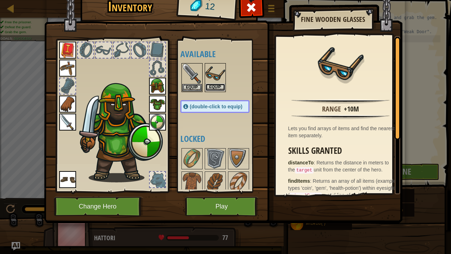
click at [216, 86] on button "Equip" at bounding box center [216, 87] width 20 height 7
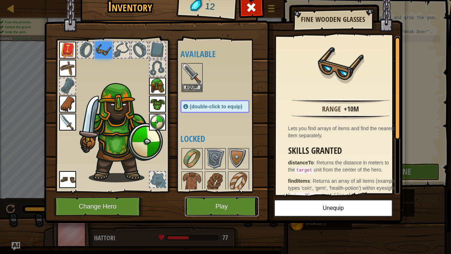
click at [237, 197] on button "Play" at bounding box center [222, 206] width 74 height 19
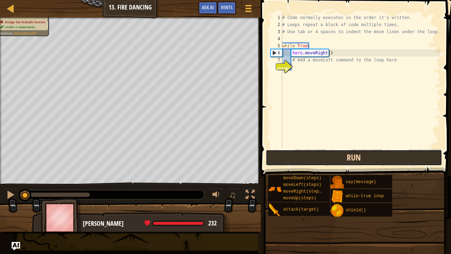
click at [349, 163] on button "Run" at bounding box center [354, 158] width 177 height 16
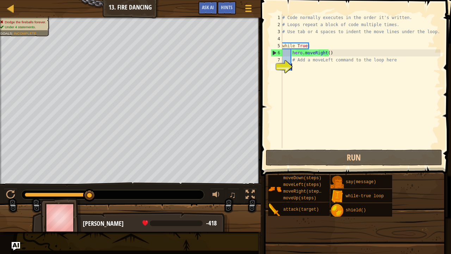
click at [309, 75] on div "# Code normally executes in the order it's written. # Loops repeat a block of c…" at bounding box center [361, 88] width 160 height 148
drag, startPoint x: 332, startPoint y: 54, endPoint x: 281, endPoint y: 55, distance: 50.5
click at [281, 55] on div "1 2 3 4 5 6 7 8 # Code normally executes in the order it's written. # Loops rep…" at bounding box center [354, 81] width 171 height 134
type textarea "hero.moveRight()"
click at [306, 65] on div "# Code normally executes in the order it's written. # Loops repeat a block of c…" at bounding box center [361, 88] width 160 height 148
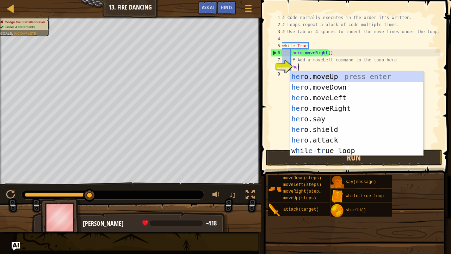
type textarea "hero"
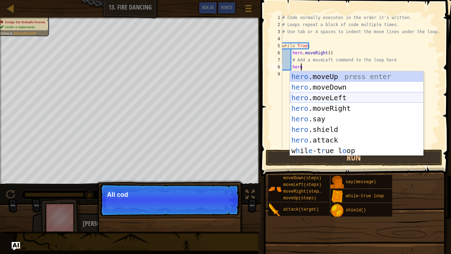
click at [337, 97] on div "hero .moveUp press enter hero .moveDown press enter hero .moveLeft press enter …" at bounding box center [357, 124] width 134 height 106
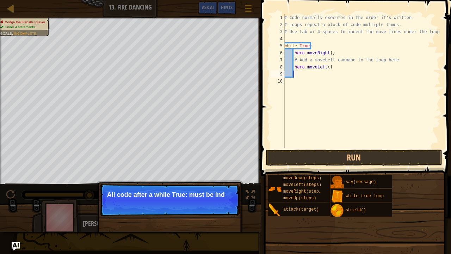
click at [301, 166] on span at bounding box center [357, 78] width 196 height 197
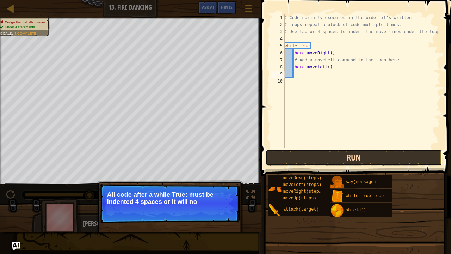
click at [302, 158] on button "Run" at bounding box center [354, 158] width 177 height 16
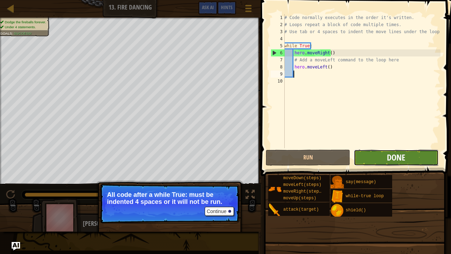
click at [389, 157] on span "Done" at bounding box center [396, 157] width 18 height 11
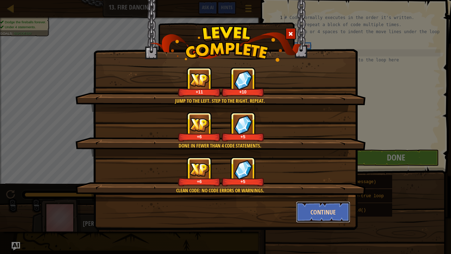
click at [306, 197] on button "Continue" at bounding box center [323, 211] width 55 height 21
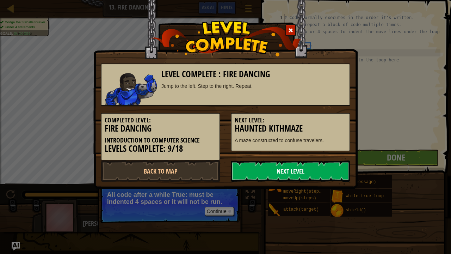
click at [278, 169] on link "Next Level" at bounding box center [291, 170] width 120 height 21
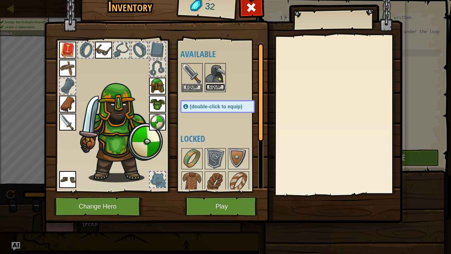
click at [214, 87] on button "Equip" at bounding box center [216, 87] width 20 height 7
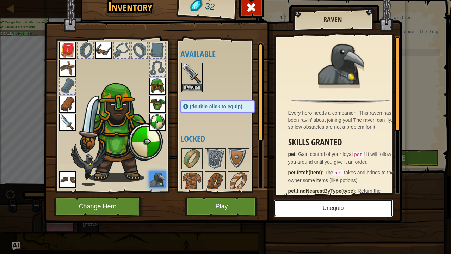
click at [314, 197] on button "Unequip" at bounding box center [333, 208] width 119 height 18
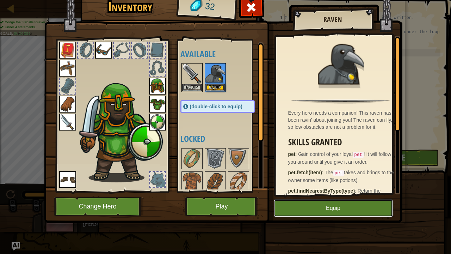
click at [302, 197] on button "Equip" at bounding box center [333, 208] width 119 height 18
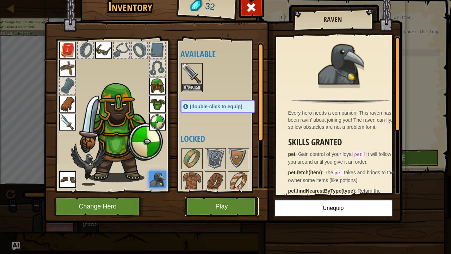
click at [232, 197] on button "Play" at bounding box center [222, 206] width 74 height 19
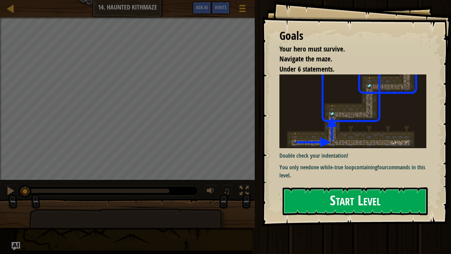
click at [299, 197] on button "Start Level" at bounding box center [355, 201] width 145 height 28
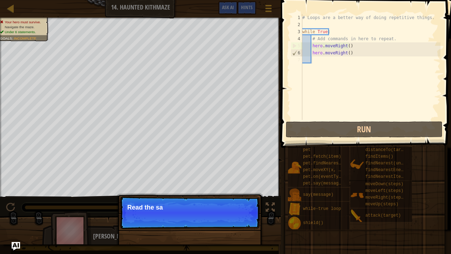
click at [348, 56] on div "# Loops are a better way of doing repetitive things. while True : # Add command…" at bounding box center [371, 74] width 140 height 120
type textarea "hero.moveRight()"
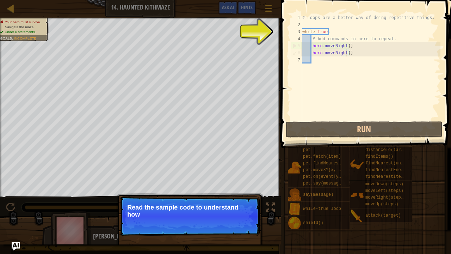
click at [342, 55] on div "# Loops are a better way of doing repetitive things. while True : # Add command…" at bounding box center [371, 74] width 140 height 120
drag, startPoint x: 344, startPoint y: 53, endPoint x: 338, endPoint y: 53, distance: 6.3
click at [338, 53] on div "# Loops are a better way of doing repetitive things. while True : # Add command…" at bounding box center [371, 74] width 140 height 120
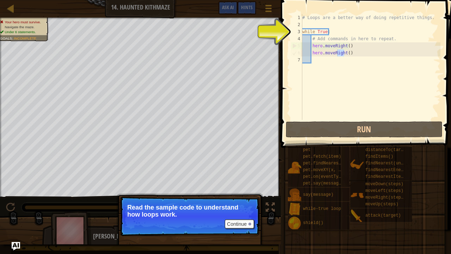
click at [341, 52] on div "# Loops are a better way of doing repetitive things. while True : # Add command…" at bounding box center [371, 67] width 140 height 106
click at [344, 53] on div "# Loops are a better way of doing repetitive things. while True : # Add command…" at bounding box center [371, 74] width 140 height 120
click at [342, 81] on div "# Loops are a better way of doing repetitive things. while True : # Add command…" at bounding box center [371, 74] width 140 height 120
drag, startPoint x: 345, startPoint y: 52, endPoint x: 333, endPoint y: 54, distance: 12.2
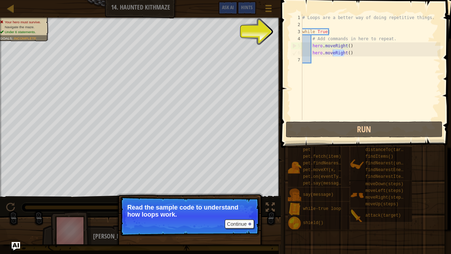
click at [333, 54] on div "# Loops are a better way of doing repetitive things. while True : # Add command…" at bounding box center [371, 74] width 140 height 120
type textarea "hero.moveRight()"
click at [325, 66] on div "# Loops are a better way of doing repetitive things. while True : # Add command…" at bounding box center [371, 74] width 140 height 120
click at [315, 62] on div "# Loops are a better way of doing repetitive things. while True : # Add command…" at bounding box center [371, 74] width 140 height 120
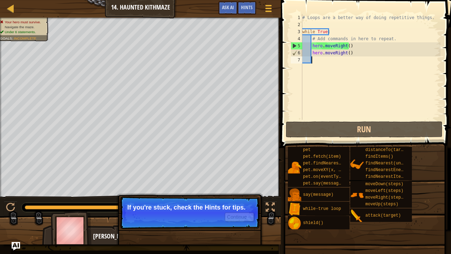
click at [351, 54] on div "# Loops are a better way of doing repetitive things. while True : # Add command…" at bounding box center [371, 74] width 140 height 120
drag, startPoint x: 350, startPoint y: 46, endPoint x: 315, endPoint y: 56, distance: 36.7
click at [315, 56] on div "# Loops are a better way of doing repetitive things. while True : # Add command…" at bounding box center [371, 74] width 140 height 120
type textarea "hero.moveRight() hero.moveRight()"
click at [351, 61] on div "# Loops are a better way of doing repetitive things. while True : # Add command…" at bounding box center [371, 74] width 140 height 120
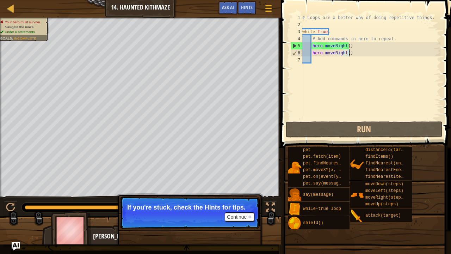
drag, startPoint x: 354, startPoint y: 53, endPoint x: 359, endPoint y: 55, distance: 5.6
click at [359, 55] on div "# Loops are a better way of doing repetitive things. while True : # Add command…" at bounding box center [371, 74] width 140 height 120
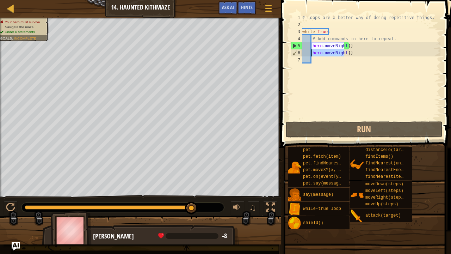
drag, startPoint x: 345, startPoint y: 54, endPoint x: 313, endPoint y: 54, distance: 32.5
click at [313, 54] on div "# Loops are a better way of doing repetitive things. while True : # Add command…" at bounding box center [371, 74] width 140 height 120
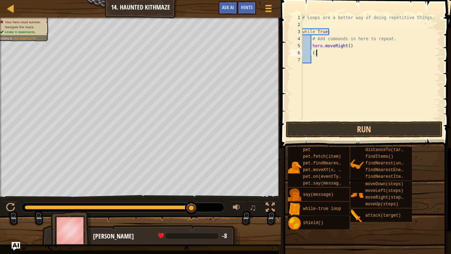
click at [323, 54] on div "# Loops are a better way of doing repetitive things. while True : # Add command…" at bounding box center [371, 74] width 140 height 120
type textarea "("
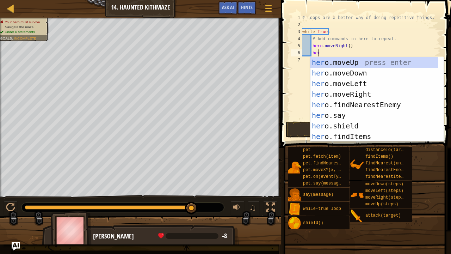
type textarea "hero"
click at [346, 62] on div "hero .moveUp press enter hero .moveDown press enter hero .moveLeft press enter …" at bounding box center [375, 110] width 128 height 106
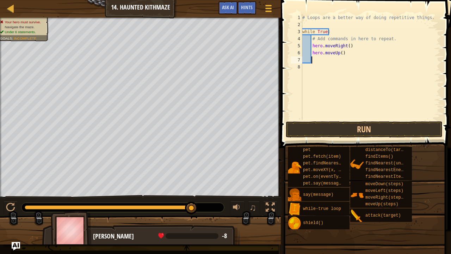
scroll to position [3, 0]
click at [340, 53] on div "# Loops are a better way of doing repetitive things. while True : # Add command…" at bounding box center [371, 74] width 140 height 120
click at [369, 129] on button "Run" at bounding box center [364, 129] width 157 height 16
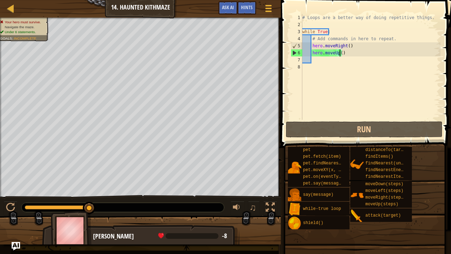
scroll to position [3, 3]
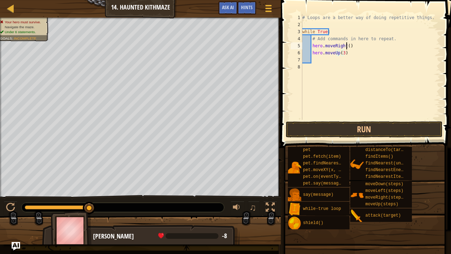
click at [347, 44] on div "# Loops are a better way of doing repetitive things. while True : # Add command…" at bounding box center [371, 74] width 140 height 120
click at [334, 120] on span at bounding box center [367, 64] width 176 height 169
click at [316, 128] on button "Run" at bounding box center [364, 129] width 157 height 16
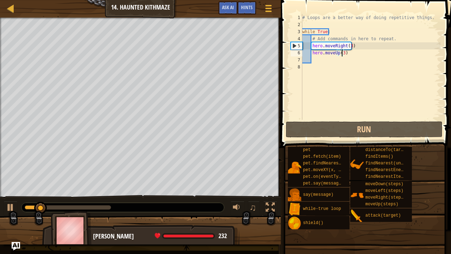
click at [342, 54] on div "# Loops are a better way of doing repetitive things. while True : # Add command…" at bounding box center [371, 74] width 140 height 120
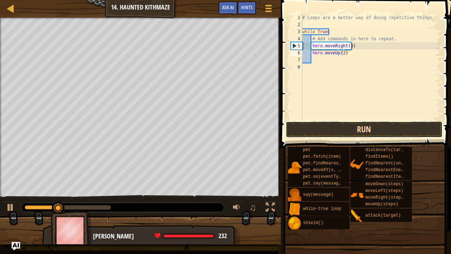
click at [299, 137] on button "Run" at bounding box center [364, 129] width 157 height 16
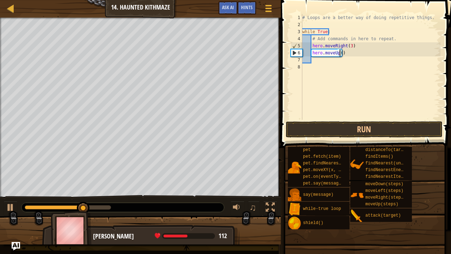
click at [350, 44] on div "# Loops are a better way of doing repetitive things. while True : # Add command…" at bounding box center [371, 74] width 140 height 120
click at [337, 54] on div "# Loops are a better way of doing repetitive things. while True : # Add command…" at bounding box center [371, 74] width 140 height 120
click at [339, 54] on div "# Loops are a better way of doing repetitive things. while True : # Add command…" at bounding box center [371, 74] width 140 height 120
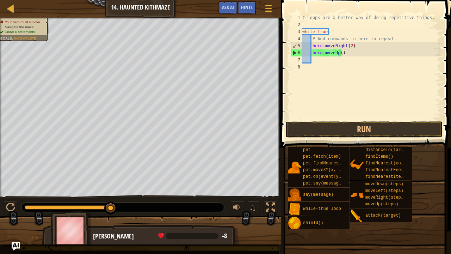
type textarea "hero.moveUp(3)"
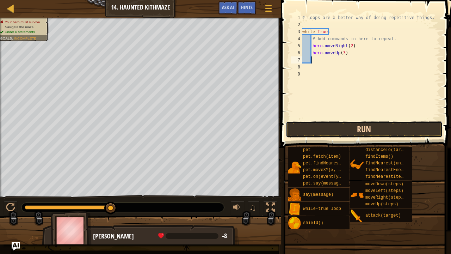
click at [315, 128] on button "Run" at bounding box center [364, 129] width 157 height 16
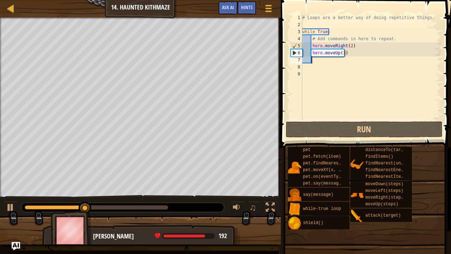
click at [343, 55] on div "# Loops are a better way of doing repetitive things. while True : # Add command…" at bounding box center [371, 74] width 140 height 120
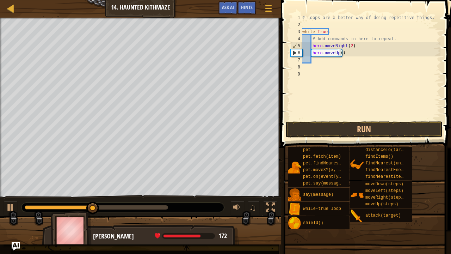
type textarea "hero.moveUp(2)"
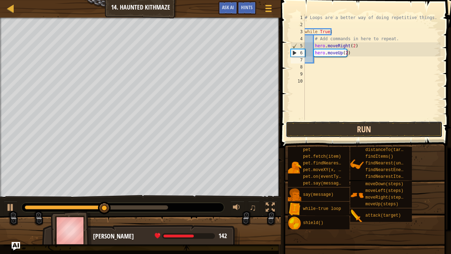
click at [304, 127] on button "Run" at bounding box center [364, 129] width 157 height 16
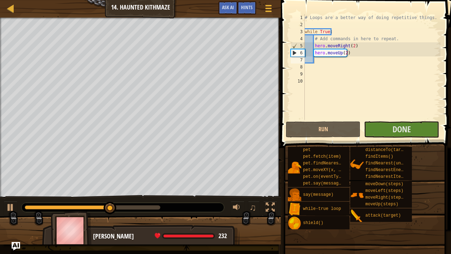
click at [164, 197] on div at bounding box center [123, 207] width 203 height 9
click at [160, 197] on div at bounding box center [123, 207] width 203 height 9
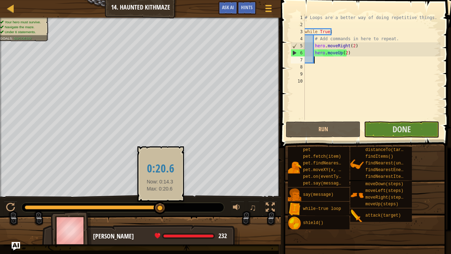
click at [160, 197] on div at bounding box center [93, 207] width 136 height 4
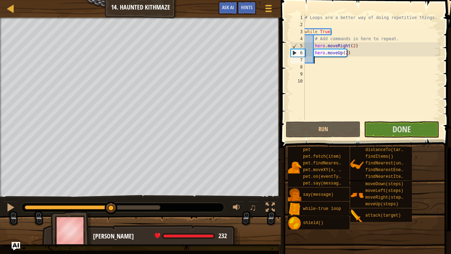
click at [111, 197] on div at bounding box center [93, 207] width 136 height 4
click at [136, 197] on div at bounding box center [123, 207] width 203 height 9
click at [320, 131] on button "Run" at bounding box center [323, 129] width 75 height 16
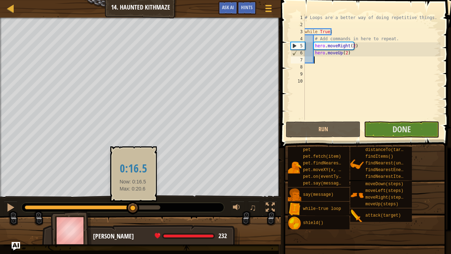
drag, startPoint x: 130, startPoint y: 204, endPoint x: 185, endPoint y: 213, distance: 56.1
click at [185, 197] on div "♫" at bounding box center [140, 205] width 281 height 21
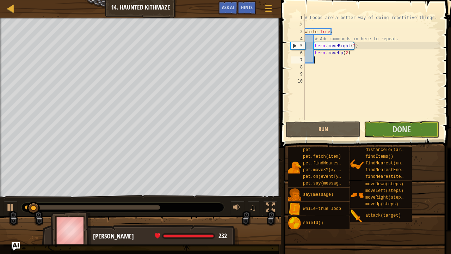
click at [384, 119] on div "# Loops are a better way of doing repetitive things. while True : # Add command…" at bounding box center [373, 74] width 138 height 120
click at [381, 132] on button "Done" at bounding box center [401, 129] width 75 height 16
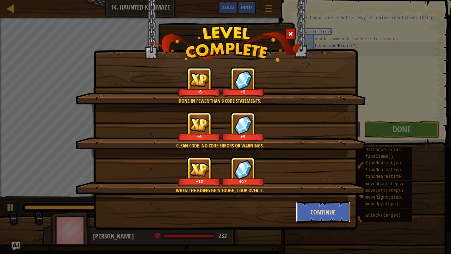
click at [314, 197] on button "Continue" at bounding box center [323, 211] width 55 height 21
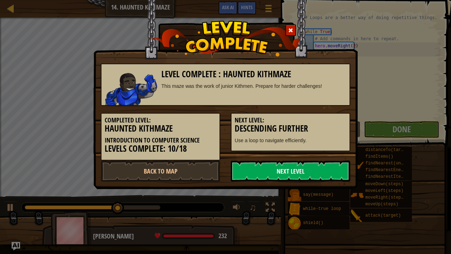
click at [288, 171] on link "Next Level" at bounding box center [291, 170] width 120 height 21
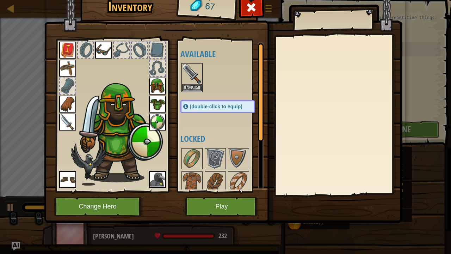
click at [229, 129] on div "Available Equip Equip Equip Equip Equip Equip Equip Equip Equip Equip Equip (do…" at bounding box center [225, 115] width 89 height 147
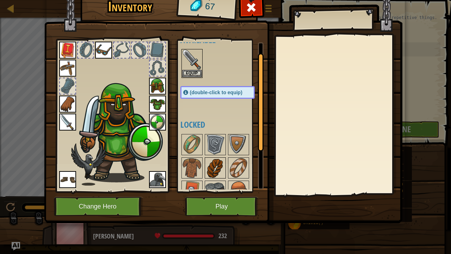
click at [209, 161] on img at bounding box center [216, 168] width 20 height 20
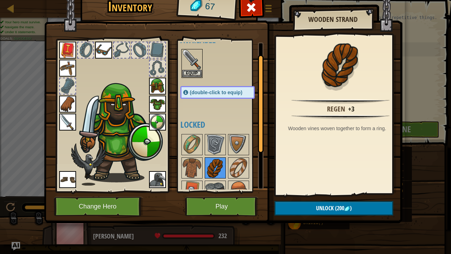
scroll to position [28, 0]
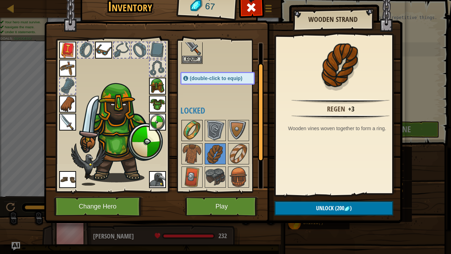
click at [189, 135] on img at bounding box center [192, 131] width 20 height 20
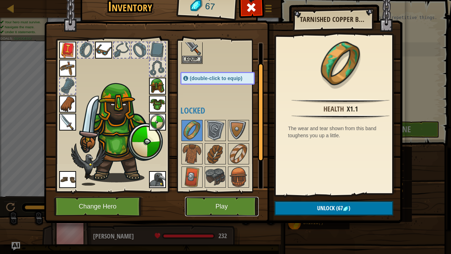
click at [199, 197] on button "Play" at bounding box center [222, 206] width 74 height 19
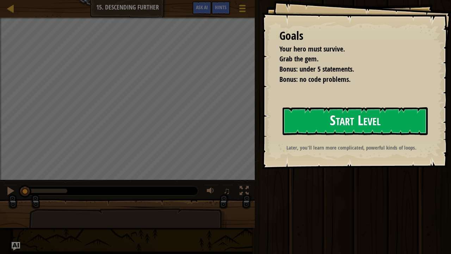
click at [283, 128] on button "Start Level" at bounding box center [355, 121] width 145 height 28
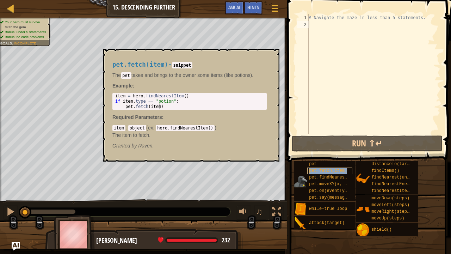
type textarea "pet.fetch(item)"
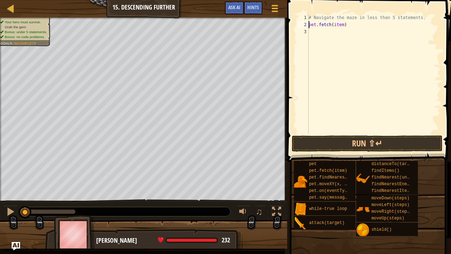
click at [341, 26] on div "# Navigate the maze in less than 5 statements. pet . fetch ( item )" at bounding box center [374, 81] width 133 height 134
drag, startPoint x: 346, startPoint y: 26, endPoint x: 310, endPoint y: 26, distance: 36.0
click at [310, 26] on div "# Navigate the maze in less than 5 statements. pet . fetch ( item )" at bounding box center [374, 81] width 133 height 134
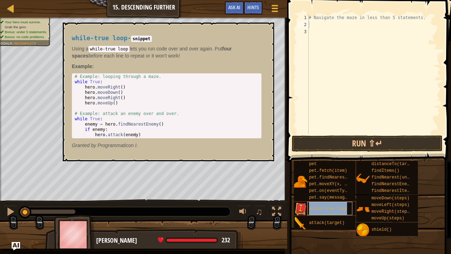
type textarea "while-true loop"
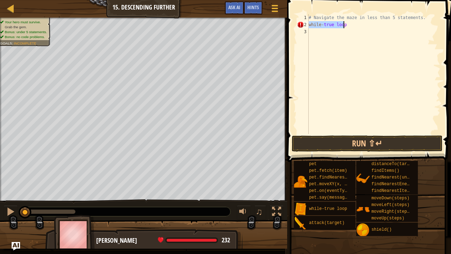
click at [328, 36] on div "# Navigate the maze in less than 5 statements. while - true loop" at bounding box center [374, 81] width 133 height 134
click at [343, 25] on div "# Navigate the maze in less than 5 statements. while - true loop" at bounding box center [374, 81] width 133 height 134
type textarea "while-true loop"
click at [325, 33] on div "# Navigate the maze in less than 5 statements. while - true loop" at bounding box center [374, 81] width 133 height 134
click at [322, 27] on div "# Navigate the maze in less than 5 statements. while - true loop" at bounding box center [374, 81] width 133 height 134
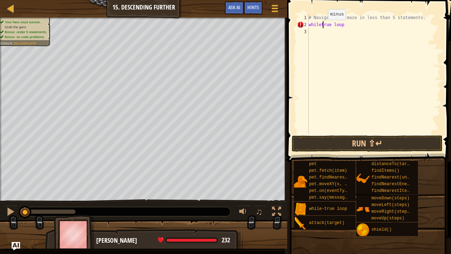
click at [322, 27] on div "# Navigate the maze in less than 5 statements. whiletrue loop" at bounding box center [374, 81] width 133 height 134
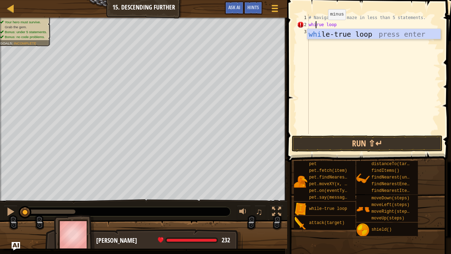
scroll to position [3, 1]
click at [332, 29] on div "while -true loop press enter" at bounding box center [375, 45] width 134 height 32
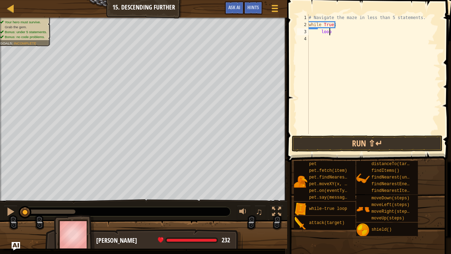
click at [334, 34] on div "# Navigate the maze in less than 5 statements. while True : loop" at bounding box center [374, 81] width 133 height 134
click at [315, 35] on div "# Navigate the maze in less than 5 statements. while True : loop" at bounding box center [374, 81] width 133 height 134
drag, startPoint x: 342, startPoint y: 28, endPoint x: 309, endPoint y: 24, distance: 33.0
click at [309, 24] on div "# Navigate the maze in less than 5 statements. while True : loop" at bounding box center [374, 81] width 133 height 134
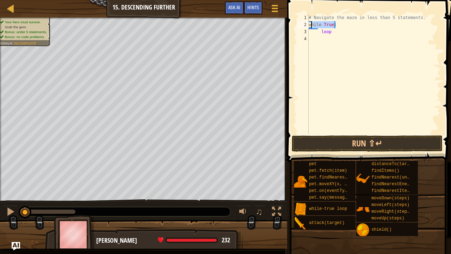
type textarea "while True:"
drag, startPoint x: 334, startPoint y: 32, endPoint x: 320, endPoint y: 33, distance: 14.5
click at [320, 33] on div "# Navigate the maze in less than 5 statements. loop" at bounding box center [374, 81] width 133 height 134
click at [320, 33] on div "# Navigate the maze in less than 5 statements. loop" at bounding box center [374, 74] width 133 height 120
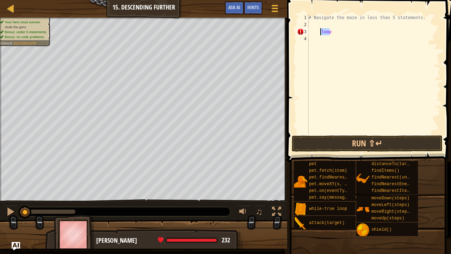
type textarea "loop"
drag, startPoint x: 328, startPoint y: 32, endPoint x: 316, endPoint y: 32, distance: 11.6
click at [316, 32] on div "# Navigate the maze in less than 5 statements. loop" at bounding box center [374, 81] width 133 height 134
click at [312, 22] on div "# Navigate the maze in less than 5 statements." at bounding box center [374, 81] width 133 height 134
click at [319, 34] on div "# Navigate the maze in less than 5 statements." at bounding box center [374, 81] width 133 height 134
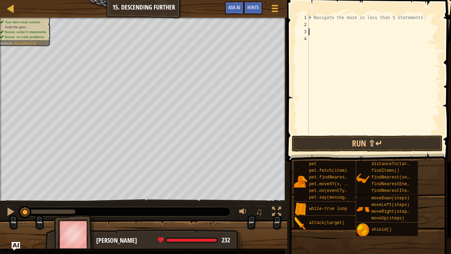
type textarea "# Navigate the maze in less than 5 statements."
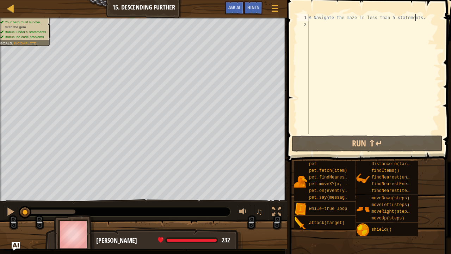
click at [317, 26] on div "# Navigate the maze in less than 5 statements." at bounding box center [374, 81] width 133 height 134
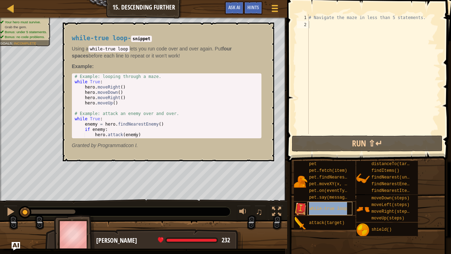
type textarea "while-true loop"
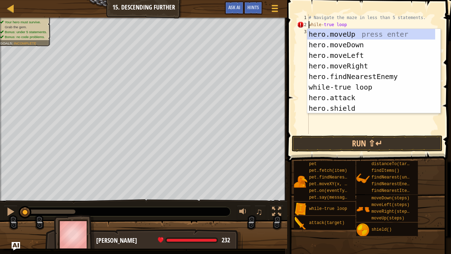
click at [353, 24] on div "# Navigate the maze in less than 5 statements. while - true loop" at bounding box center [374, 81] width 133 height 134
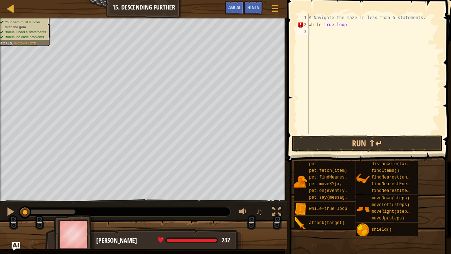
click at [326, 31] on div "# Navigate the maze in less than 5 statements. while - true loop" at bounding box center [374, 81] width 133 height 134
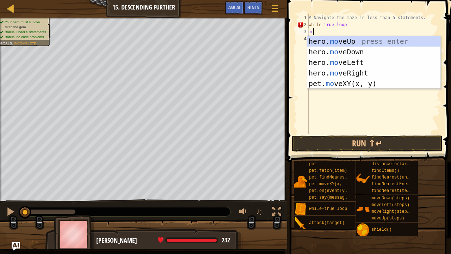
type textarea "m"
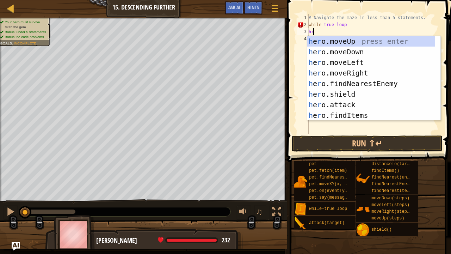
type textarea "h"
type textarea "ri"
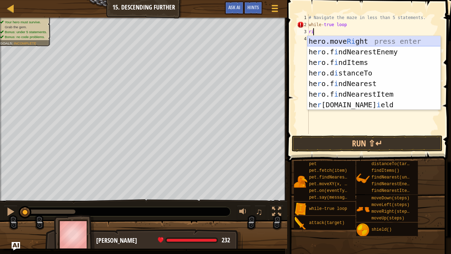
click at [348, 43] on div "hero.move Ri ght press enter he r o.f i ndNearestEnemy press enter he r o.f i n…" at bounding box center [375, 83] width 134 height 95
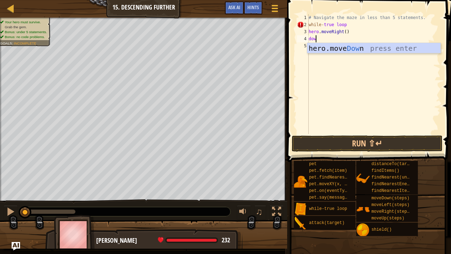
type textarea "down"
click at [320, 49] on div "hero.move Down press enter" at bounding box center [375, 59] width 134 height 32
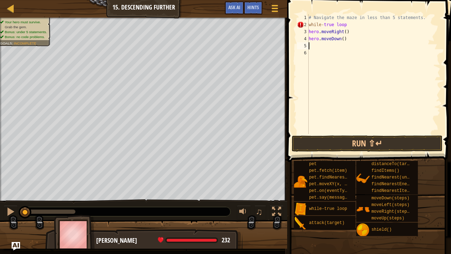
scroll to position [3, 0]
click at [340, 39] on div "# Navigate the maze in less than 5 statements. while - true loop hero . moveRig…" at bounding box center [374, 81] width 133 height 134
click at [342, 31] on div "# Navigate the maze in less than 5 statements. while - true loop hero . moveRig…" at bounding box center [374, 81] width 133 height 134
click at [345, 32] on div "# Navigate the maze in less than 5 statements. while - true loop hero . moveRig…" at bounding box center [374, 81] width 133 height 134
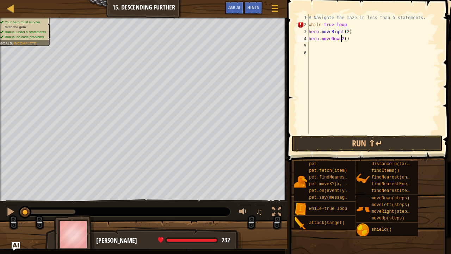
click at [341, 39] on div "# Navigate the maze in less than 5 statements. while - true loop hero . moveRig…" at bounding box center [374, 81] width 133 height 134
click at [330, 140] on button "Run ⇧↵" at bounding box center [367, 143] width 151 height 16
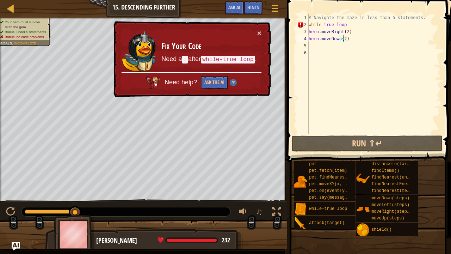
click at [344, 26] on div "# Navigate the maze in less than 5 statements. while - true loop hero . moveRig…" at bounding box center [374, 81] width 133 height 134
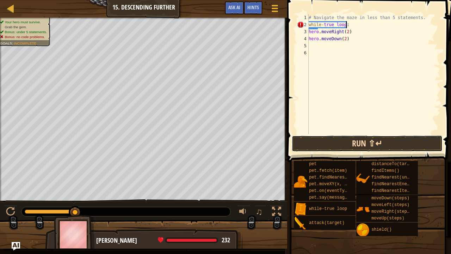
click at [310, 148] on button "Run ⇧↵" at bounding box center [367, 143] width 151 height 16
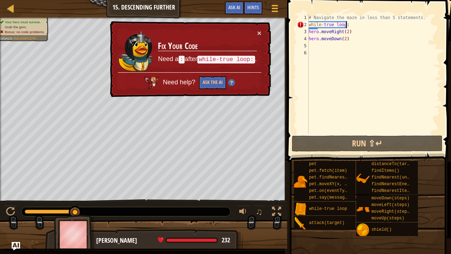
click at [348, 25] on div "# Navigate the maze in less than 5 statements. while - true loop : hero . moveR…" at bounding box center [374, 81] width 133 height 134
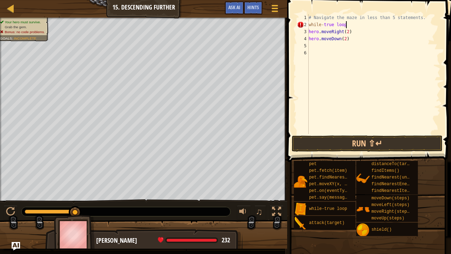
type textarea "while-true loop :"
click at [347, 26] on div "# Navigate the maze in less than 5 statements. while - true loop : hero . moveR…" at bounding box center [374, 81] width 133 height 134
click at [323, 24] on div "# Navigate the maze in less than 5 statements. while - true loop hero . moveRig…" at bounding box center [374, 81] width 133 height 134
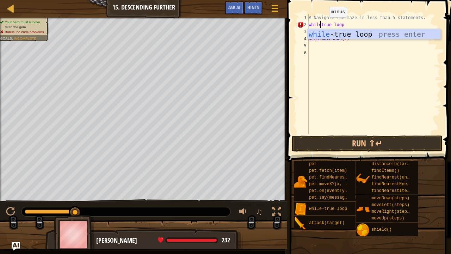
scroll to position [3, 1]
click at [344, 25] on div "# Navigate the maze in less than 5 statements. whiletrue loop hero . moveRight …" at bounding box center [374, 81] width 133 height 134
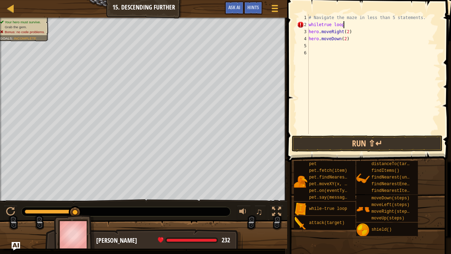
click at [320, 25] on div "# Navigate the maze in less than 5 statements. whiletrue loop hero . moveRight …" at bounding box center [374, 81] width 133 height 134
click at [345, 25] on div "# Navigate the maze in less than 5 statements. while true loop hero . moveRight…" at bounding box center [374, 81] width 133 height 134
drag, startPoint x: 323, startPoint y: 25, endPoint x: 311, endPoint y: 25, distance: 11.6
click at [311, 25] on div "# Navigate the maze in less than 5 statements. while true loop hero . moveRight…" at bounding box center [374, 81] width 133 height 134
click at [331, 25] on div "# Navigate the maze in less than 5 statements. true loop hero . moveRight ( 2 )…" at bounding box center [374, 81] width 133 height 134
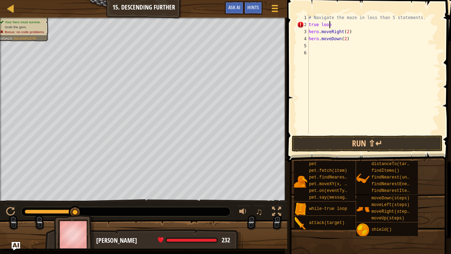
type textarea "true loop:"
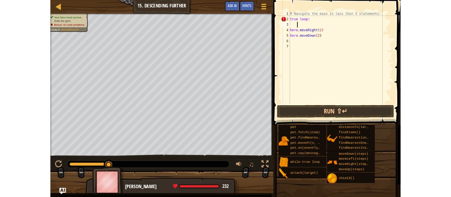
scroll to position [3, 0]
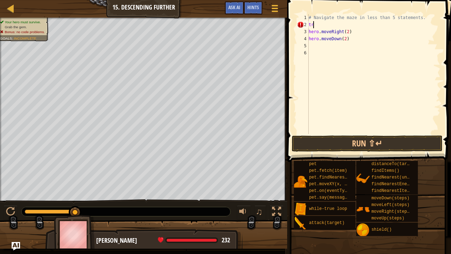
type textarea "t"
click at [310, 31] on div "# Navigate the maze in less than 5 statements. while - true loop hero . moveRig…" at bounding box center [374, 81] width 133 height 134
click at [309, 40] on div "4" at bounding box center [303, 38] width 12 height 7
click at [346, 26] on div "# Navigate the maze in less than 5 statements. while - true loop hero . moveRig…" at bounding box center [374, 81] width 133 height 134
click at [337, 141] on button "Run ⇧↵" at bounding box center [367, 143] width 151 height 16
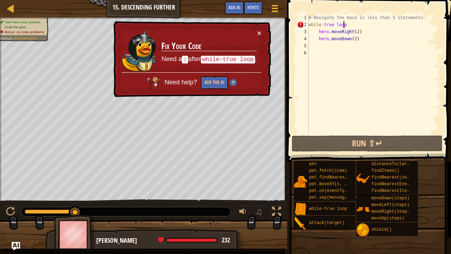
click at [312, 25] on div "# Navigate the maze in less than 5 statements. while - true loop hero . moveRig…" at bounding box center [374, 81] width 133 height 134
click at [310, 25] on div "# Navigate the maze in less than 5 statements. while - true loop hero . moveRig…" at bounding box center [374, 81] width 133 height 134
click at [309, 25] on div "# Navigate the maze in less than 5 statements. while - true loop hero . moveRig…" at bounding box center [374, 81] width 133 height 134
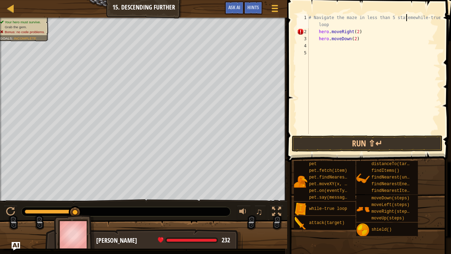
type textarea "# Navigate the maze in less than 5 statemwhile-true loop"
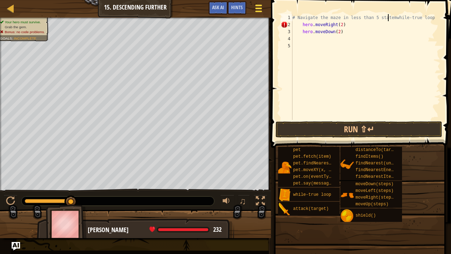
click at [257, 8] on span at bounding box center [258, 8] width 7 height 1
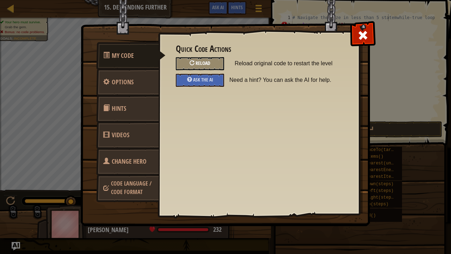
click at [212, 61] on div "Reload" at bounding box center [200, 63] width 48 height 13
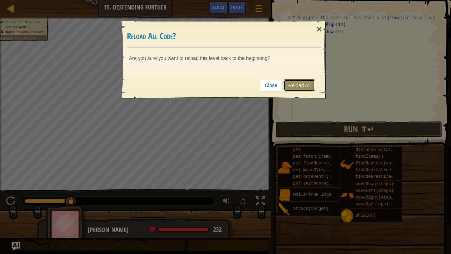
click at [301, 82] on link "Reload All" at bounding box center [299, 85] width 31 height 12
